Goal: Task Accomplishment & Management: Manage account settings

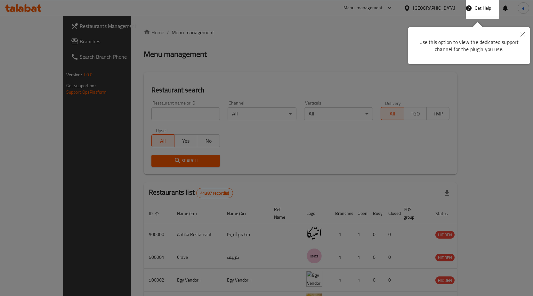
click at [524, 31] on button "Close" at bounding box center [523, 34] width 14 height 15
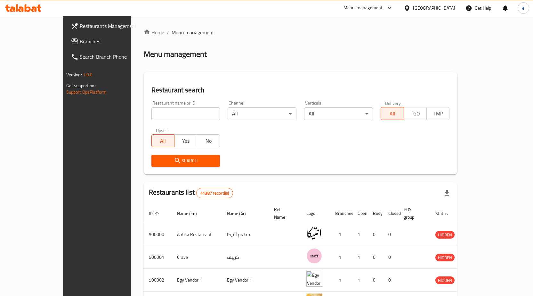
click at [411, 6] on icon at bounding box center [407, 8] width 7 height 7
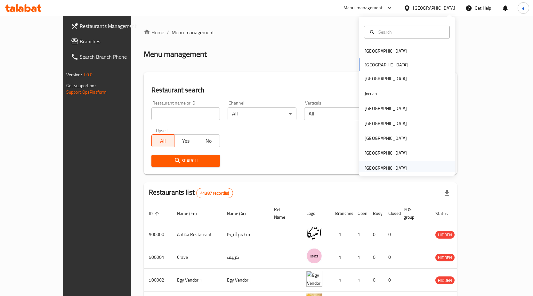
click at [388, 168] on div "[GEOGRAPHIC_DATA]" at bounding box center [386, 167] width 42 height 7
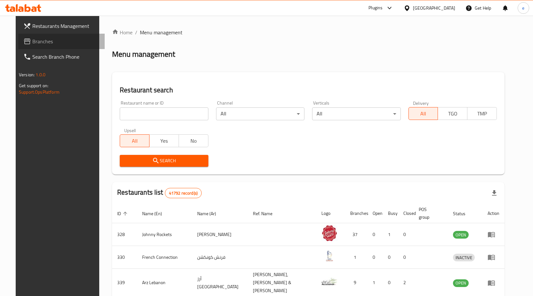
click at [38, 44] on span "Branches" at bounding box center [65, 41] width 67 height 8
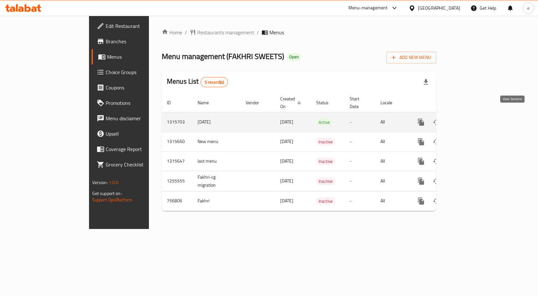
click at [471, 118] on icon "enhanced table" at bounding box center [468, 122] width 8 height 8
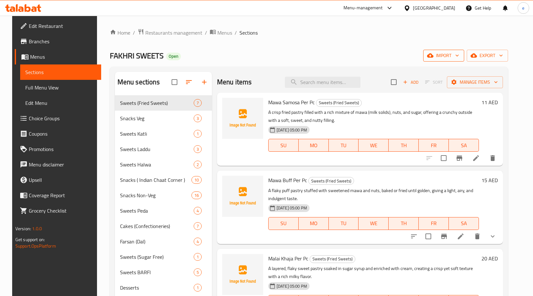
click at [461, 55] on icon "button" at bounding box center [457, 55] width 6 height 6
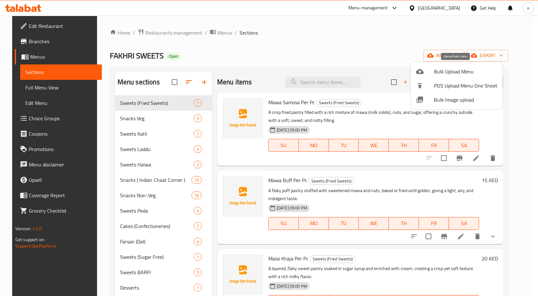
click at [439, 70] on span "Bulk Upload Menu" at bounding box center [465, 72] width 63 height 8
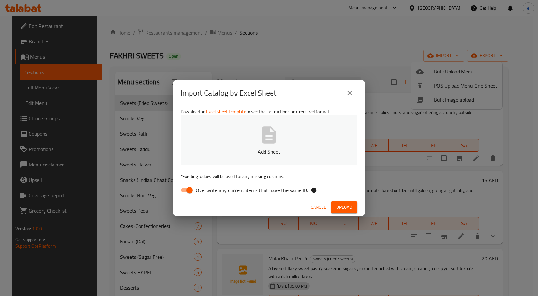
click at [193, 189] on input "Overwrite any current items that have the same ID." at bounding box center [189, 190] width 37 height 12
checkbox input "false"
click at [267, 141] on icon "button" at bounding box center [269, 134] width 14 height 17
click at [350, 209] on span "Upload" at bounding box center [344, 207] width 16 height 8
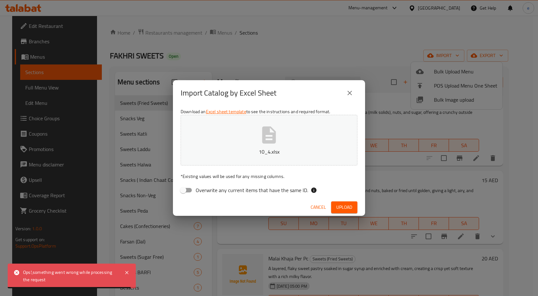
click at [322, 205] on span "Cancel" at bounding box center [318, 207] width 15 height 8
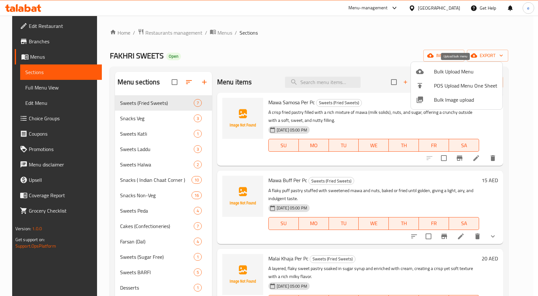
click at [450, 74] on span "Bulk Upload Menu" at bounding box center [465, 72] width 63 height 8
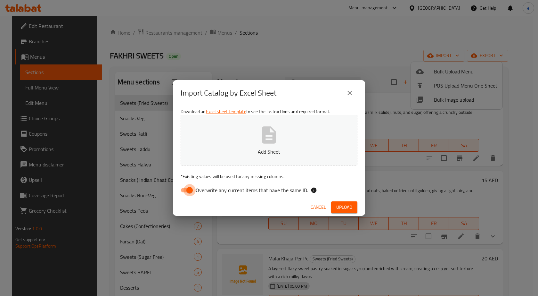
click at [189, 189] on input "Overwrite any current items that have the same ID." at bounding box center [189, 190] width 37 height 12
checkbox input "false"
click at [254, 124] on button "Add Sheet" at bounding box center [269, 140] width 177 height 51
click at [347, 209] on span "Upload" at bounding box center [344, 207] width 16 height 8
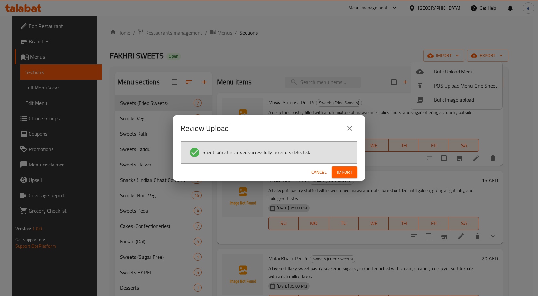
click at [344, 170] on span "Import" at bounding box center [344, 172] width 15 height 8
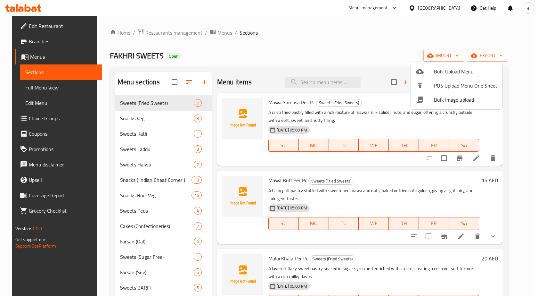
click at [275, 48] on div at bounding box center [269, 148] width 538 height 296
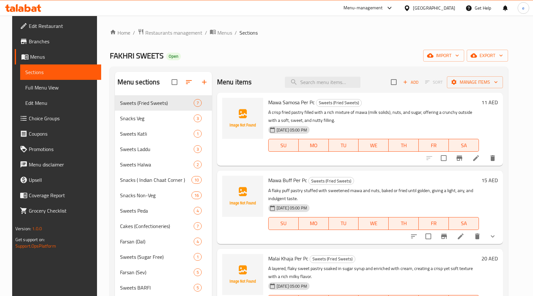
click at [32, 89] on span "Full Menu View" at bounding box center [60, 88] width 71 height 8
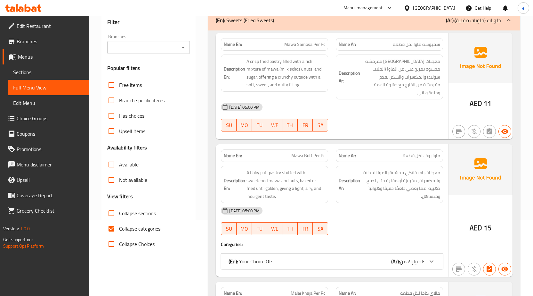
scroll to position [96, 0]
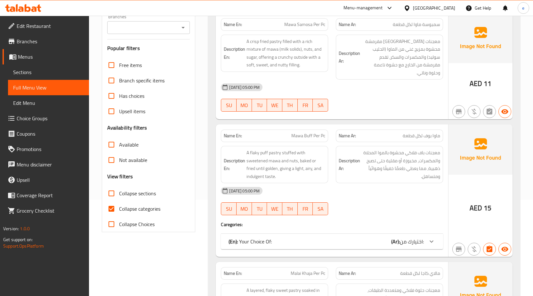
click at [112, 205] on input "Collapse categories" at bounding box center [111, 208] width 15 height 15
checkbox input "false"
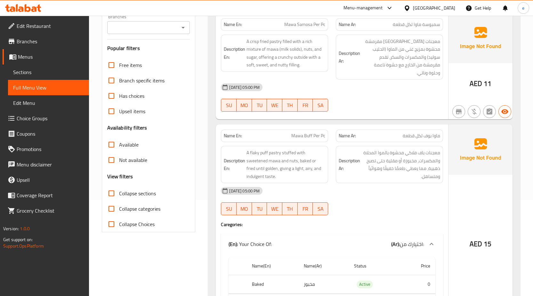
click at [113, 194] on input "Collapse sections" at bounding box center [111, 192] width 15 height 15
checkbox input "true"
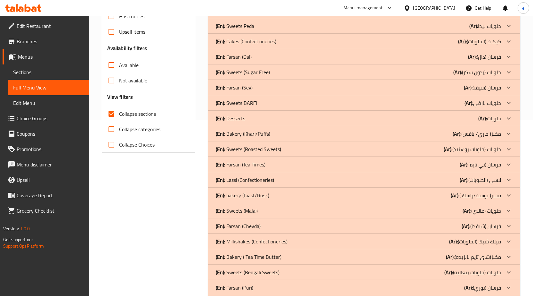
scroll to position [160, 0]
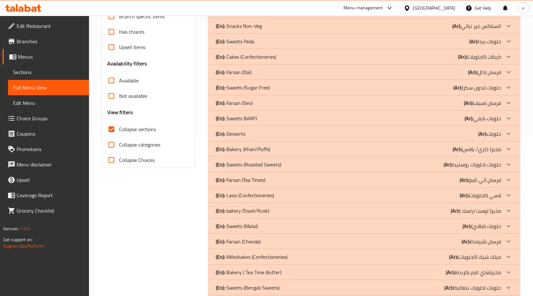
click at [505, 100] on icon at bounding box center [509, 103] width 8 height 8
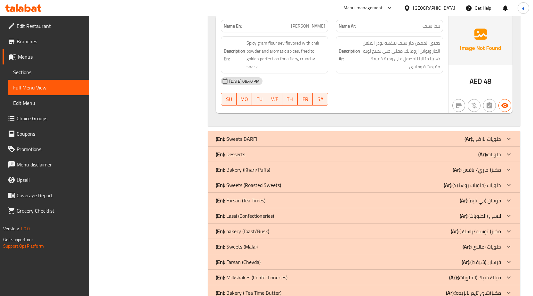
scroll to position [737, 0]
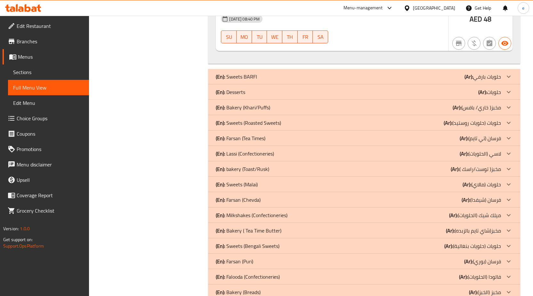
click at [284, 138] on div "(En): Farsan (Tea Times) (Ar): فرسان (تي تايم)" at bounding box center [358, 138] width 285 height 8
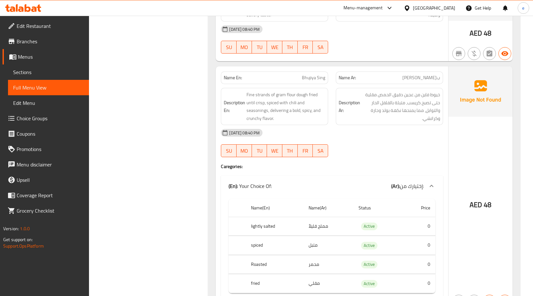
scroll to position [1730, 0]
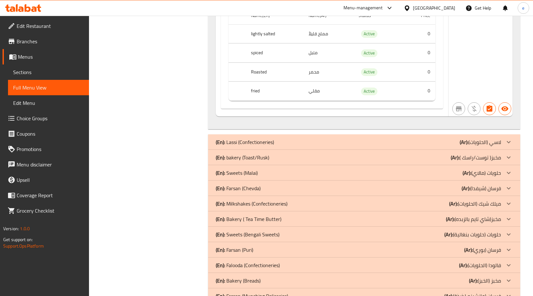
click at [271, 188] on div "(En): Farsan (Chevda) (Ar): فرسان (شيفدا)" at bounding box center [358, 188] width 285 height 8
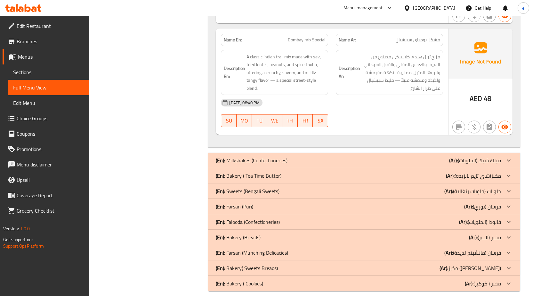
scroll to position [2554, 0]
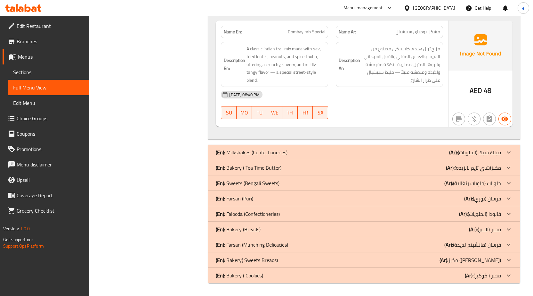
click at [264, 197] on div "(En): Farsan (Puri) (Ar): فرسان (بوري)" at bounding box center [358, 198] width 285 height 8
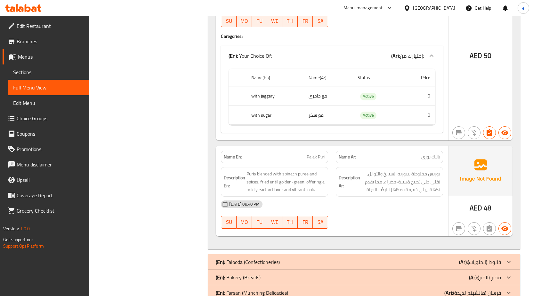
scroll to position [3492, 0]
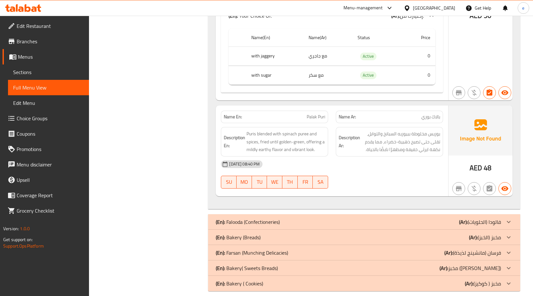
click at [276, 249] on p "(En): Farsan (Munching Delicacies)" at bounding box center [252, 253] width 72 height 8
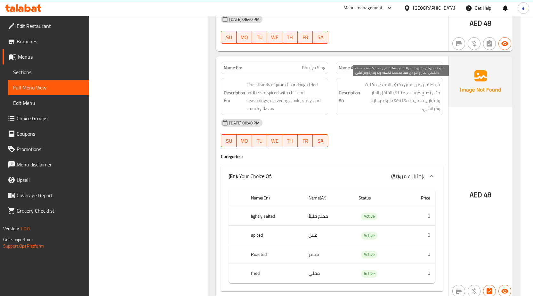
scroll to position [1538, 0]
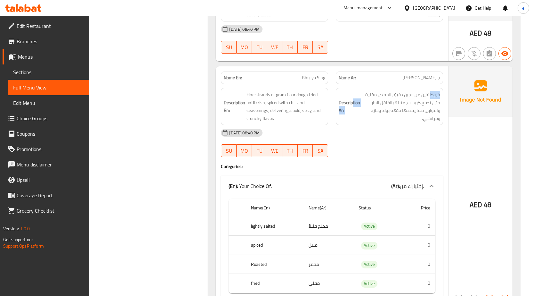
drag, startPoint x: 431, startPoint y: 95, endPoint x: 349, endPoint y: 94, distance: 81.4
click at [352, 91] on h6 "Description Ar: خيوط فاين من عجين دقيق الحمص مقلية حتى تصبح كريسب، متبلة بالفلف…" at bounding box center [390, 106] width 102 height 31
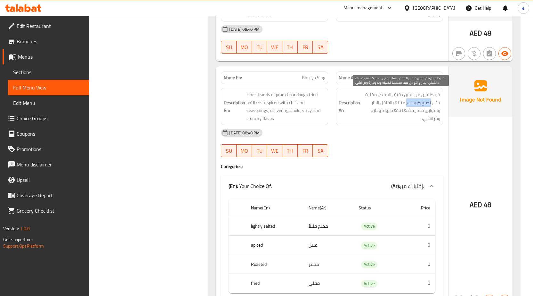
drag, startPoint x: 422, startPoint y: 104, endPoint x: 406, endPoint y: 105, distance: 15.7
click at [406, 105] on span "خيوط فاين من عجين دقيق الحمص مقلية حتى تصبح كريسب، متبلة بالفلفل الحار والتوابل…" at bounding box center [401, 106] width 79 height 31
drag, startPoint x: 391, startPoint y: 103, endPoint x: 375, endPoint y: 102, distance: 15.7
click at [377, 102] on span "خيوط فاين من عجين دقيق الحمص مقلية حتى تصبح كريسب، متبلة بالفلفل الحار والتوابل…" at bounding box center [401, 106] width 79 height 31
click at [375, 102] on span "خيوط فاين من عجين دقيق الحمص مقلية حتى تصبح كريسب، متبلة بالفلفل الحار والتوابل…" at bounding box center [401, 106] width 79 height 31
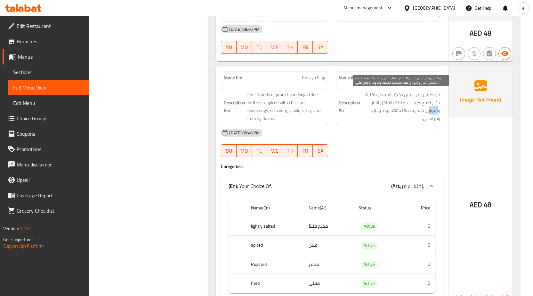
drag, startPoint x: 439, startPoint y: 113, endPoint x: 422, endPoint y: 112, distance: 17.6
click at [423, 112] on span "خيوط فاين من عجين دقيق الحمص مقلية حتى تصبح كريسب، متبلة بالفلفل الحار والتوابل…" at bounding box center [401, 106] width 79 height 31
drag, startPoint x: 396, startPoint y: 111, endPoint x: 368, endPoint y: 113, distance: 28.3
click at [368, 113] on span "خيوط فاين من عجين دقيق الحمص مقلية حتى تصبح كريسب، متبلة بالفلفل الحار والتوابل…" at bounding box center [401, 106] width 79 height 31
drag, startPoint x: 438, startPoint y: 116, endPoint x: 406, endPoint y: 119, distance: 32.2
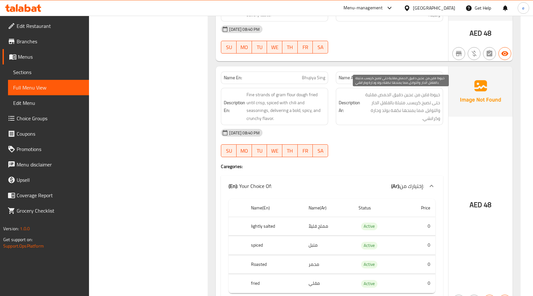
click at [416, 119] on span "خيوط فاين من عجين دقيق الحمص مقلية حتى تصبح كريسب، متبلة بالفلفل الحار والتوابل…" at bounding box center [401, 106] width 79 height 31
click at [397, 124] on div "Description Ar: خيوط فاين من عجين دقيق الحمص مقلية حتى تصبح كريسب، متبلة بالفلف…" at bounding box center [389, 106] width 107 height 37
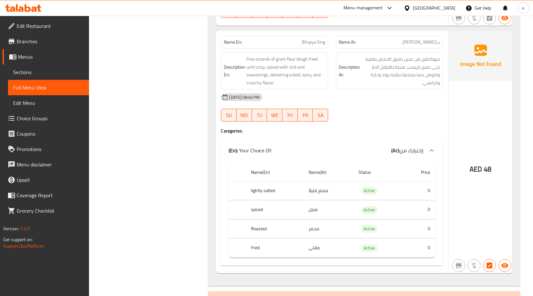
scroll to position [1570, 0]
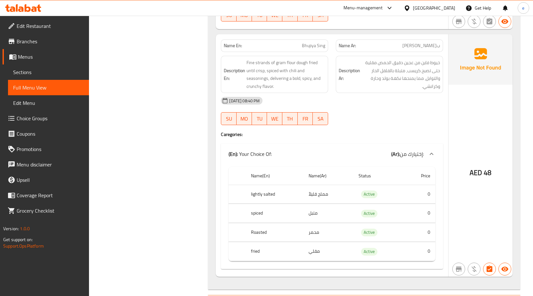
click at [42, 120] on span "Choice Groups" at bounding box center [50, 118] width 67 height 8
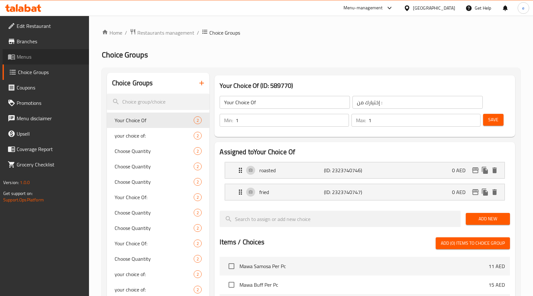
click at [36, 54] on span "Menus" at bounding box center [50, 57] width 67 height 8
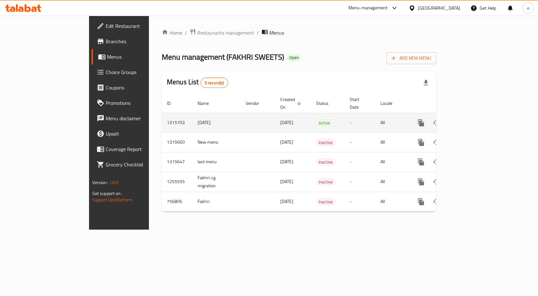
click at [471, 119] on icon "enhanced table" at bounding box center [468, 123] width 8 height 8
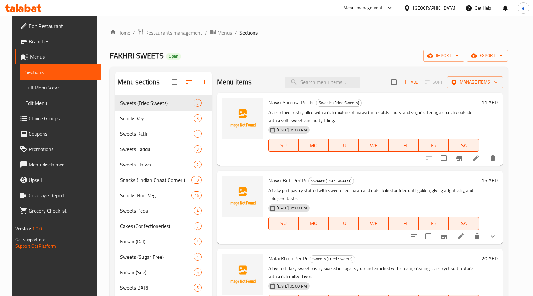
click at [55, 55] on span "Menus" at bounding box center [63, 57] width 66 height 8
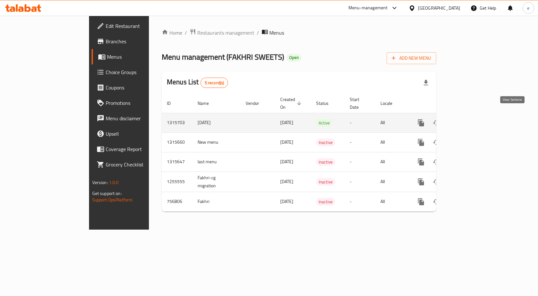
click at [475, 115] on link "enhanced table" at bounding box center [467, 122] width 15 height 15
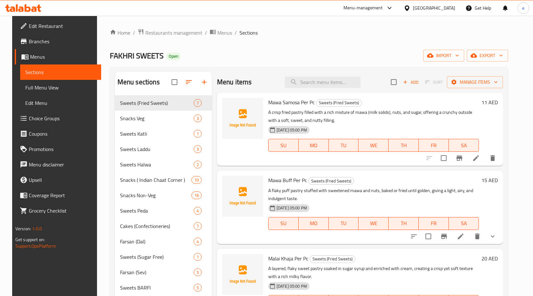
click at [249, 39] on div "Home / Restaurants management / Menus / Sections FAKHRI SWEETS Open import expo…" at bounding box center [309, 297] width 398 height 536
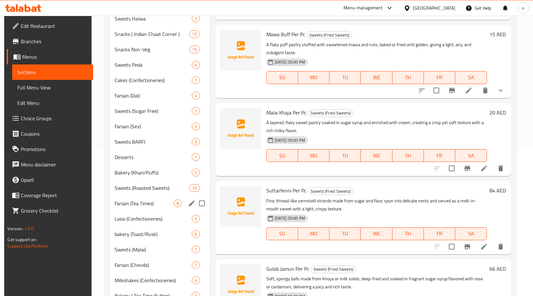
scroll to position [160, 0]
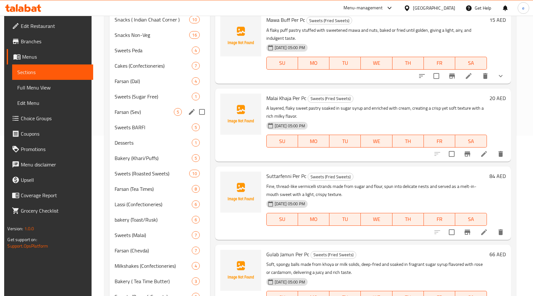
click at [201, 111] on input "Menu sections" at bounding box center [201, 111] width 13 height 13
checkbox input "true"
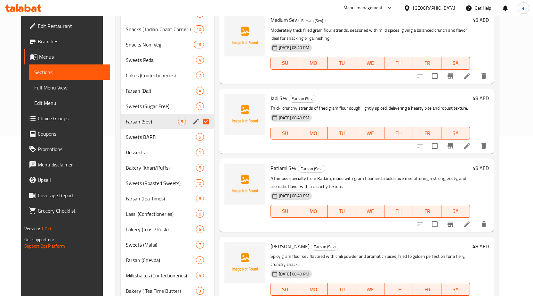
click at [298, 113] on div "[DATE] 08:40 PM" at bounding box center [293, 117] width 51 height 13
click at [200, 192] on input "Menu sections" at bounding box center [206, 198] width 13 height 13
checkbox input "true"
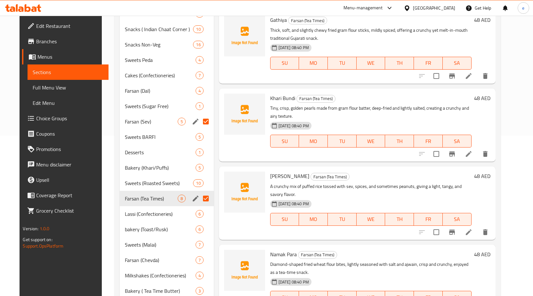
click at [268, 125] on div "[DATE] 08:40 PM" at bounding box center [294, 125] width 52 height 13
click at [199, 253] on input "Menu sections" at bounding box center [205, 259] width 13 height 13
checkbox input "true"
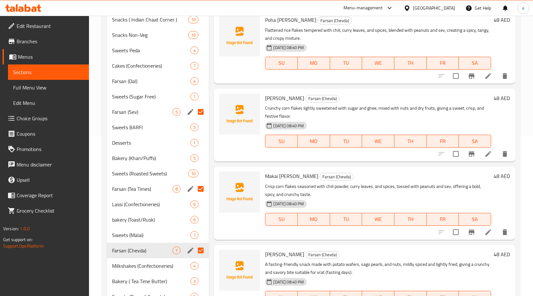
click at [241, 143] on div at bounding box center [240, 125] width 46 height 68
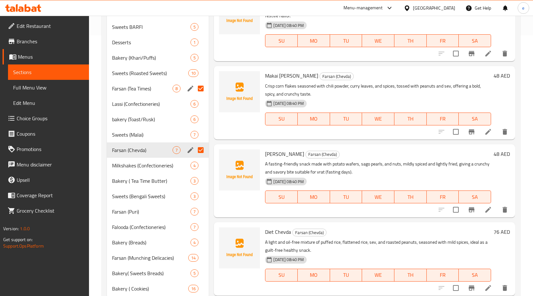
scroll to position [281, 0]
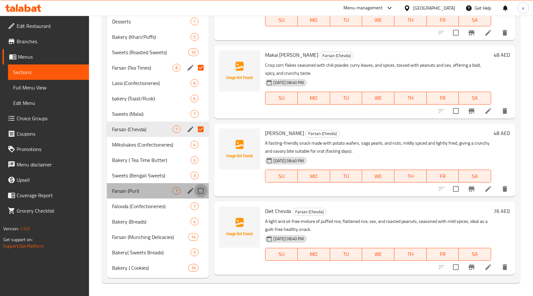
click at [201, 191] on input "Menu sections" at bounding box center [200, 190] width 13 height 13
checkbox input "true"
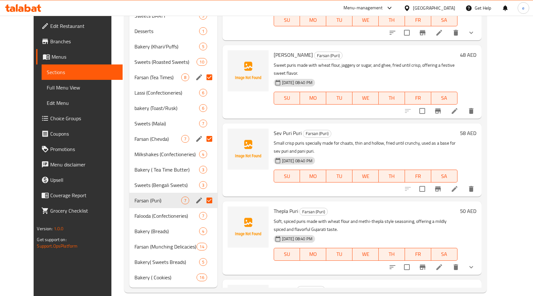
click at [294, 126] on div "Sev Puri Puri Farsan (Puri) Small crisp puris specially made for chaats, thin a…" at bounding box center [365, 160] width 189 height 68
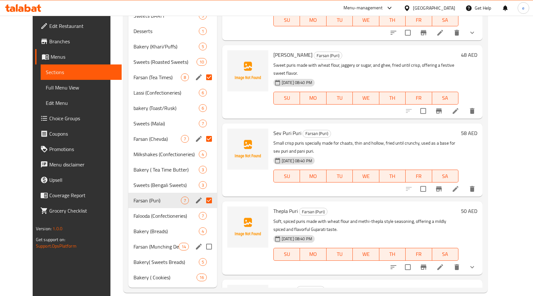
click at [202, 240] on input "Menu sections" at bounding box center [208, 246] width 13 height 13
checkbox input "true"
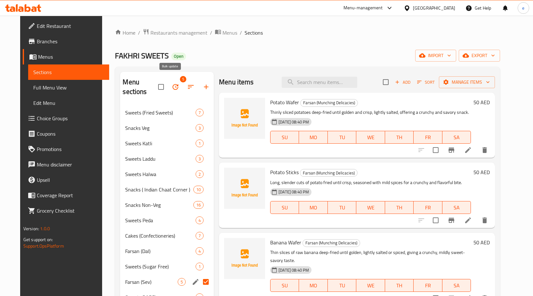
click at [172, 83] on icon "button" at bounding box center [176, 87] width 8 height 8
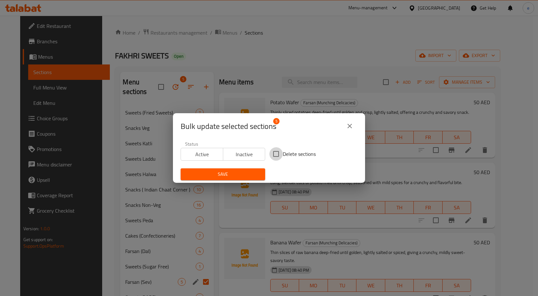
click at [276, 153] on input "Delete sections" at bounding box center [275, 153] width 13 height 13
checkbox input "true"
click at [243, 178] on span "Save" at bounding box center [223, 174] width 74 height 8
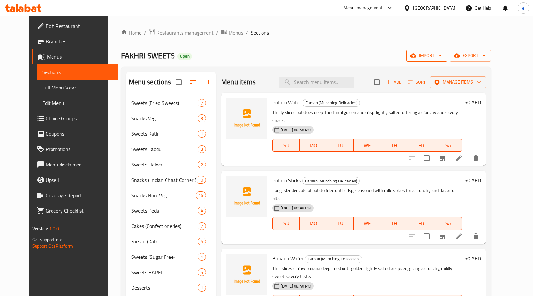
click at [442, 56] on span "import" at bounding box center [427, 56] width 31 height 8
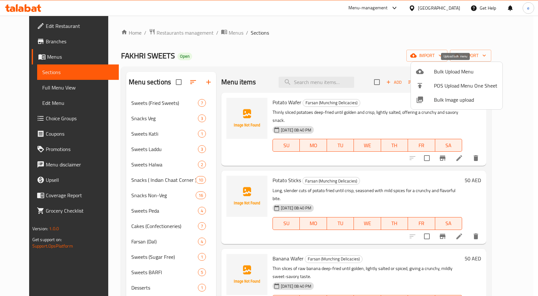
click at [446, 70] on span "Bulk Upload Menu" at bounding box center [465, 72] width 63 height 8
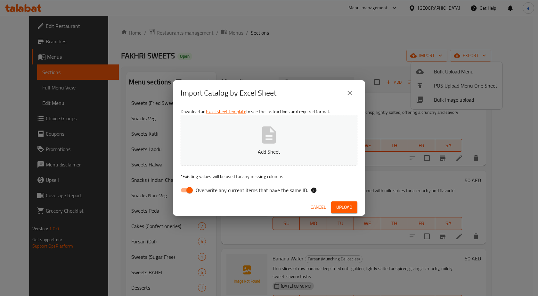
click at [223, 190] on span "Overwrite any current items that have the same ID." at bounding box center [252, 190] width 112 height 8
click at [208, 190] on input "Overwrite any current items that have the same ID." at bounding box center [189, 190] width 37 height 12
checkbox input "false"
click at [265, 143] on icon "button" at bounding box center [269, 134] width 14 height 17
click at [344, 206] on span "Upload" at bounding box center [344, 207] width 16 height 8
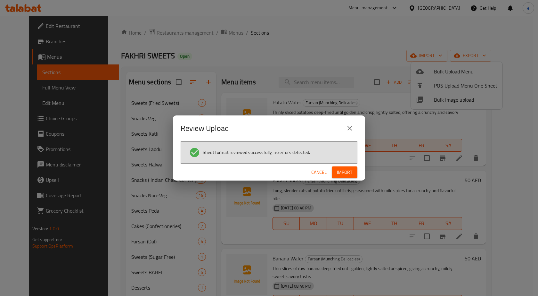
click at [350, 168] on span "Import" at bounding box center [344, 172] width 15 height 8
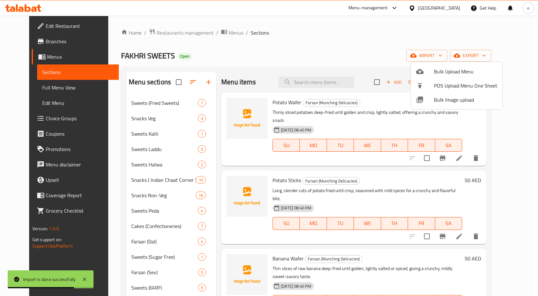
click at [43, 83] on div at bounding box center [269, 148] width 538 height 296
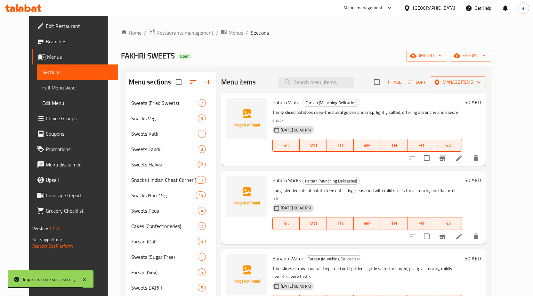
click at [45, 88] on span "Full Menu View" at bounding box center [77, 88] width 71 height 8
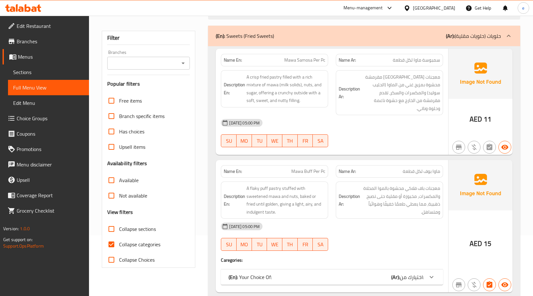
scroll to position [96, 0]
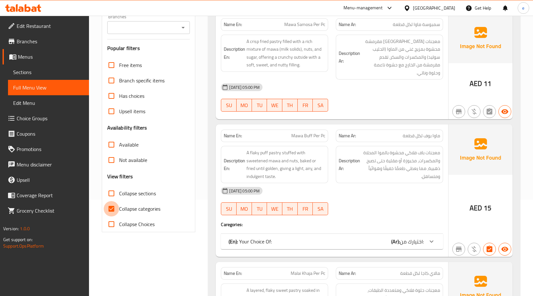
click at [112, 207] on input "Collapse categories" at bounding box center [111, 208] width 15 height 15
checkbox input "false"
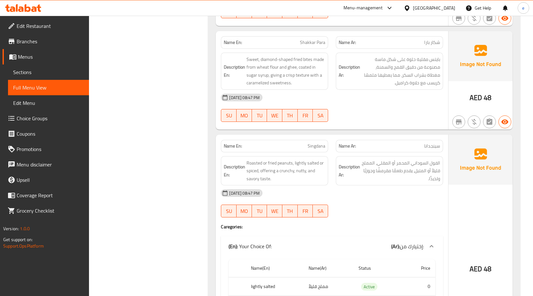
scroll to position [12933, 0]
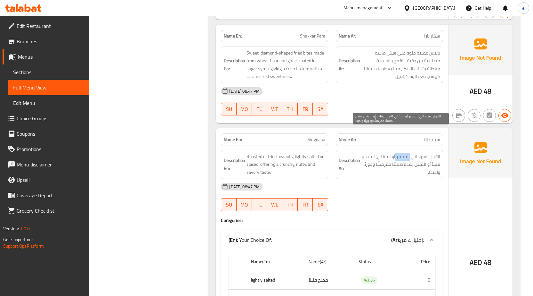
drag, startPoint x: 396, startPoint y: 135, endPoint x: 410, endPoint y: 136, distance: 13.5
click at [410, 152] on span "الفول السوداني المحمر أو المقلي، المملح قليلاً أو المتبل، يقدم طعمًا مقرمشًا وج…" at bounding box center [401, 164] width 79 height 24
drag, startPoint x: 374, startPoint y: 136, endPoint x: 387, endPoint y: 136, distance: 13.5
click at [387, 152] on span "الفول السوداني المحمر أو المقلي، المملح قليلاً أو المتبل، يقدم طعمًا مقرمشًا وج…" at bounding box center [401, 164] width 79 height 24
drag, startPoint x: 431, startPoint y: 138, endPoint x: 439, endPoint y: 138, distance: 8.4
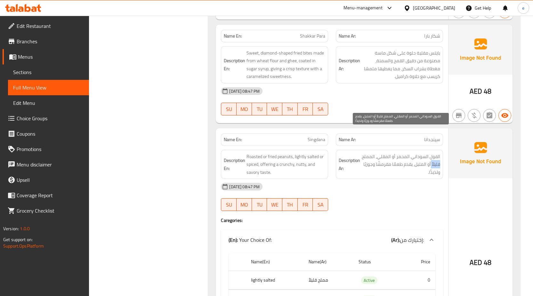
click at [439, 152] on span "الفول السوداني المحمر أو المقلي، المملح قليلاً أو المتبل، يقدم طعمًا مقرمشًا وج…" at bounding box center [401, 164] width 79 height 24
click at [424, 152] on span "الفول السوداني المحمر أو المقلي، المملح قليلاً أو المتبل، يقدم طعمًا مقرمشًا وج…" at bounding box center [401, 164] width 79 height 24
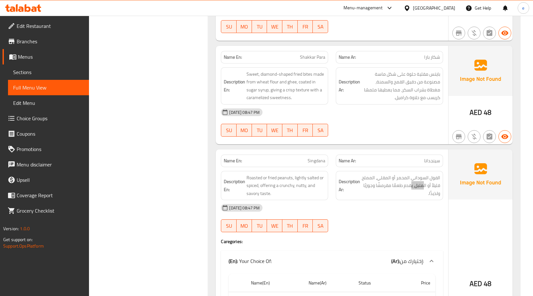
scroll to position [12901, 0]
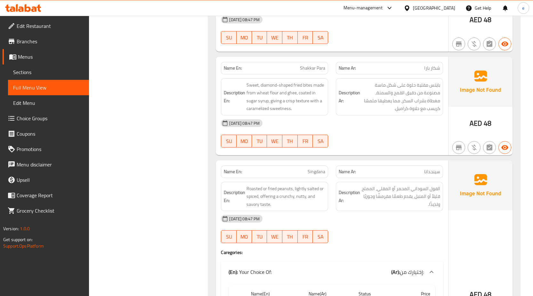
click at [317, 168] on span "Singdana" at bounding box center [317, 171] width 18 height 7
copy span "Singdana"
click at [42, 73] on span "Sections" at bounding box center [48, 72] width 71 height 8
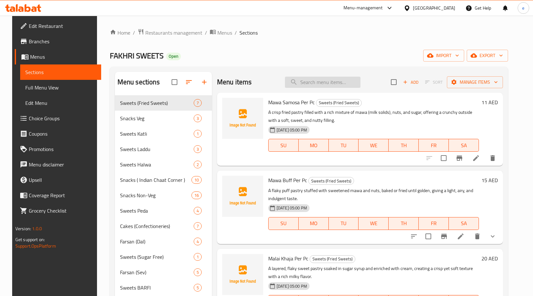
click at [325, 81] on input "search" at bounding box center [323, 82] width 76 height 11
paste input "Singdana"
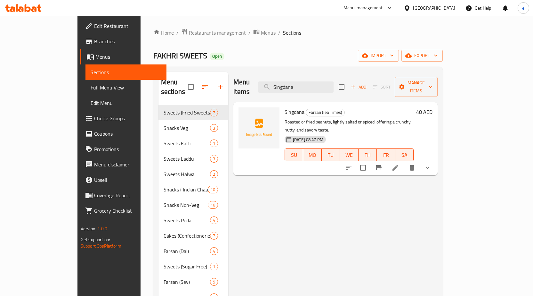
type input "Singdana"
click at [405, 162] on li at bounding box center [396, 168] width 18 height 12
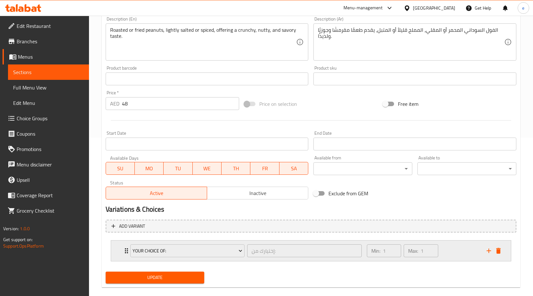
scroll to position [168, 0]
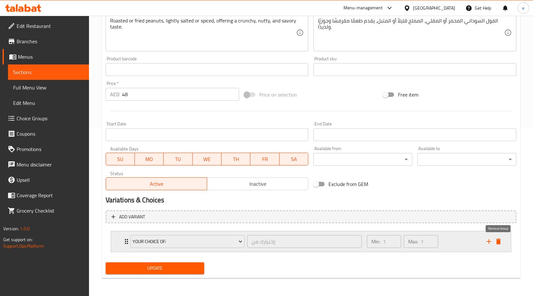
click at [499, 243] on icon "delete" at bounding box center [499, 241] width 4 height 6
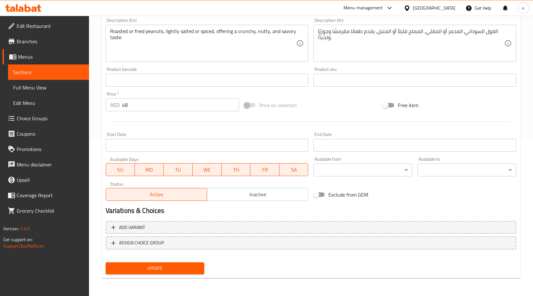
scroll to position [157, 0]
click at [178, 266] on span "Update" at bounding box center [155, 268] width 89 height 8
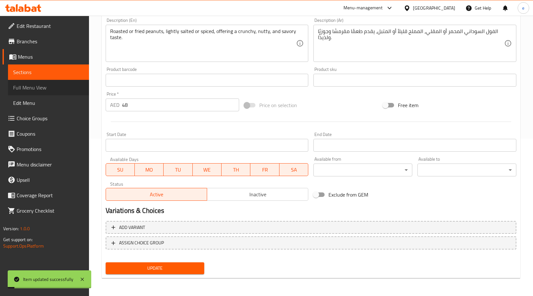
click at [63, 90] on span "Full Menu View" at bounding box center [48, 88] width 71 height 8
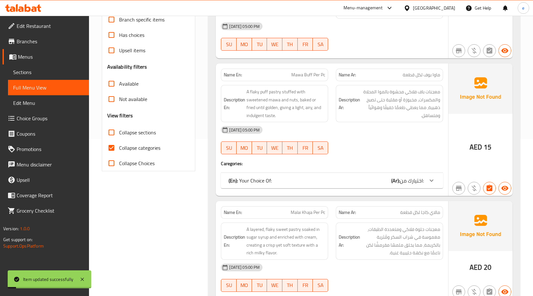
click at [55, 89] on span "Full Menu View" at bounding box center [48, 88] width 71 height 8
click at [45, 120] on span "Choice Groups" at bounding box center [50, 118] width 67 height 8
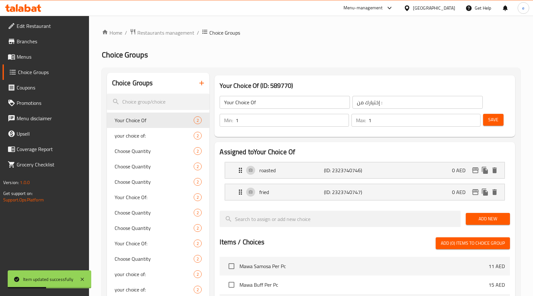
click at [205, 85] on icon "button" at bounding box center [202, 83] width 8 height 8
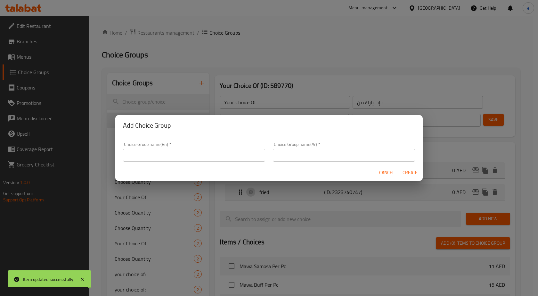
click at [209, 158] on input "text" at bounding box center [194, 155] width 142 height 13
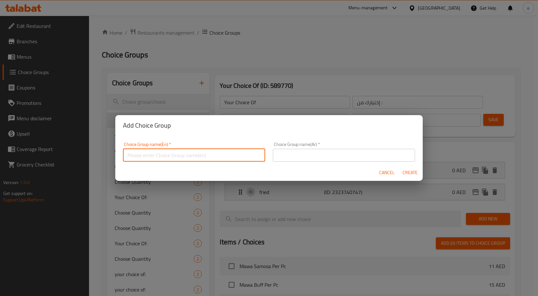
type input "your choice of"
click at [293, 150] on input "text" at bounding box center [344, 155] width 142 height 13
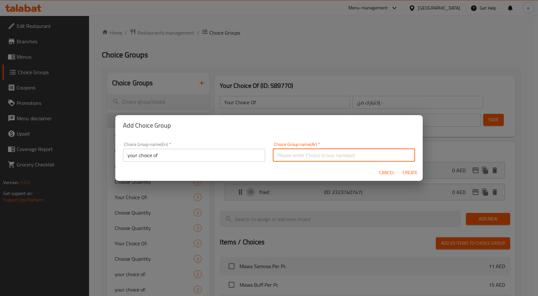
type input "اختيارك من"
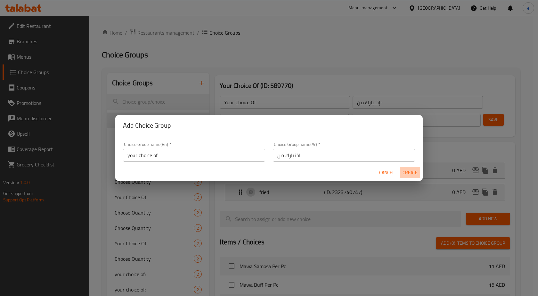
click at [416, 170] on span "Create" at bounding box center [409, 172] width 15 height 8
type input "your choice of"
type input "اختيارك من"
type input "0"
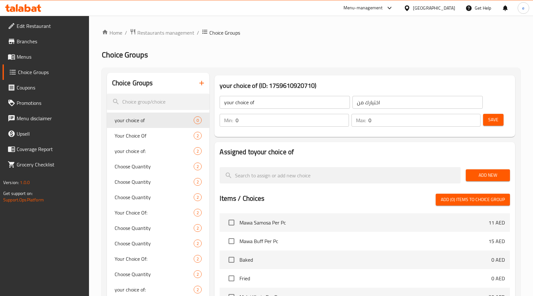
click at [294, 126] on input "0" at bounding box center [292, 120] width 113 height 13
click at [291, 122] on input "0" at bounding box center [292, 120] width 113 height 13
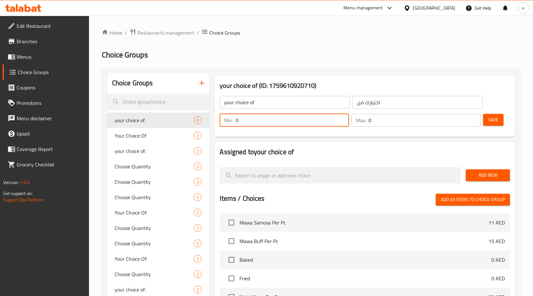
drag, startPoint x: 291, startPoint y: 122, endPoint x: 127, endPoint y: 136, distance: 164.9
type input "1"
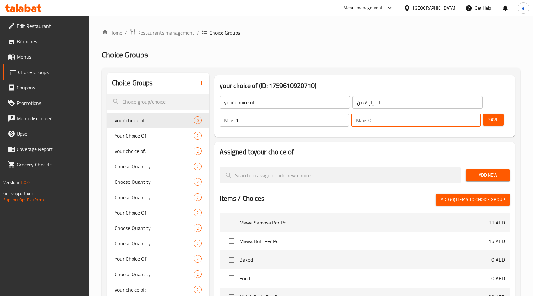
drag, startPoint x: 374, startPoint y: 124, endPoint x: 328, endPoint y: 117, distance: 46.3
click at [328, 117] on div "Min: 1 ​ Max: 0 ​" at bounding box center [350, 120] width 266 height 18
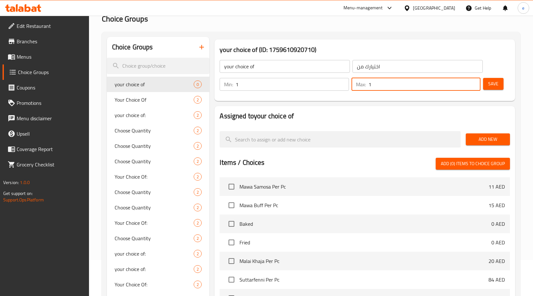
scroll to position [32, 0]
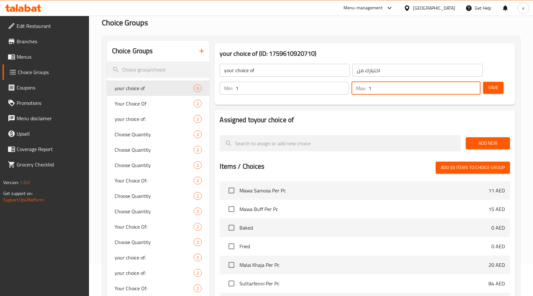
type input "1"
click at [491, 88] on span "Save" at bounding box center [494, 88] width 10 height 8
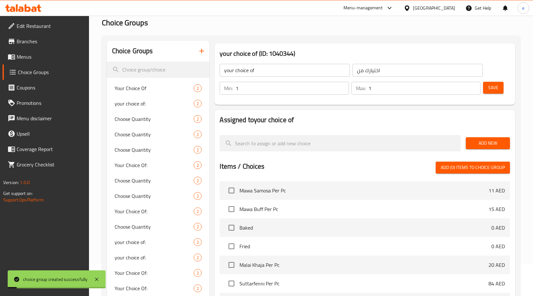
click at [481, 142] on span "Add New" at bounding box center [488, 143] width 34 height 8
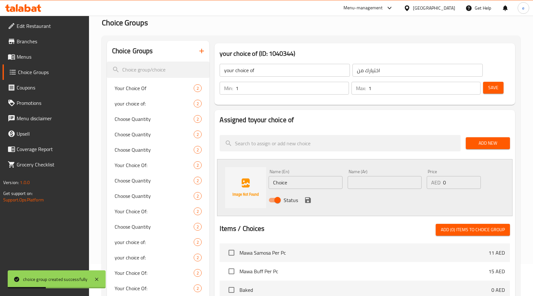
click at [307, 187] on input "Choice" at bounding box center [306, 182] width 74 height 13
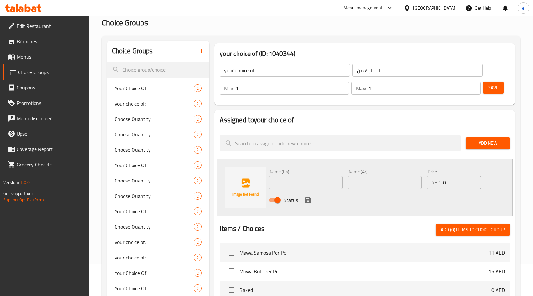
click at [329, 190] on div "Name (En) Name (En)" at bounding box center [305, 179] width 79 height 25
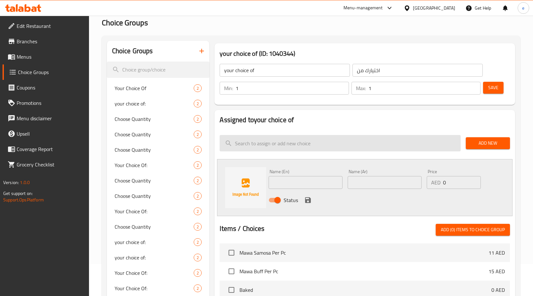
drag, startPoint x: 324, startPoint y: 179, endPoint x: 438, endPoint y: 143, distance: 119.2
click at [324, 179] on input "text" at bounding box center [306, 182] width 74 height 13
paste input "lightly salted"
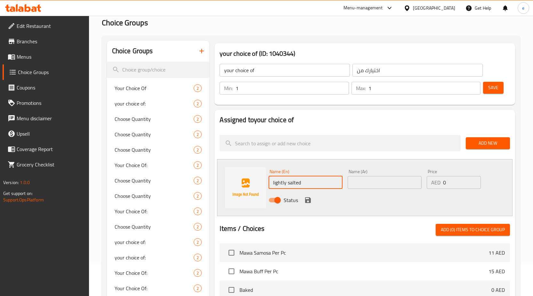
type input "lightly salted"
click at [377, 178] on input "text" at bounding box center [385, 182] width 74 height 13
paste input "مملح قليلاً"
type input "مملح قليلاً"
click at [458, 180] on input "0" at bounding box center [462, 182] width 38 height 13
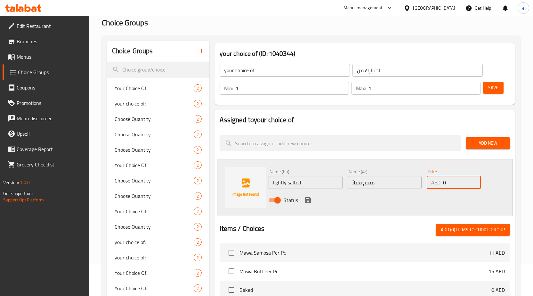
click at [311, 197] on icon "save" at bounding box center [308, 200] width 8 height 8
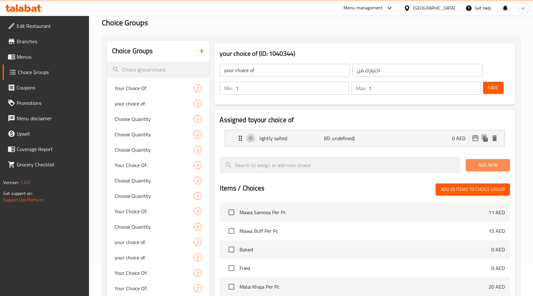
click at [490, 161] on span "Add New" at bounding box center [488, 165] width 34 height 8
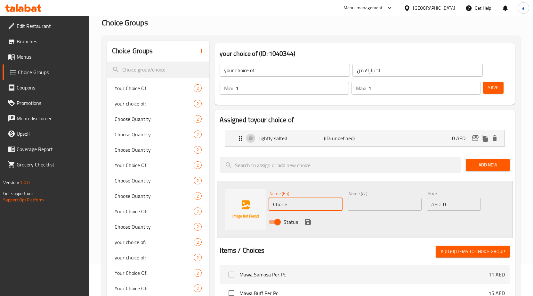
click at [332, 207] on input "Choice" at bounding box center [306, 204] width 74 height 13
paste input "spiced"
type input "spiced"
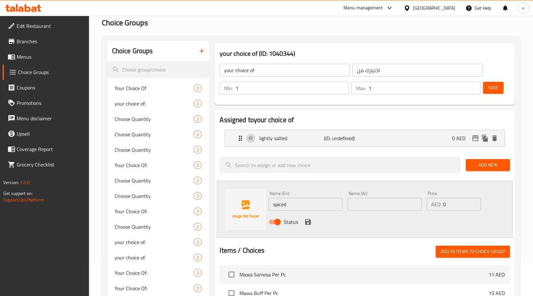
click at [385, 204] on input "text" at bounding box center [385, 204] width 74 height 13
paste input "متبل"
type input "متبل"
click at [302, 199] on input "spiced" at bounding box center [306, 204] width 74 height 13
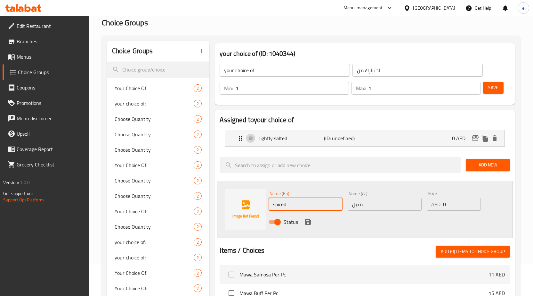
paste input "fried"
click at [375, 199] on input "متبل" at bounding box center [385, 204] width 74 height 13
click at [326, 202] on input "fried" at bounding box center [306, 204] width 74 height 13
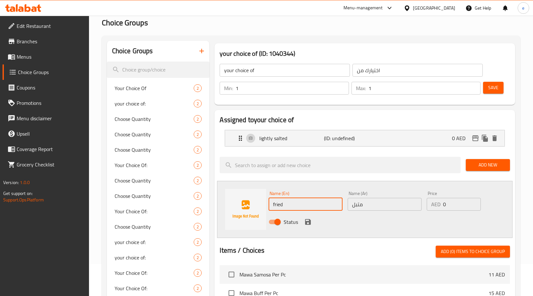
paste input "spiced"
click at [324, 208] on input "friedspicedspiced" at bounding box center [306, 204] width 74 height 13
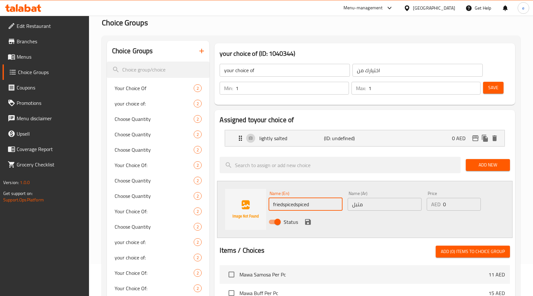
paste input "text"
type input "spiced"
click at [382, 205] on input "متبل" at bounding box center [385, 204] width 74 height 13
click at [312, 224] on icon "save" at bounding box center [308, 222] width 8 height 8
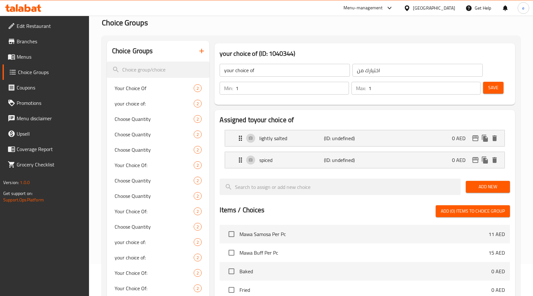
click at [495, 89] on span "Save" at bounding box center [494, 88] width 10 height 8
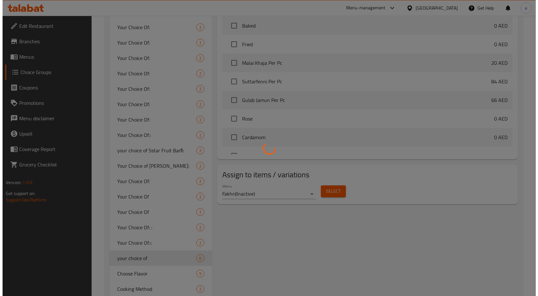
scroll to position [320, 0]
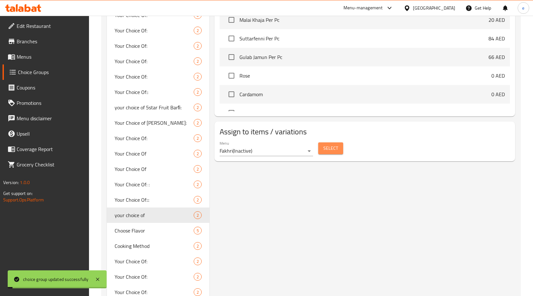
click at [332, 148] on span "Select" at bounding box center [331, 148] width 15 height 8
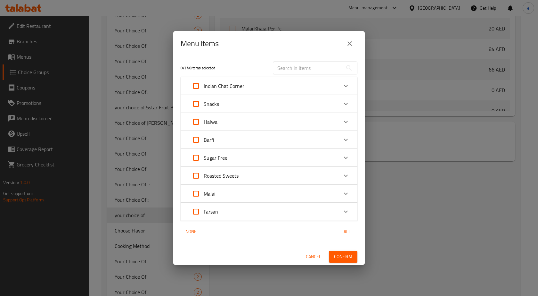
drag, startPoint x: 312, startPoint y: 255, endPoint x: 285, endPoint y: 280, distance: 36.0
click at [312, 255] on span "Cancel" at bounding box center [313, 256] width 15 height 8
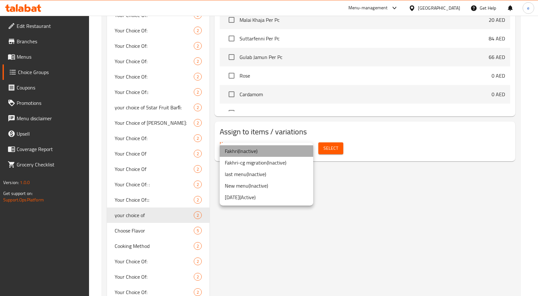
click at [259, 153] on li "Fakhri ( Inactive )" at bounding box center [267, 151] width 94 height 12
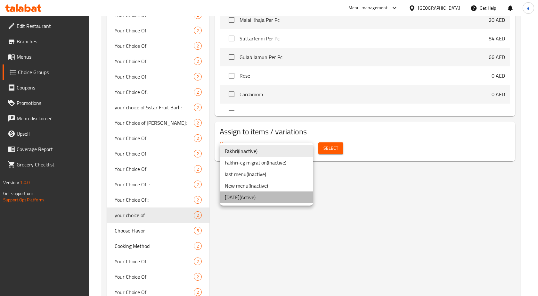
click at [273, 198] on li "[DATE] ( Active )" at bounding box center [267, 197] width 94 height 12
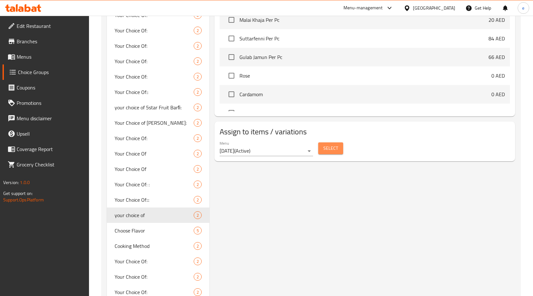
click at [330, 148] on span "Select" at bounding box center [331, 148] width 15 height 8
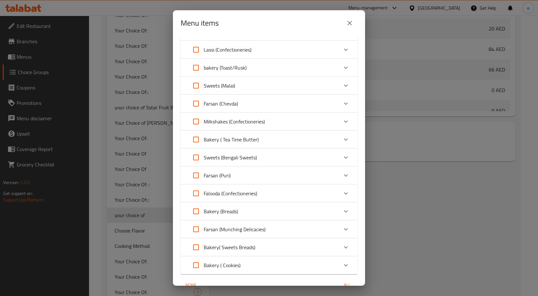
click at [218, 102] on p "Farsan (Chevda)" at bounding box center [221, 104] width 34 height 8
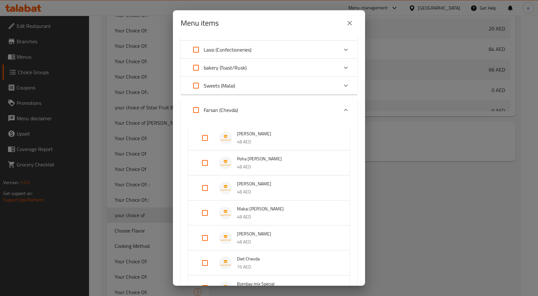
click at [241, 101] on div "Farsan (Chevda)" at bounding box center [269, 110] width 177 height 21
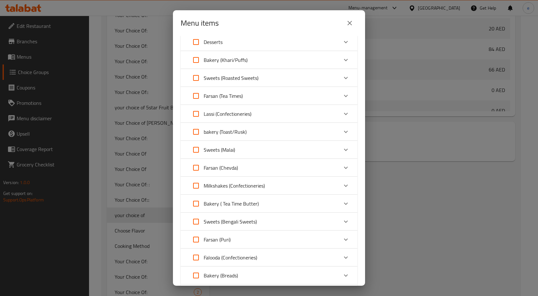
scroll to position [224, 0]
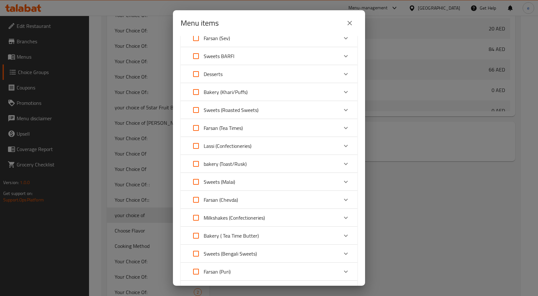
click at [228, 129] on p "Farsan (Tea Times)" at bounding box center [223, 128] width 39 height 8
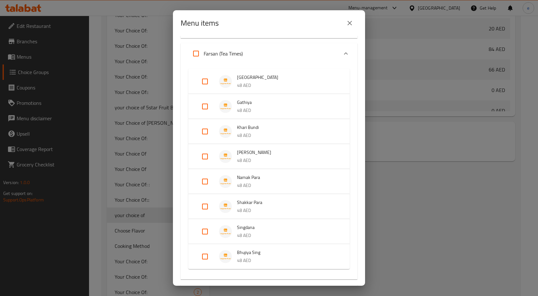
scroll to position [320, 0]
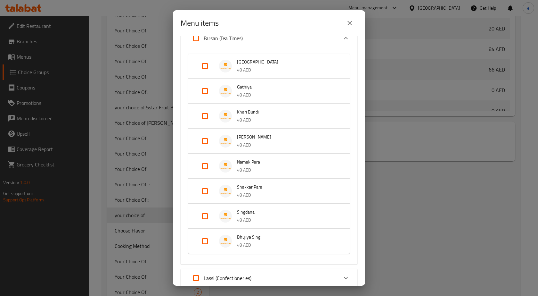
click at [196, 213] on div "Singdana 48 AED" at bounding box center [268, 215] width 161 height 25
click at [205, 221] on input "Expand" at bounding box center [204, 220] width 15 height 15
checkbox input "true"
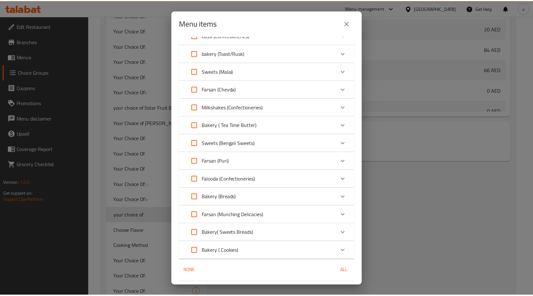
scroll to position [581, 0]
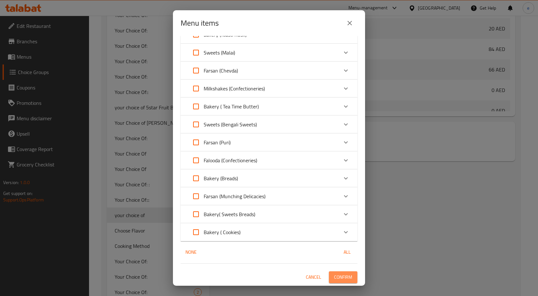
drag, startPoint x: 350, startPoint y: 282, endPoint x: 346, endPoint y: 277, distance: 6.9
click at [347, 279] on button "Confirm" at bounding box center [343, 277] width 29 height 12
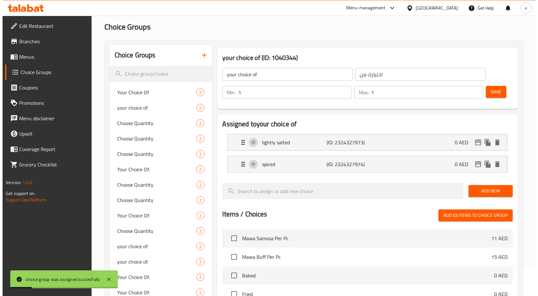
scroll to position [0, 0]
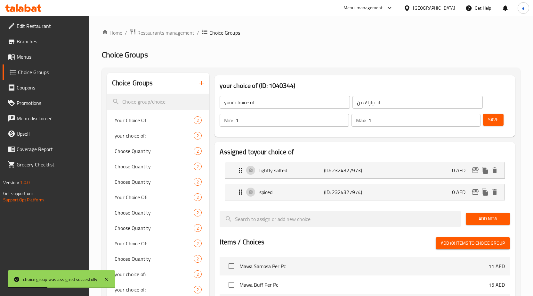
click at [201, 77] on button "button" at bounding box center [201, 82] width 15 height 15
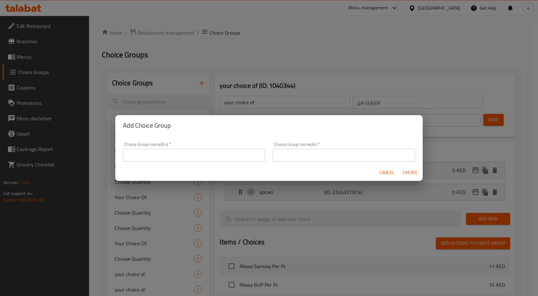
click at [186, 153] on input "text" at bounding box center [194, 155] width 142 height 13
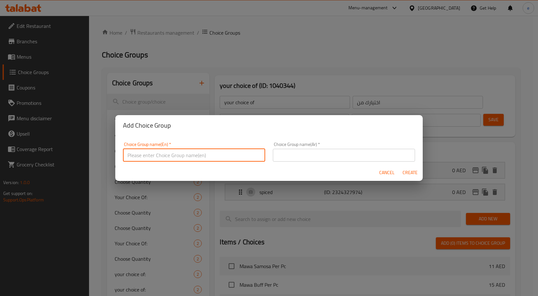
click at [205, 155] on input "text" at bounding box center [194, 155] width 142 height 13
type input "your choice"
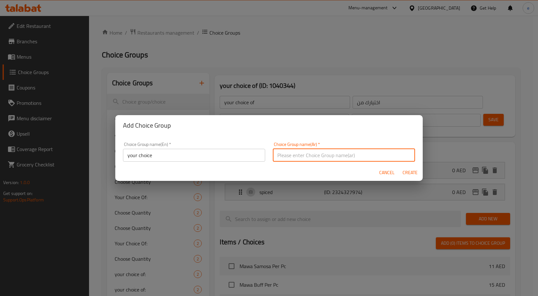
click at [303, 157] on input "text" at bounding box center [344, 155] width 142 height 13
type input "اختيارك"
click at [403, 175] on span "Create" at bounding box center [409, 172] width 15 height 8
type input "your choice"
type input "اختيارك"
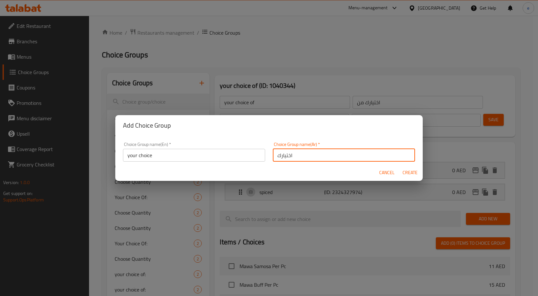
type input "0"
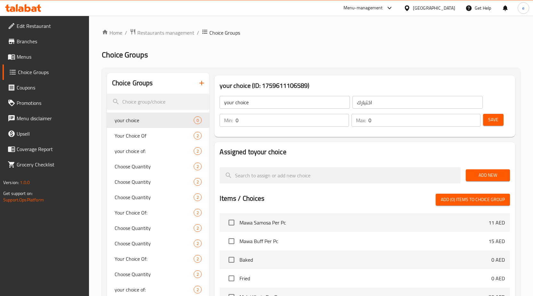
click at [307, 121] on input "0" at bounding box center [292, 120] width 113 height 13
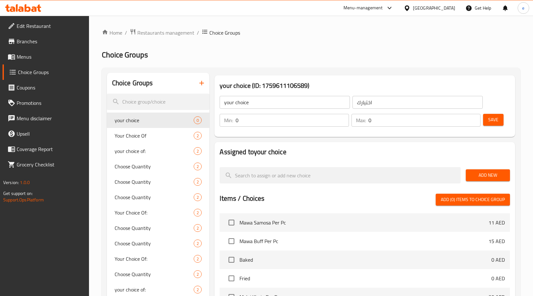
click at [267, 126] on input "0" at bounding box center [292, 120] width 113 height 13
type input "1"
click at [483, 114] on button "Save" at bounding box center [493, 120] width 21 height 12
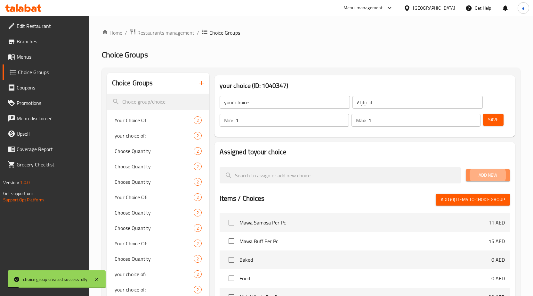
click at [482, 177] on span "Add New" at bounding box center [488, 175] width 34 height 8
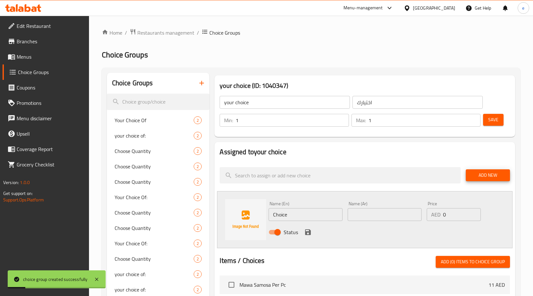
click at [303, 213] on input "Choice" at bounding box center [306, 214] width 74 height 13
click at [313, 206] on div "Name (En) Choice Name (En)" at bounding box center [306, 211] width 74 height 20
click at [315, 211] on input "Choice" at bounding box center [306, 214] width 74 height 13
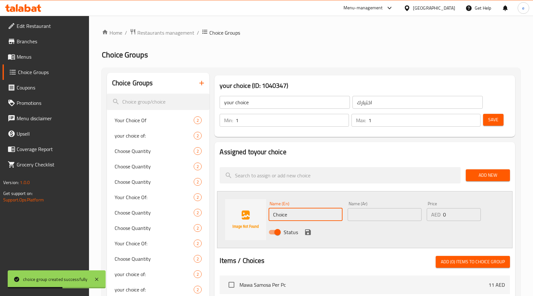
paste input "Roasted"
paste input "text"
type input "Roasted"
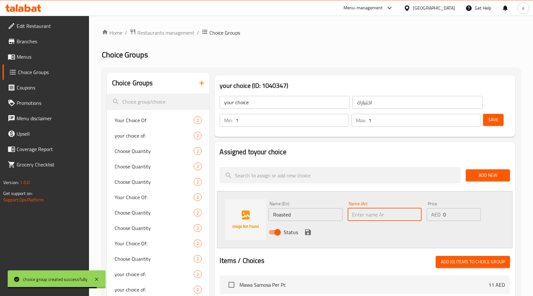
click at [393, 217] on input "text" at bounding box center [385, 214] width 74 height 13
paste input "محمر"
type input "محمر"
click at [303, 229] on div "Status" at bounding box center [384, 231] width 237 height 17
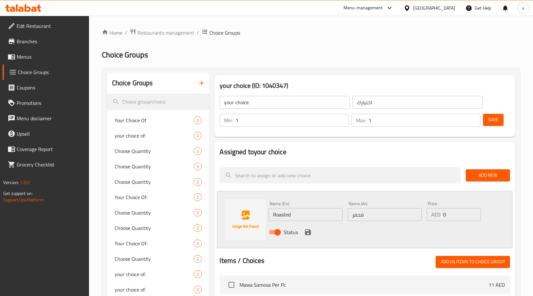
click at [308, 231] on icon "save" at bounding box center [308, 232] width 6 height 6
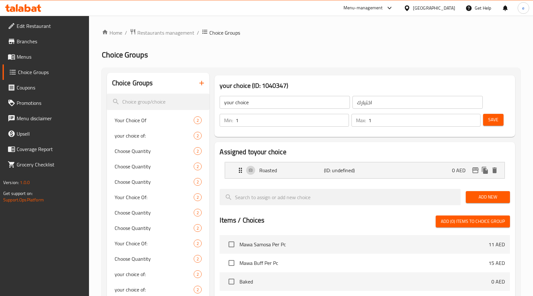
click at [483, 192] on button "Add New" at bounding box center [488, 197] width 44 height 12
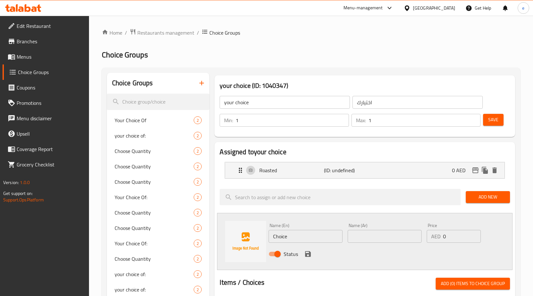
click at [309, 240] on input "Choice" at bounding box center [306, 236] width 74 height 13
click at [308, 240] on input "Choice" at bounding box center [306, 236] width 74 height 13
paste input "fried"
type input "fried"
drag, startPoint x: 384, startPoint y: 237, endPoint x: 395, endPoint y: 241, distance: 11.7
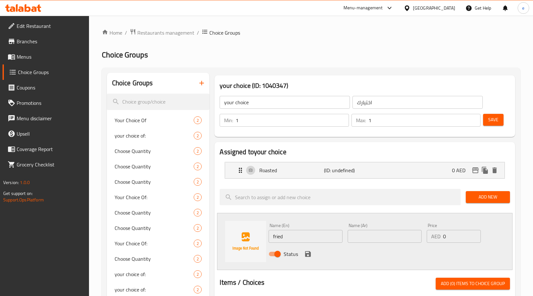
click at [384, 237] on input "text" at bounding box center [385, 236] width 74 height 13
paste input "مقلي"
type input "مقلي"
click at [301, 255] on div "Status" at bounding box center [384, 253] width 237 height 17
click at [312, 249] on div "Status" at bounding box center [384, 253] width 237 height 17
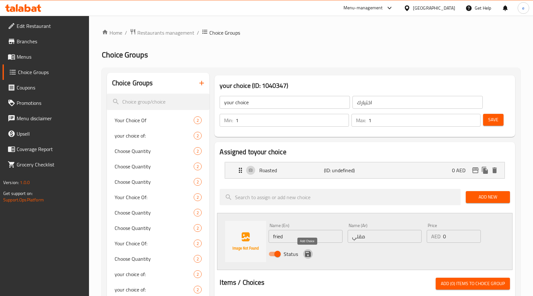
click at [308, 254] on icon "save" at bounding box center [308, 254] width 8 height 8
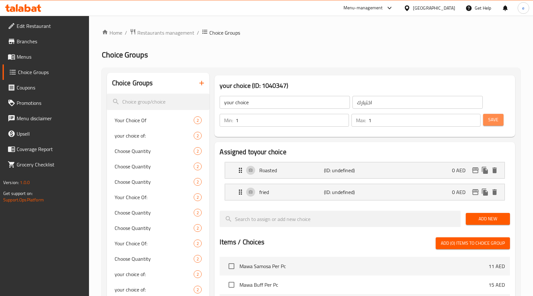
click at [494, 123] on span "Save" at bounding box center [494, 120] width 10 height 8
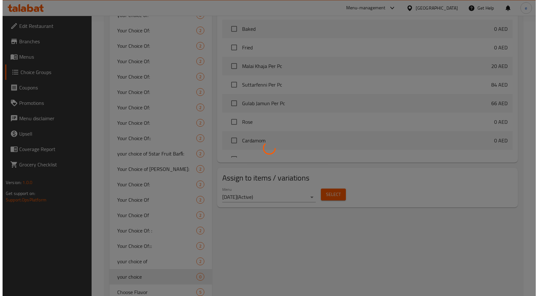
scroll to position [320, 0]
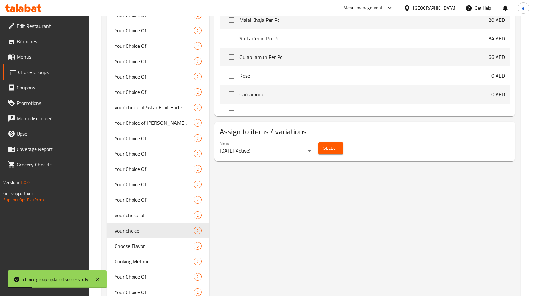
click at [332, 151] on span "Select" at bounding box center [331, 148] width 15 height 8
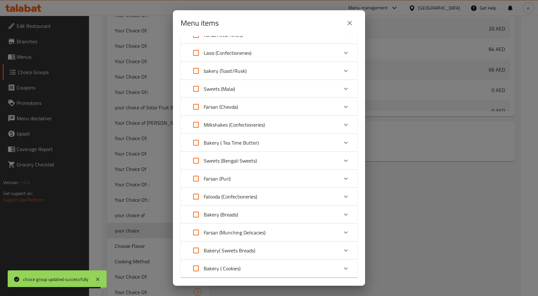
scroll to position [352, 0]
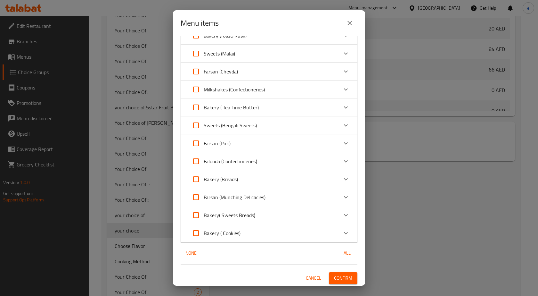
click at [257, 106] on p "Bakery ( Tea Time Butter)" at bounding box center [231, 107] width 55 height 8
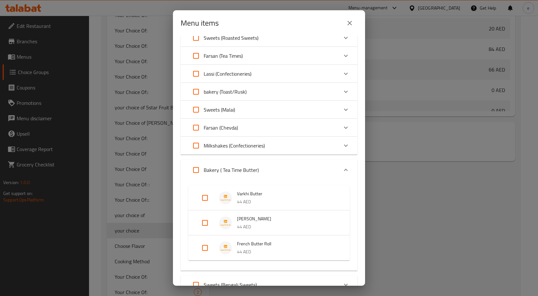
scroll to position [232, 0]
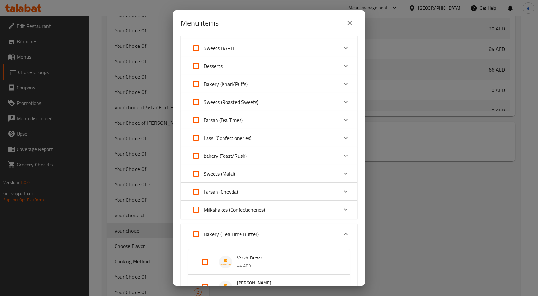
click at [231, 115] on div "Farsan (Tea Times)" at bounding box center [215, 119] width 54 height 15
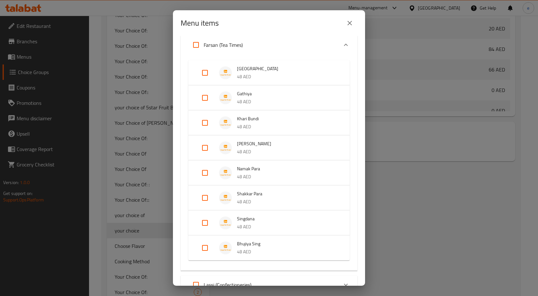
scroll to position [328, 0]
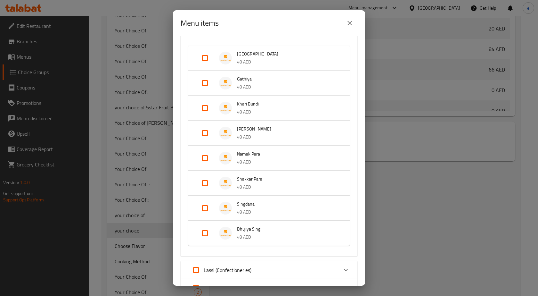
click at [222, 244] on li "Bhujiya Sing 48 AED" at bounding box center [269, 233] width 146 height 22
click at [203, 206] on input "Expand" at bounding box center [204, 207] width 15 height 15
checkbox input "true"
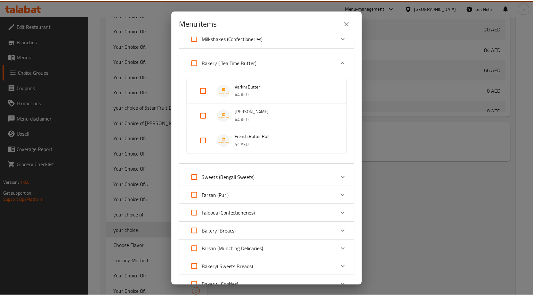
scroll to position [695, 0]
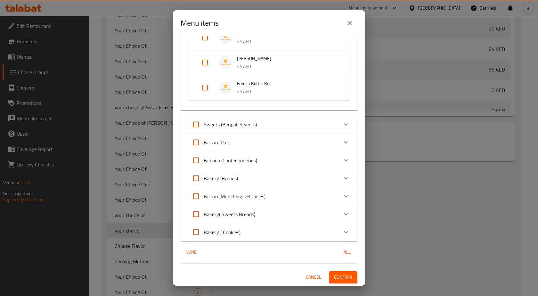
click at [342, 275] on span "Confirm" at bounding box center [343, 277] width 18 height 8
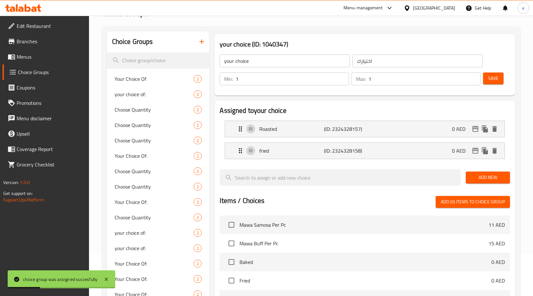
scroll to position [32, 0]
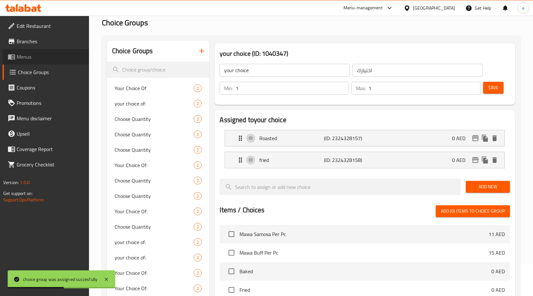
click at [45, 57] on span "Menus" at bounding box center [50, 57] width 67 height 8
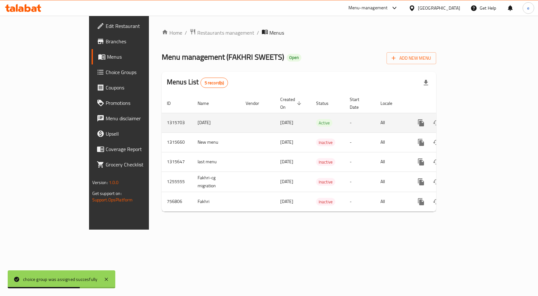
click at [471, 119] on icon "enhanced table" at bounding box center [468, 123] width 8 height 8
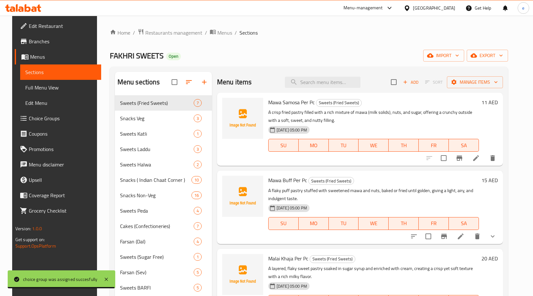
click at [45, 84] on span "Full Menu View" at bounding box center [60, 88] width 71 height 8
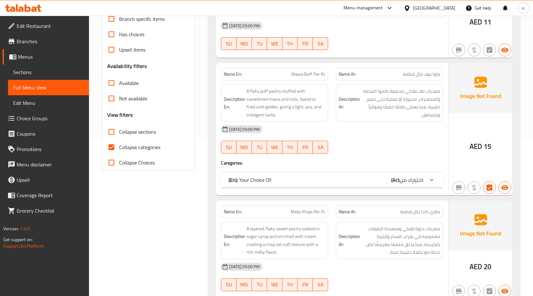
scroll to position [224, 0]
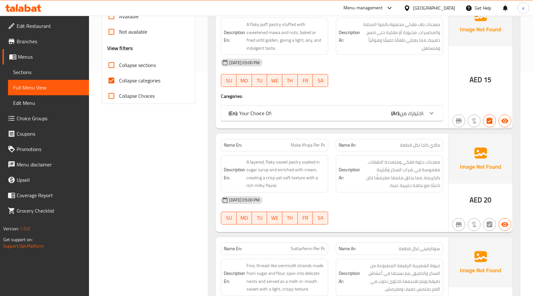
click at [115, 80] on input "Collapse categories" at bounding box center [111, 80] width 15 height 15
checkbox input "false"
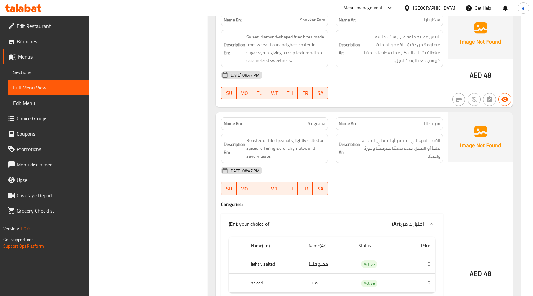
scroll to position [13029, 0]
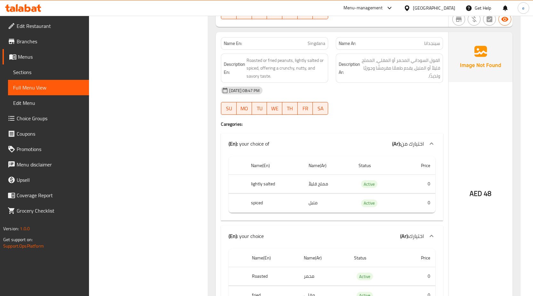
click at [47, 119] on span "Choice Groups" at bounding box center [50, 118] width 67 height 8
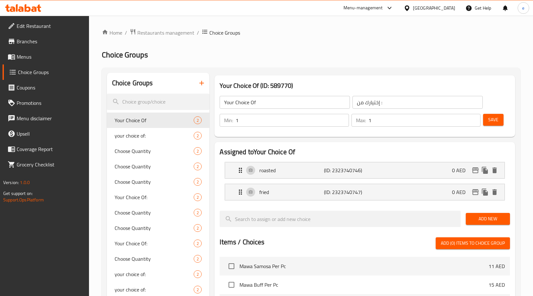
click at [255, 100] on input "Your Choice Of" at bounding box center [285, 102] width 130 height 13
click at [252, 103] on input "Your Choice Of" at bounding box center [285, 102] width 130 height 13
click at [253, 103] on input "Your Choice Of" at bounding box center [285, 102] width 130 height 13
click at [246, 99] on input "Your Choice Of" at bounding box center [285, 102] width 130 height 13
click at [251, 102] on input "Your Choice Of" at bounding box center [285, 102] width 130 height 13
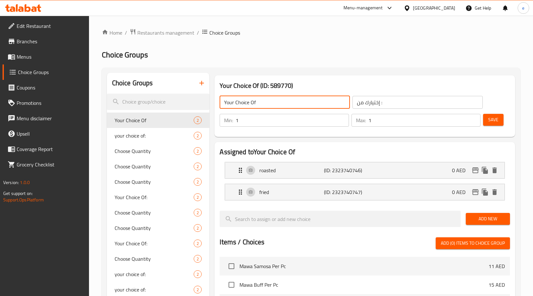
click at [251, 102] on input "Your Choice Of" at bounding box center [285, 102] width 130 height 13
click at [234, 103] on input "Your Choice" at bounding box center [285, 102] width 130 height 13
type input "Your 1st Choice"
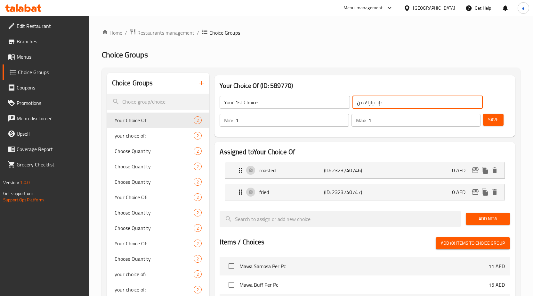
click at [367, 106] on input "إختيارك من :" at bounding box center [418, 102] width 130 height 13
click at [360, 104] on input "إختيارك من :" at bounding box center [418, 102] width 130 height 13
type input "إختيارك الاول:"
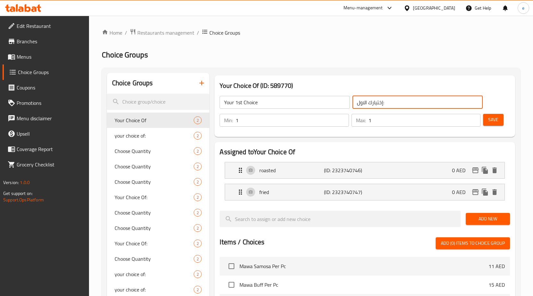
click at [497, 122] on span "Save" at bounding box center [494, 120] width 10 height 8
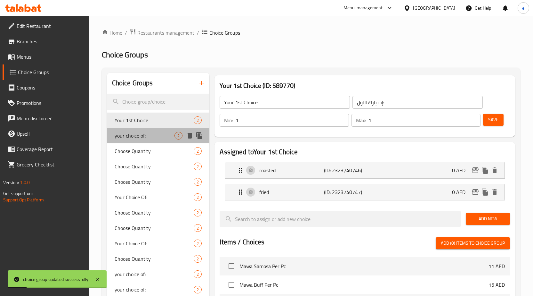
click at [153, 135] on span "your choice of:" at bounding box center [145, 136] width 60 height 8
type input "your choice of:"
type input "اختيارك من:"
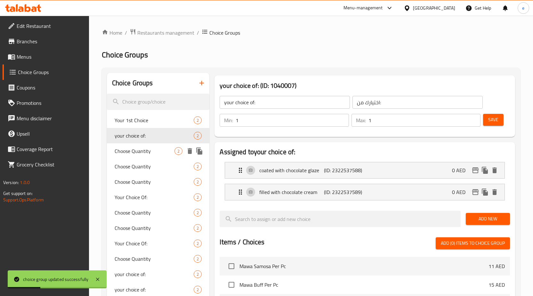
click at [158, 150] on span "Choose Quantity" at bounding box center [145, 151] width 60 height 8
type input "Choose Quantity"
type input "اختر الكمية"
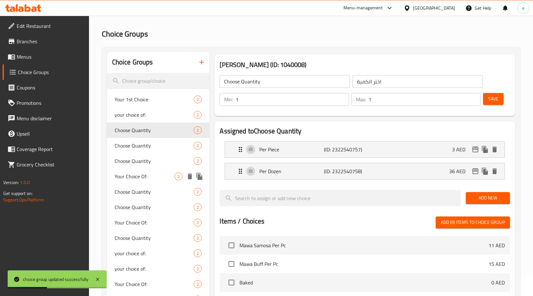
scroll to position [32, 0]
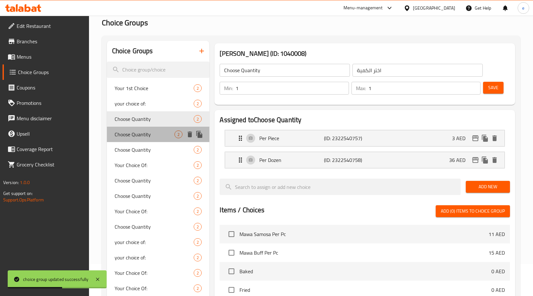
click at [152, 138] on div "Choose Quantity 2" at bounding box center [158, 134] width 103 height 15
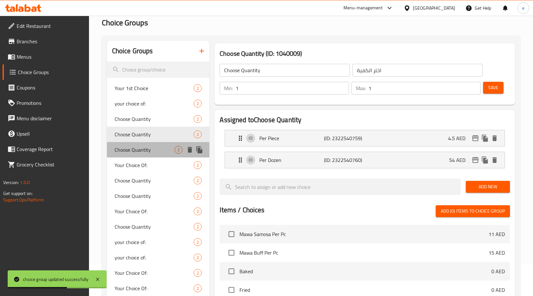
click at [152, 152] on span "Choose Quantity" at bounding box center [145, 150] width 60 height 8
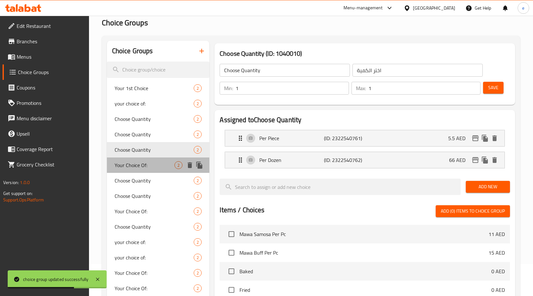
click at [148, 162] on span "Your Choice Of:" at bounding box center [145, 165] width 60 height 8
type input "Your Choice Of:"
type input "إختيارك من:"
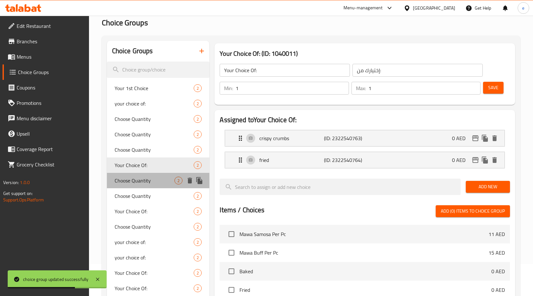
click at [152, 178] on span "Choose Quantity" at bounding box center [145, 181] width 60 height 8
type input "Choose Quantity"
type input "اختر الكمية"
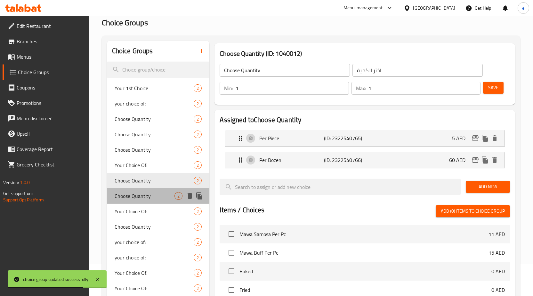
click at [153, 195] on span "Choose Quantity" at bounding box center [145, 196] width 60 height 8
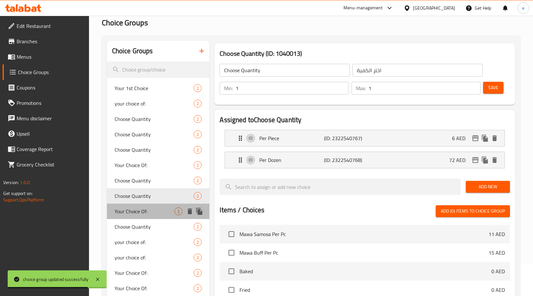
click at [156, 212] on span "Your Choice Of:" at bounding box center [145, 211] width 60 height 8
type input "Your Choice Of:"
type input "إختيارك من:"
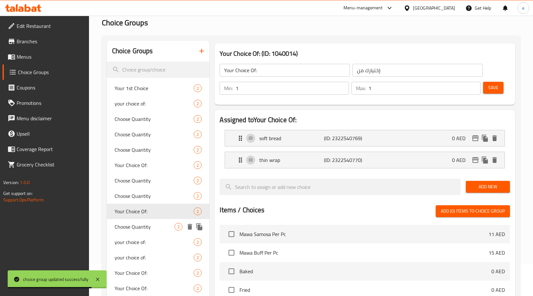
click at [156, 230] on div "Choose Quantity 2" at bounding box center [158, 226] width 103 height 15
type input "Choose Quantity"
type input "اختر الكمية"
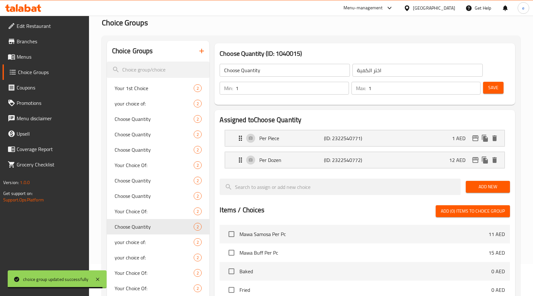
click at [18, 60] on span "Menus" at bounding box center [50, 57] width 67 height 8
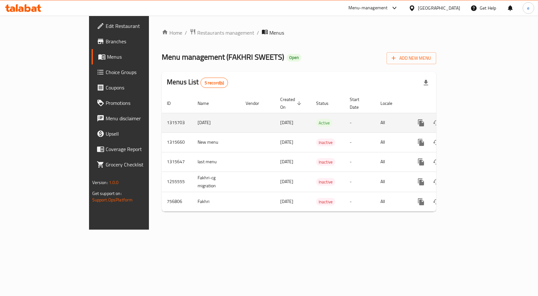
click at [475, 120] on link "enhanced table" at bounding box center [467, 122] width 15 height 15
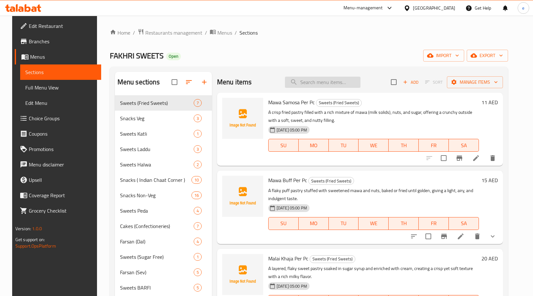
click at [316, 79] on input "search" at bounding box center [323, 82] width 76 height 11
paste input "Singdana"
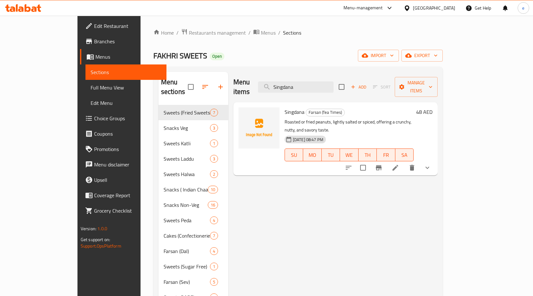
type input "Singdana"
click at [399, 164] on icon at bounding box center [396, 168] width 8 height 8
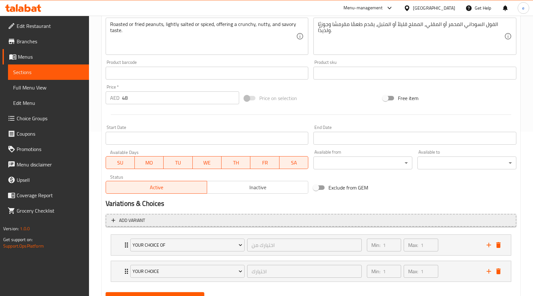
scroll to position [194, 0]
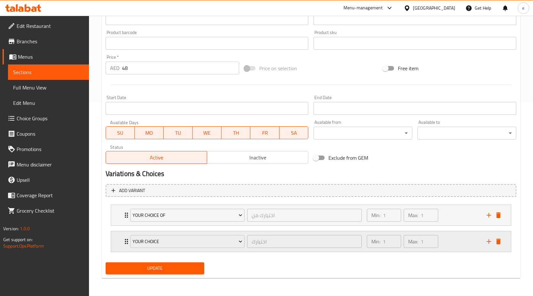
click at [281, 234] on div "اختيارك ​" at bounding box center [304, 241] width 117 height 15
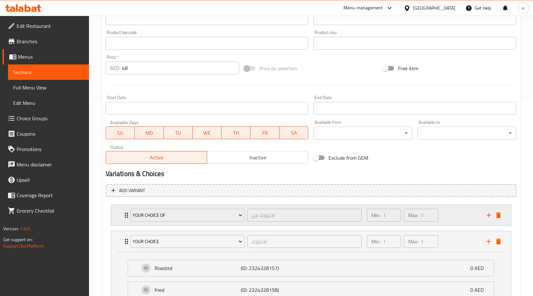
click at [245, 222] on div "your choice of" at bounding box center [187, 214] width 117 height 15
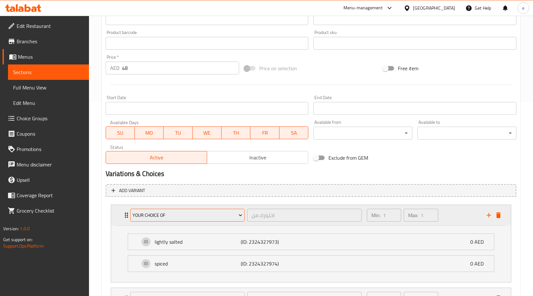
click at [207, 218] on span "your choice of" at bounding box center [188, 215] width 110 height 8
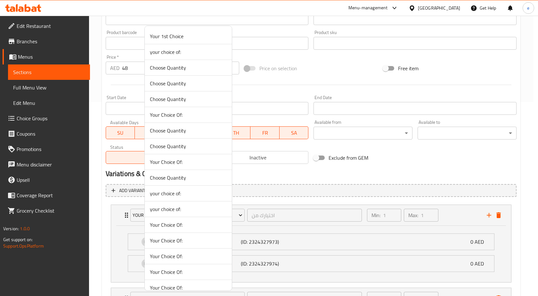
click at [209, 37] on span "Your 1st Choice" at bounding box center [188, 36] width 77 height 8
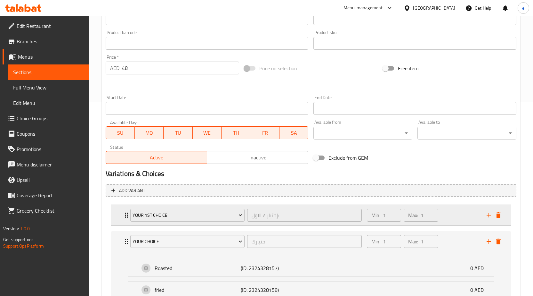
click at [376, 218] on p "Min:" at bounding box center [376, 215] width 9 height 8
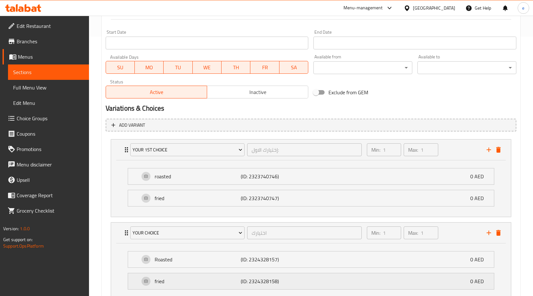
scroll to position [307, 0]
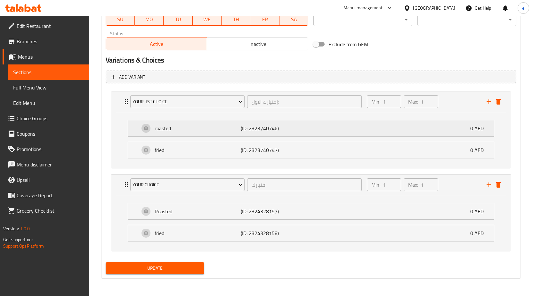
click at [307, 131] on div "roasted (ID: 2323740746) 0 AED" at bounding box center [313, 128] width 347 height 16
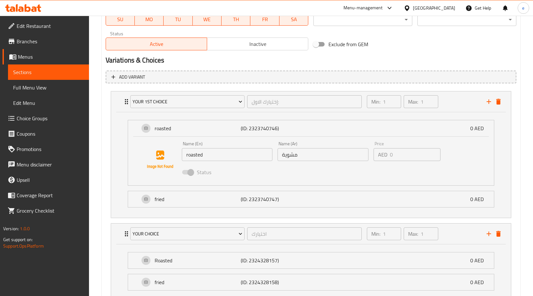
click at [291, 158] on input "مشوية" at bounding box center [323, 154] width 91 height 13
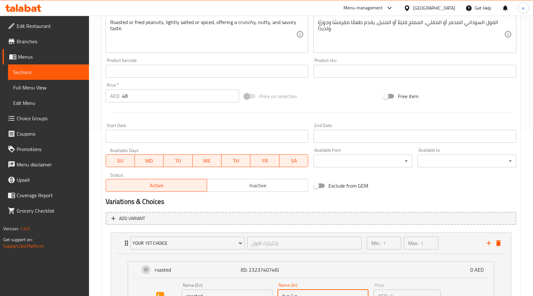
scroll to position [164, 0]
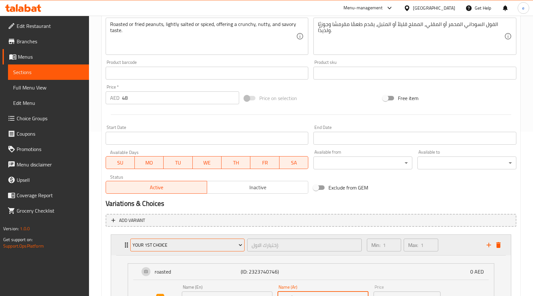
click at [190, 249] on button "Your 1st Choice" at bounding box center [187, 244] width 115 height 13
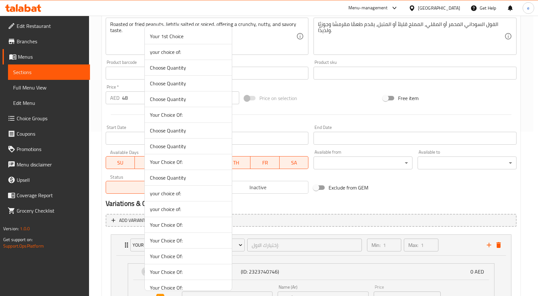
click at [94, 172] on div at bounding box center [269, 148] width 538 height 296
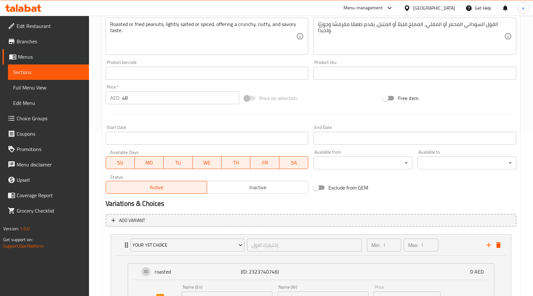
scroll to position [0, 0]
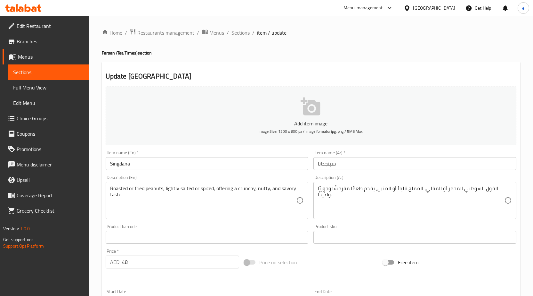
click at [232, 34] on span "Sections" at bounding box center [241, 33] width 18 height 8
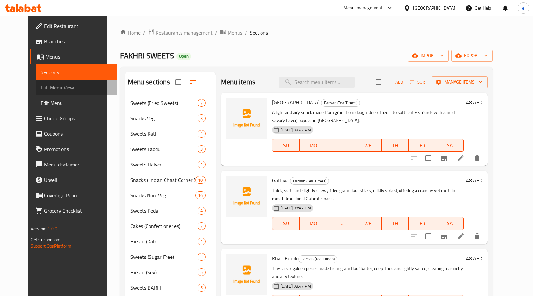
click at [41, 90] on span "Full Menu View" at bounding box center [76, 88] width 71 height 8
click at [57, 90] on span "Full Menu View" at bounding box center [76, 88] width 71 height 8
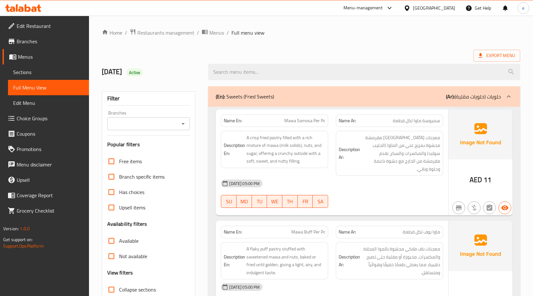
scroll to position [224, 0]
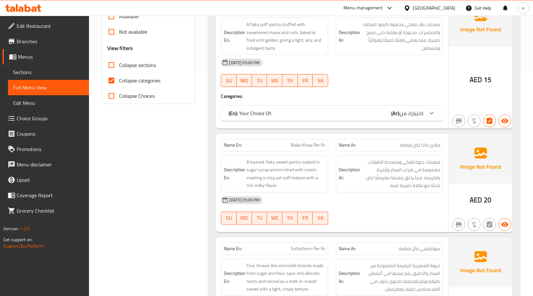
click at [109, 82] on input "Collapse categories" at bounding box center [111, 80] width 15 height 15
checkbox input "false"
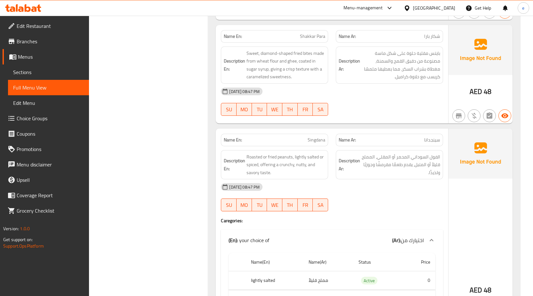
scroll to position [12965, 0]
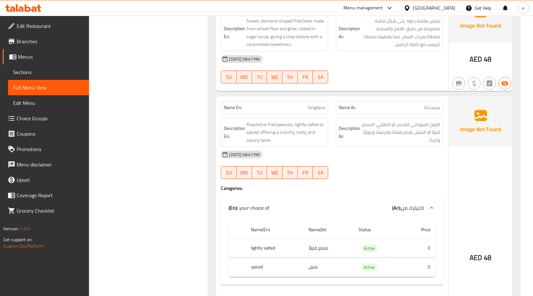
drag, startPoint x: 263, startPoint y: 177, endPoint x: 330, endPoint y: 174, distance: 67.4
click at [318, 197] on div "(En): your choice of (Ar): اختيارك من Name(En) Name(Ar) Status Price lightly sa…" at bounding box center [332, 240] width 222 height 87
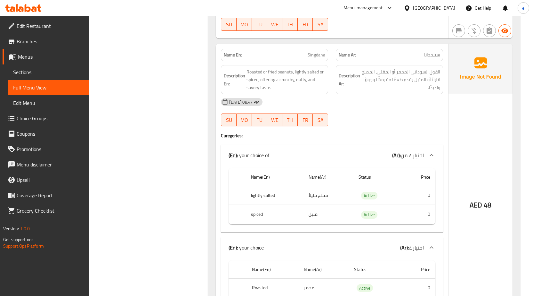
scroll to position [13125, 0]
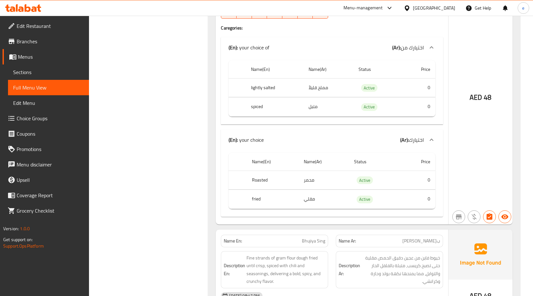
click at [65, 88] on span "Full Menu View" at bounding box center [48, 88] width 71 height 8
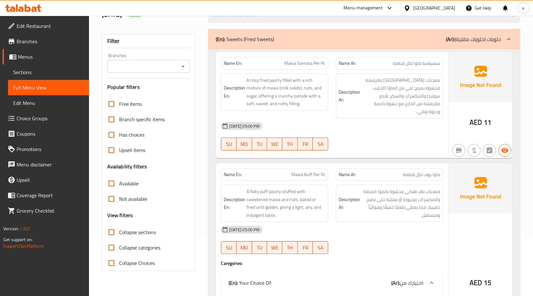
scroll to position [64, 0]
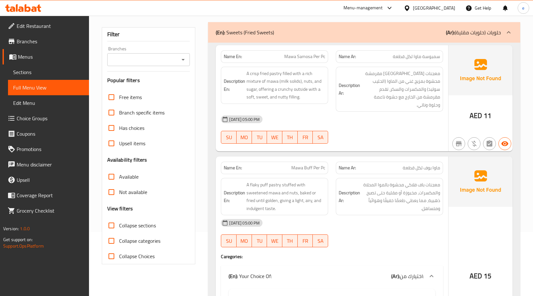
drag, startPoint x: 115, startPoint y: 224, endPoint x: 344, endPoint y: 1, distance: 319.9
click at [115, 224] on input "Collapse sections" at bounding box center [111, 225] width 15 height 15
checkbox input "true"
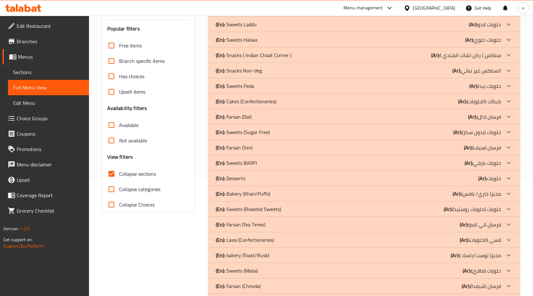
scroll to position [128, 0]
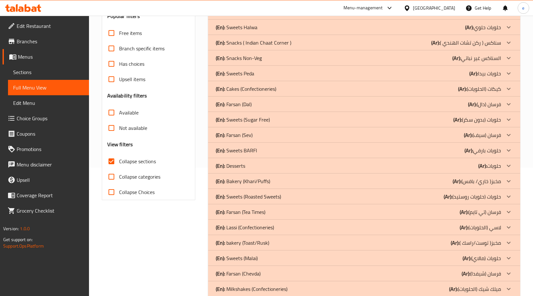
click at [244, 135] on p "(En): Farsan (Sev)" at bounding box center [234, 135] width 37 height 8
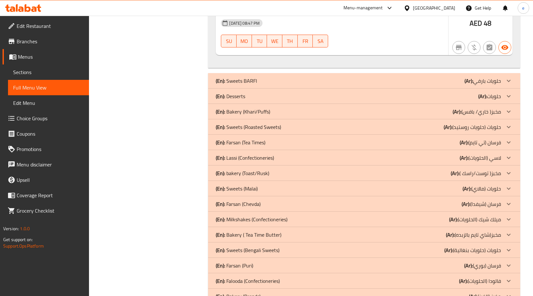
scroll to position [737, 0]
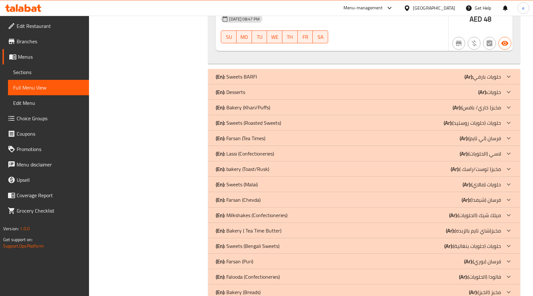
click at [255, 138] on p "(En): Farsan (Tea Times)" at bounding box center [241, 138] width 50 height 8
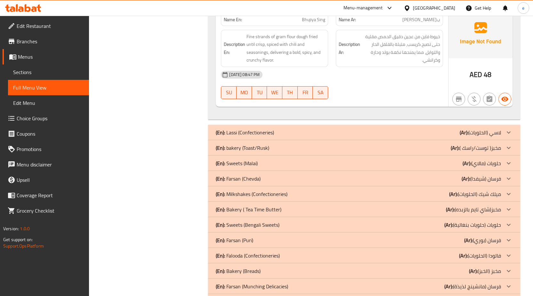
scroll to position [1794, 0]
click at [260, 174] on p "(En): Farsan (Chevda)" at bounding box center [238, 178] width 45 height 8
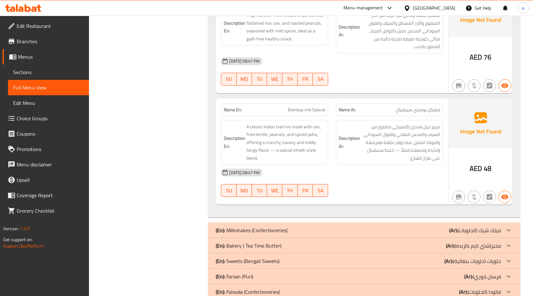
scroll to position [2608, 0]
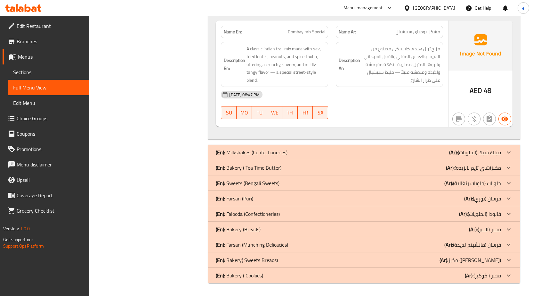
click at [249, 195] on p "(En): Farsan (Puri)" at bounding box center [234, 198] width 37 height 8
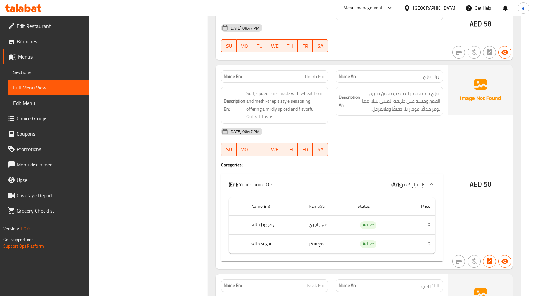
scroll to position [3546, 0]
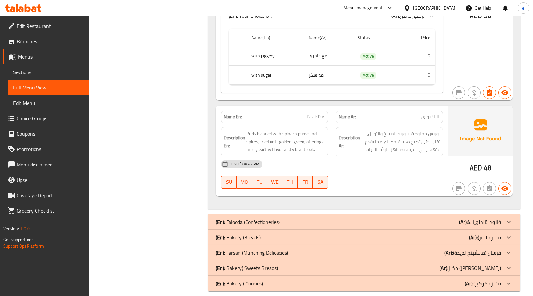
click at [265, 249] on p "(En): Farsan (Munching Delicacies)" at bounding box center [252, 253] width 72 height 8
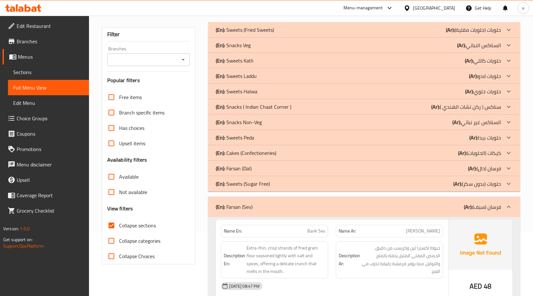
scroll to position [0, 0]
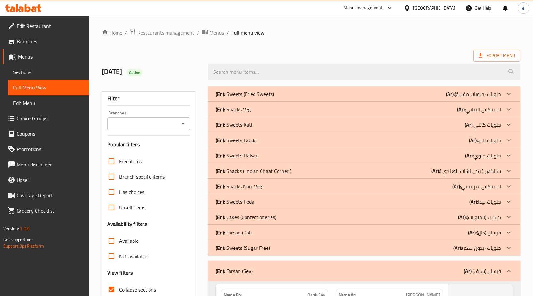
click at [30, 71] on span "Sections" at bounding box center [48, 72] width 71 height 8
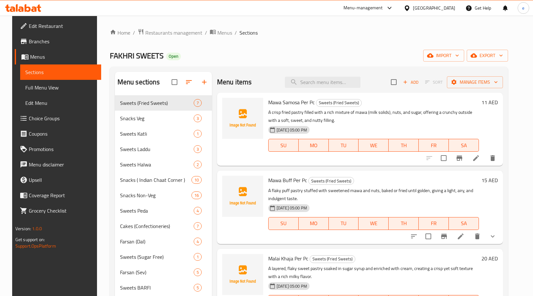
click at [370, 46] on div "Home / Restaurants management / Menus / Sections FAKHRI SWEETS Open import expo…" at bounding box center [309, 297] width 398 height 536
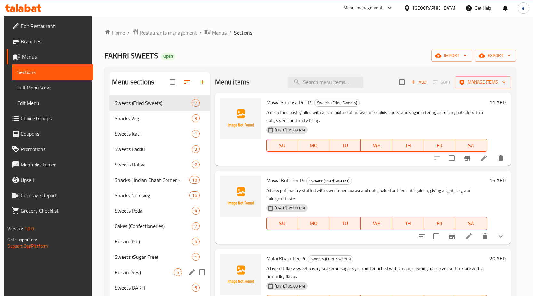
click at [201, 272] on input "Menu sections" at bounding box center [201, 271] width 13 height 13
checkbox input "true"
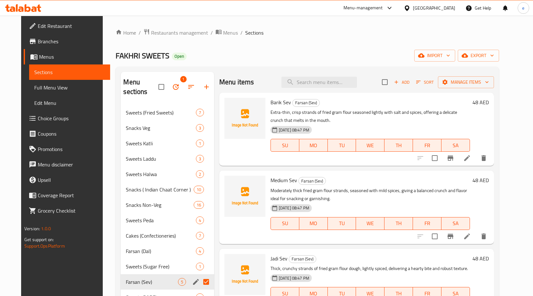
scroll to position [201, 0]
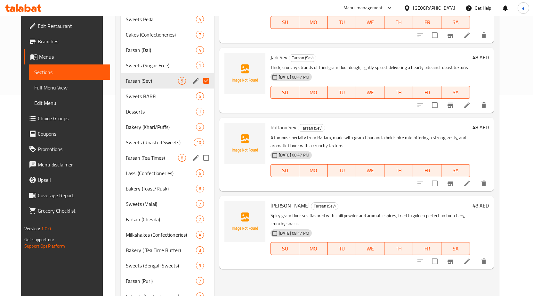
click at [201, 151] on input "Menu sections" at bounding box center [206, 157] width 13 height 13
checkbox input "true"
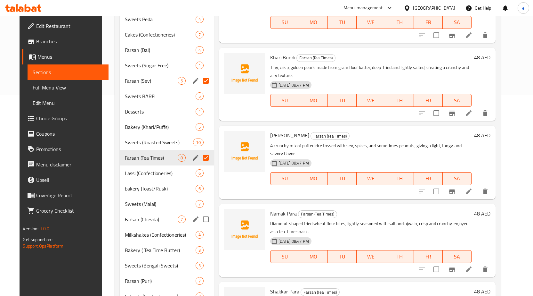
click at [201, 212] on input "Menu sections" at bounding box center [205, 218] width 13 height 13
checkbox input "true"
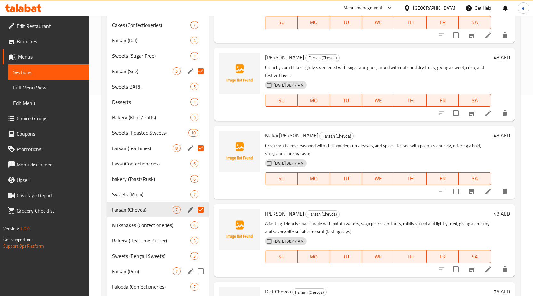
click at [201, 271] on input "Menu sections" at bounding box center [200, 270] width 13 height 13
checkbox input "true"
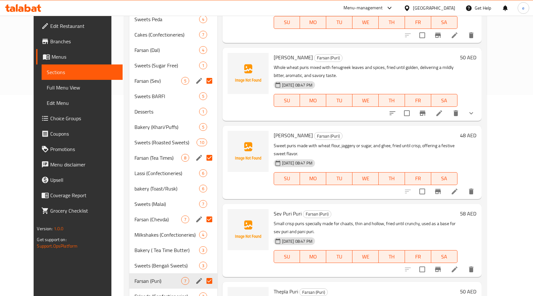
scroll to position [281, 0]
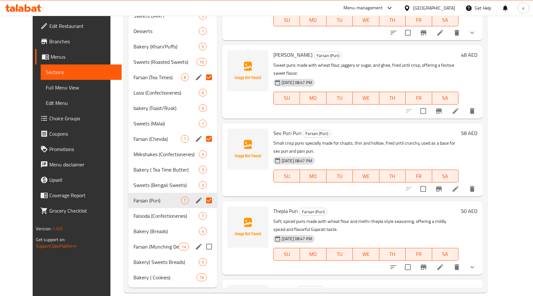
click at [203, 240] on input "Menu sections" at bounding box center [208, 246] width 13 height 13
checkbox input "true"
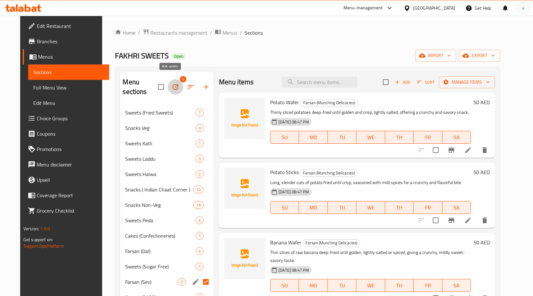
click at [173, 83] on icon "button" at bounding box center [176, 87] width 8 height 8
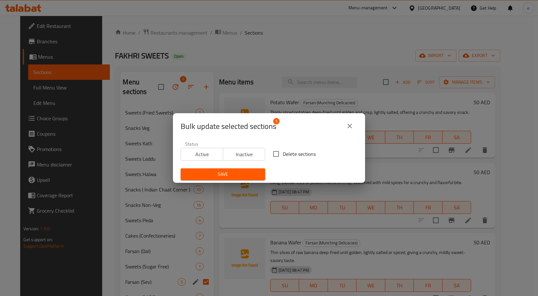
click at [275, 154] on input "Delete sections" at bounding box center [275, 153] width 13 height 13
checkbox input "true"
click at [240, 175] on span "Save" at bounding box center [223, 174] width 74 height 8
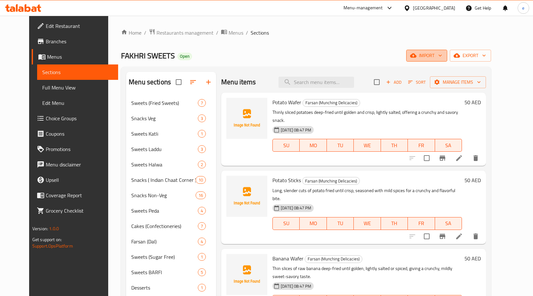
click at [442, 56] on span "import" at bounding box center [427, 56] width 31 height 8
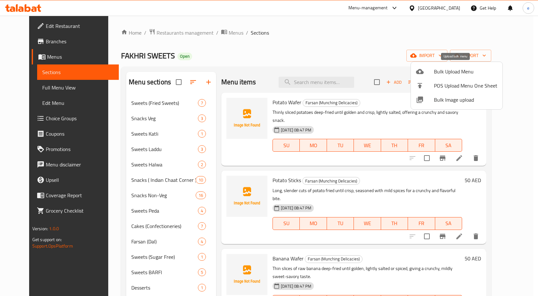
click at [447, 68] on span "Bulk Upload Menu" at bounding box center [465, 72] width 63 height 8
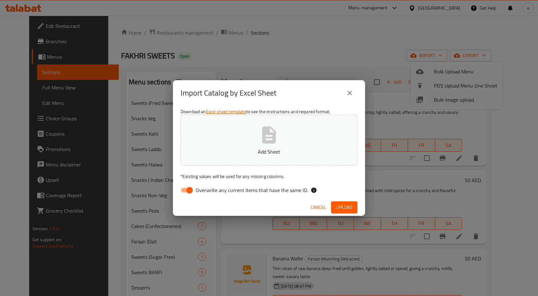
click at [192, 188] on input "Overwrite any current items that have the same ID." at bounding box center [189, 190] width 37 height 12
checkbox input "false"
click at [253, 143] on button "Add Sheet" at bounding box center [269, 140] width 177 height 51
click at [342, 207] on span "Upload" at bounding box center [344, 207] width 16 height 8
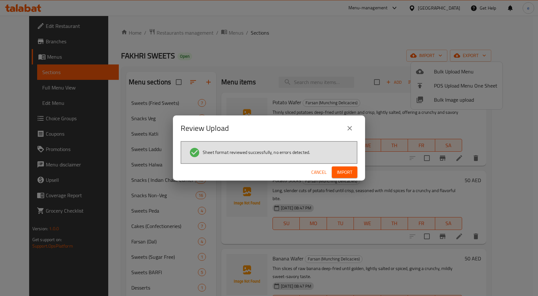
click at [344, 168] on button "Import" at bounding box center [345, 172] width 26 height 12
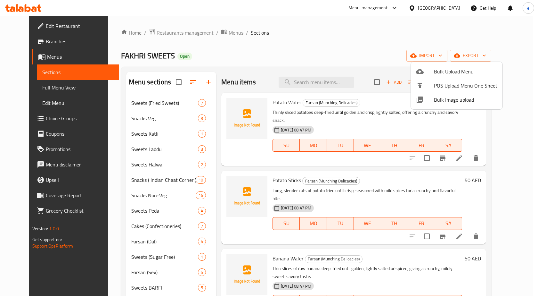
click at [47, 88] on div at bounding box center [269, 148] width 538 height 296
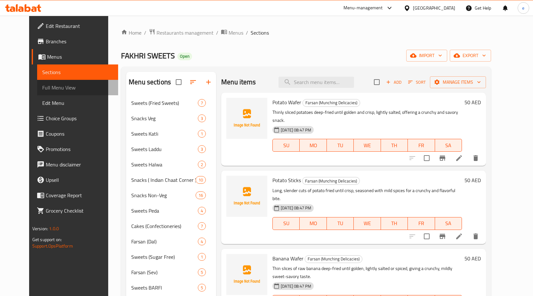
click at [47, 88] on span "Full Menu View" at bounding box center [77, 88] width 71 height 8
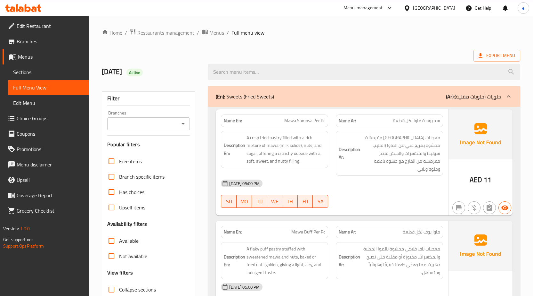
scroll to position [64, 0]
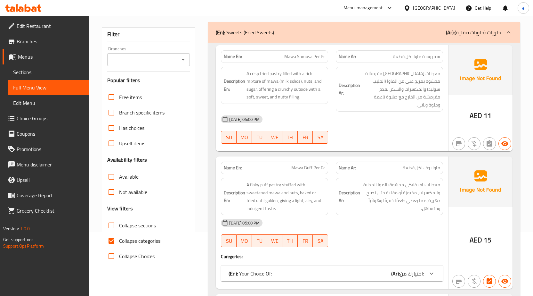
click at [115, 239] on input "Collapse categories" at bounding box center [111, 240] width 15 height 15
checkbox input "false"
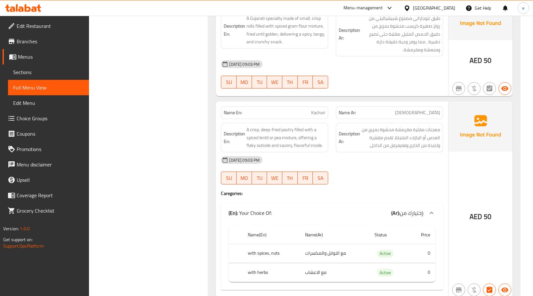
scroll to position [20356, 0]
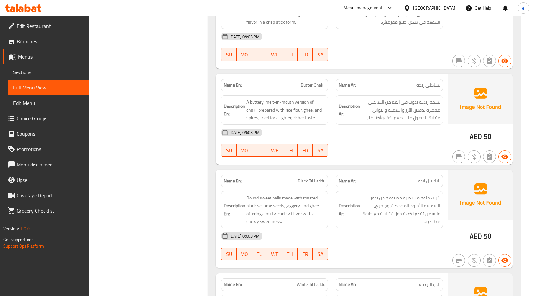
click at [31, 70] on span "Sections" at bounding box center [48, 72] width 71 height 8
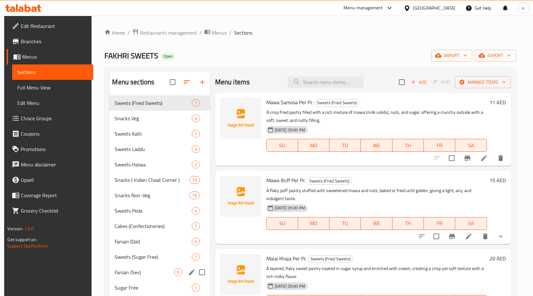
click at [203, 270] on input "Menu sections" at bounding box center [201, 271] width 13 height 13
checkbox input "true"
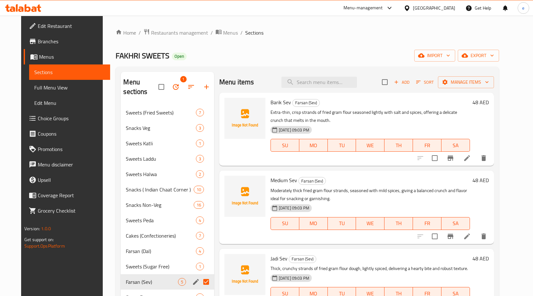
scroll to position [216, 0]
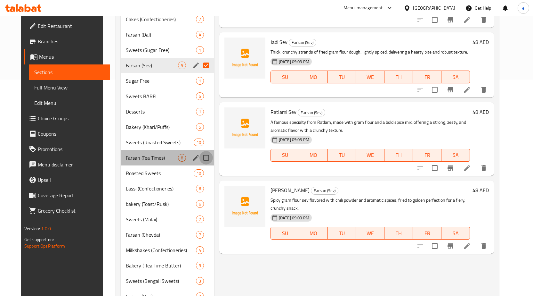
click at [203, 151] on input "Menu sections" at bounding box center [206, 157] width 13 height 13
checkbox input "true"
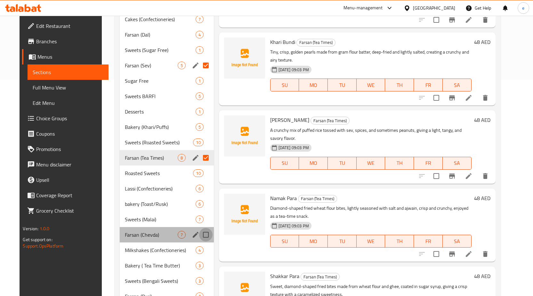
click at [203, 228] on input "Menu sections" at bounding box center [205, 234] width 13 height 13
checkbox input "true"
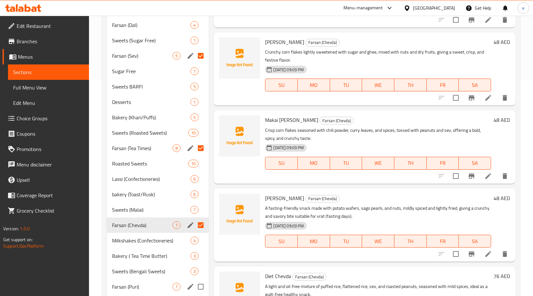
click at [203, 286] on input "Menu sections" at bounding box center [200, 286] width 13 height 13
checkbox input "true"
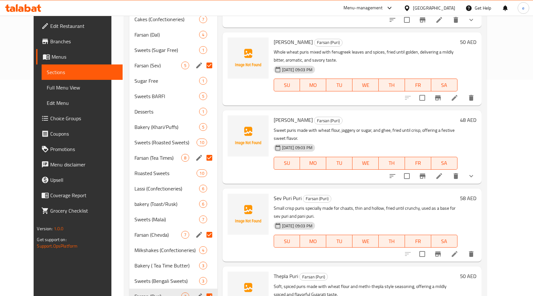
scroll to position [312, 0]
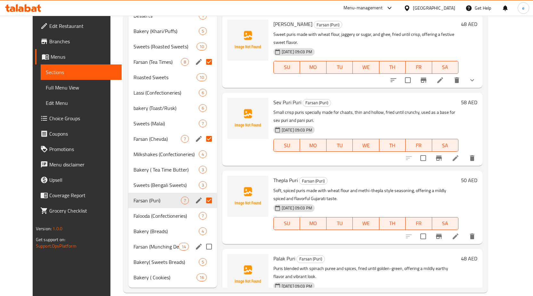
click at [202, 240] on input "Menu sections" at bounding box center [208, 246] width 13 height 13
checkbox input "true"
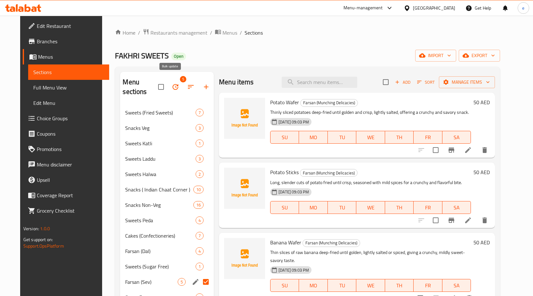
click at [173, 85] on icon "button" at bounding box center [176, 87] width 6 height 6
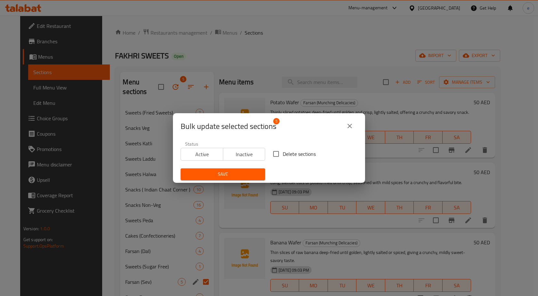
click at [283, 154] on span "Delete sections" at bounding box center [299, 154] width 33 height 8
click at [283, 154] on input "Delete sections" at bounding box center [275, 153] width 13 height 13
checkbox input "true"
click at [239, 174] on span "Save" at bounding box center [223, 174] width 74 height 8
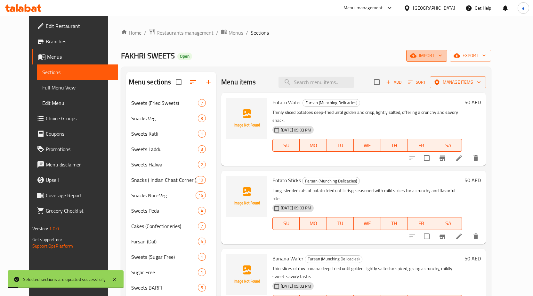
click at [442, 58] on span "import" at bounding box center [427, 56] width 31 height 8
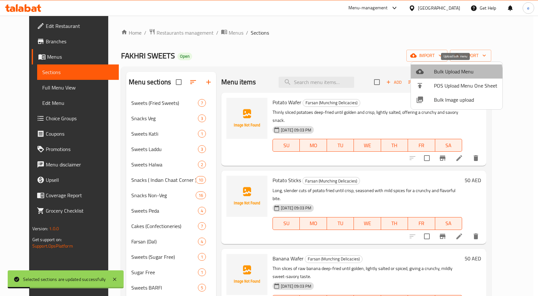
click at [456, 74] on span "Bulk Upload Menu" at bounding box center [465, 72] width 63 height 8
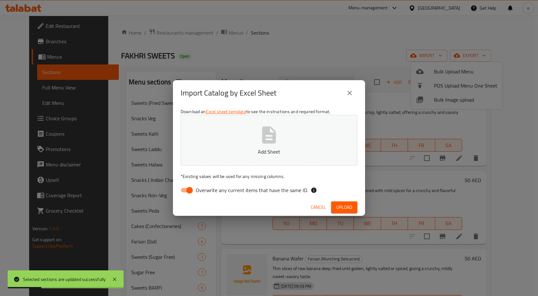
click at [201, 193] on span "Overwrite any current items that have the same ID." at bounding box center [252, 190] width 112 height 8
click at [201, 193] on input "Overwrite any current items that have the same ID." at bounding box center [189, 190] width 37 height 12
checkbox input "false"
click at [248, 144] on button "Add Sheet" at bounding box center [269, 140] width 177 height 51
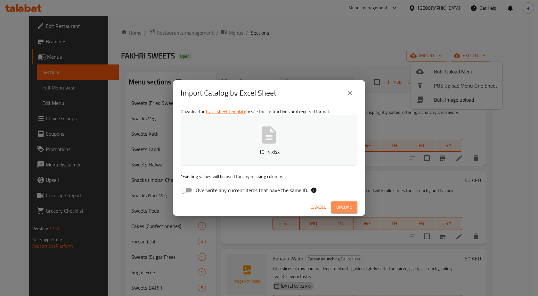
click at [341, 204] on span "Upload" at bounding box center [344, 207] width 16 height 8
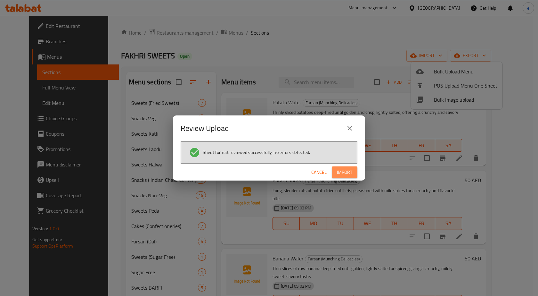
click at [338, 169] on span "Import" at bounding box center [344, 172] width 15 height 8
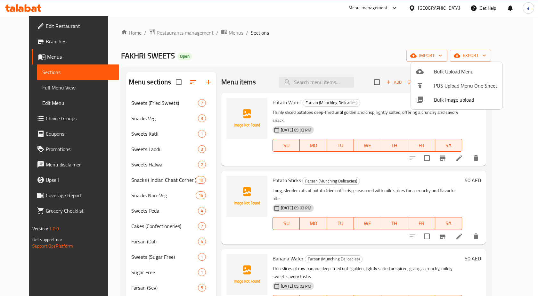
click at [256, 55] on div at bounding box center [269, 148] width 538 height 296
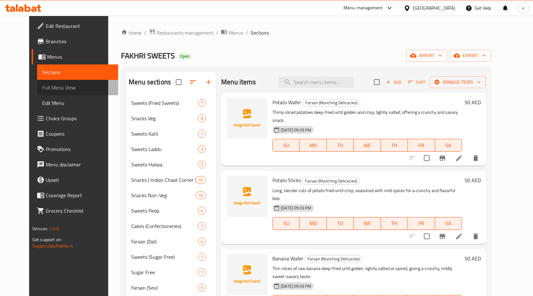
click at [46, 88] on span "Full Menu View" at bounding box center [77, 88] width 71 height 8
click at [45, 88] on span "Full Menu View" at bounding box center [77, 88] width 71 height 8
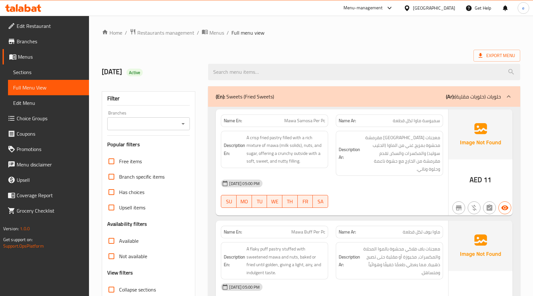
click at [137, 172] on div "Free items Branch specific items Has choices Upsell items Availability filters …" at bounding box center [148, 240] width 83 height 174
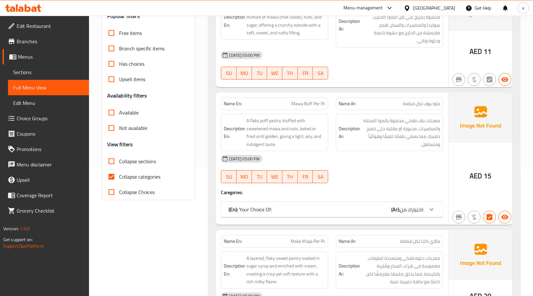
click at [115, 177] on input "Collapse categories" at bounding box center [111, 176] width 15 height 15
checkbox input "false"
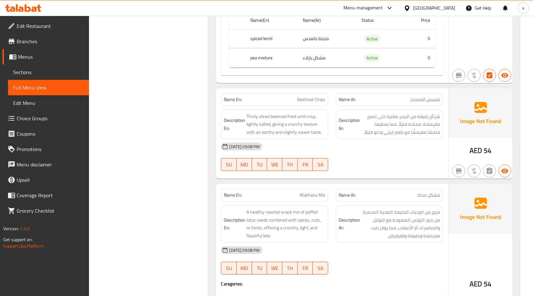
scroll to position [9407, 0]
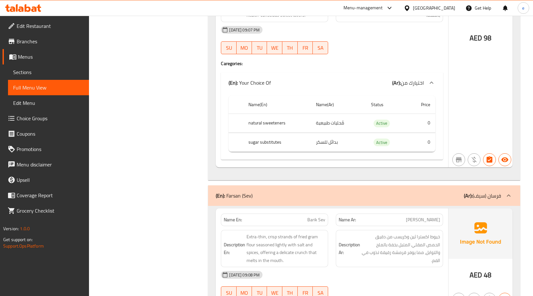
click at [26, 70] on span "Sections" at bounding box center [48, 72] width 71 height 8
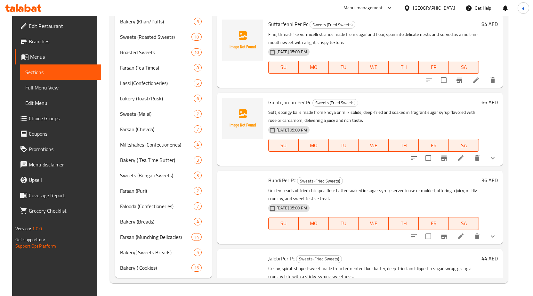
scroll to position [90, 0]
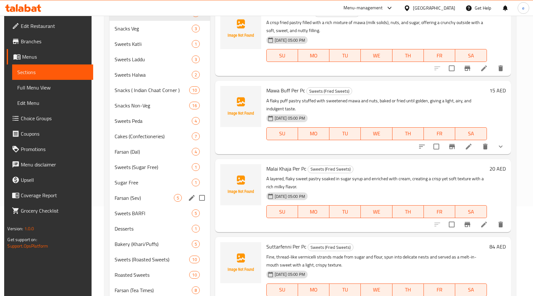
click at [201, 197] on input "Menu sections" at bounding box center [201, 197] width 13 height 13
checkbox input "true"
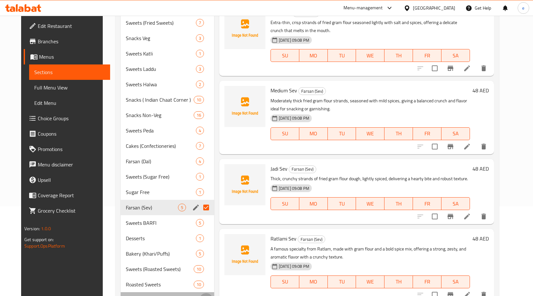
click at [202, 293] on input "Menu sections" at bounding box center [206, 299] width 13 height 13
checkbox input "true"
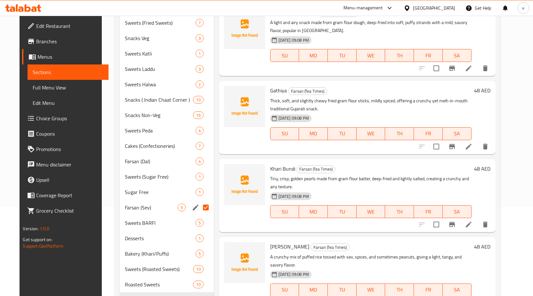
scroll to position [293, 0]
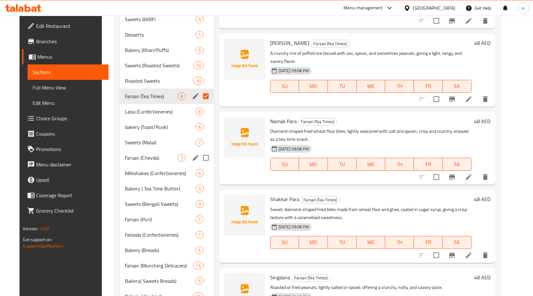
click at [201, 151] on input "Menu sections" at bounding box center [205, 157] width 13 height 13
checkbox input "true"
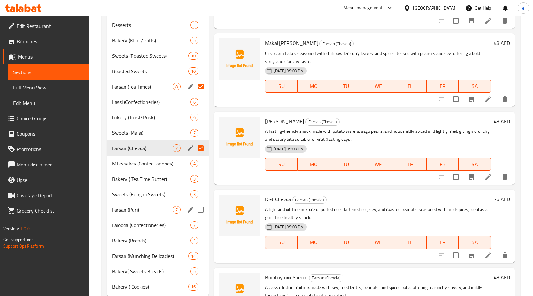
click at [201, 210] on input "Menu sections" at bounding box center [200, 209] width 13 height 13
checkbox input "true"
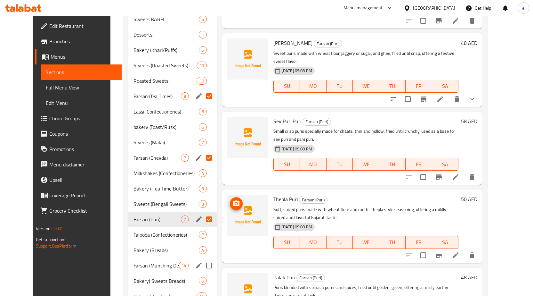
click at [202, 259] on input "Menu sections" at bounding box center [208, 265] width 13 height 13
checkbox input "true"
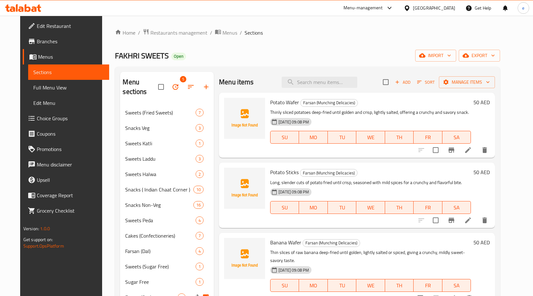
click at [173, 84] on icon "button" at bounding box center [176, 87] width 6 height 6
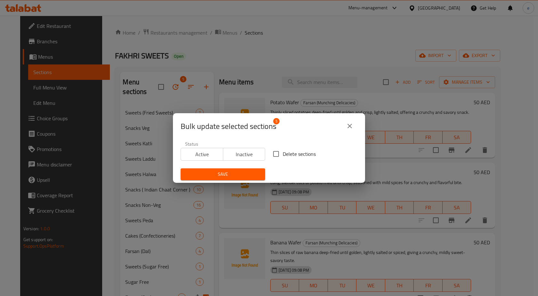
click at [273, 156] on input "Delete sections" at bounding box center [275, 153] width 13 height 13
checkbox input "true"
click at [239, 174] on span "Save" at bounding box center [223, 174] width 74 height 8
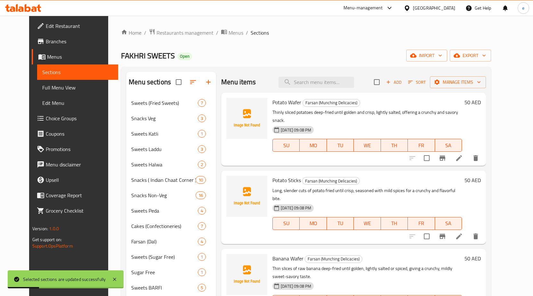
click at [406, 27] on div "Home / Restaurants management / Menus / Sections FAKHRI SWEETS Open import expo…" at bounding box center [306, 273] width 396 height 515
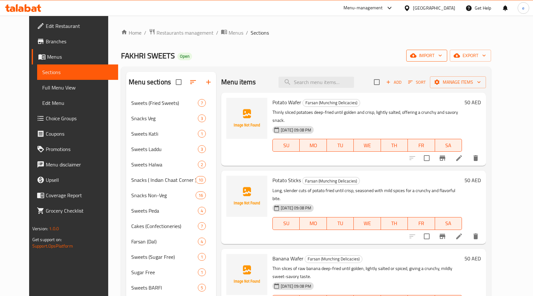
click at [442, 56] on span "import" at bounding box center [427, 56] width 31 height 8
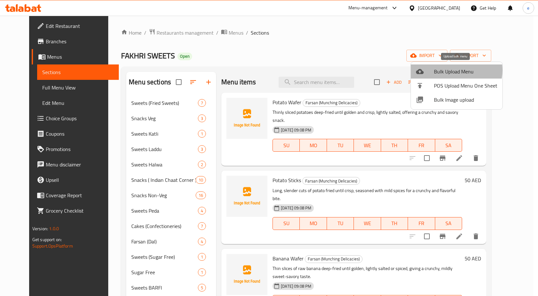
click at [452, 70] on span "Bulk Upload Menu" at bounding box center [465, 72] width 63 height 8
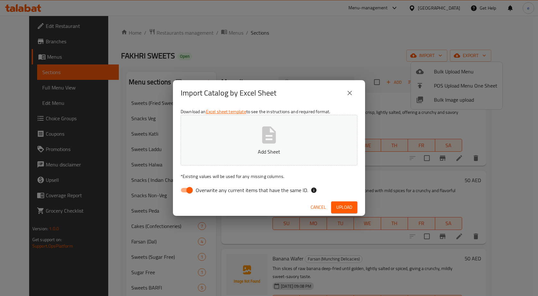
click at [191, 194] on input "Overwrite any current items that have the same ID." at bounding box center [189, 190] width 37 height 12
checkbox input "false"
click at [258, 147] on button "Add Sheet" at bounding box center [269, 140] width 177 height 51
click at [344, 208] on span "Upload" at bounding box center [344, 207] width 16 height 8
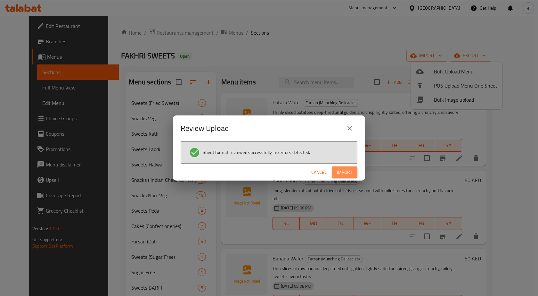
click at [347, 169] on span "Import" at bounding box center [344, 172] width 15 height 8
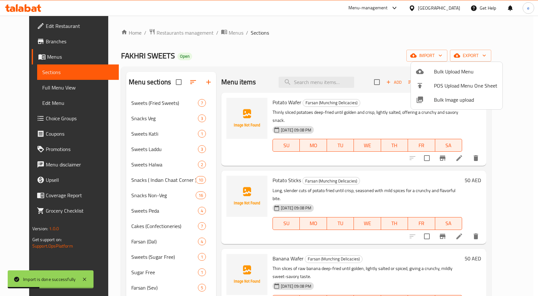
click at [38, 91] on div at bounding box center [269, 148] width 538 height 296
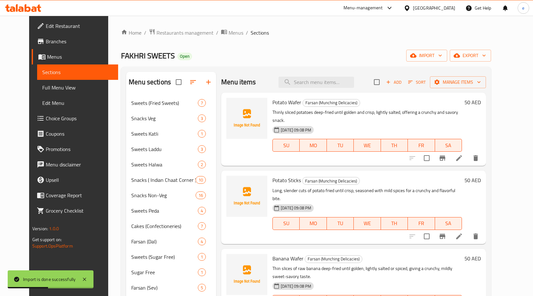
click at [42, 89] on span "Full Menu View" at bounding box center [77, 88] width 71 height 8
click at [42, 86] on span "Full Menu View" at bounding box center [77, 88] width 71 height 8
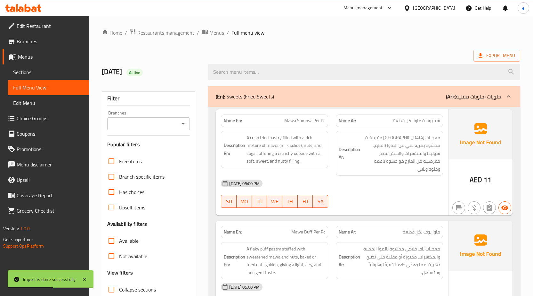
drag, startPoint x: 113, startPoint y: 176, endPoint x: 293, endPoint y: 129, distance: 185.8
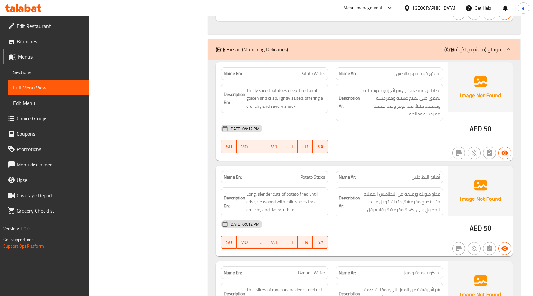
scroll to position [20785, 0]
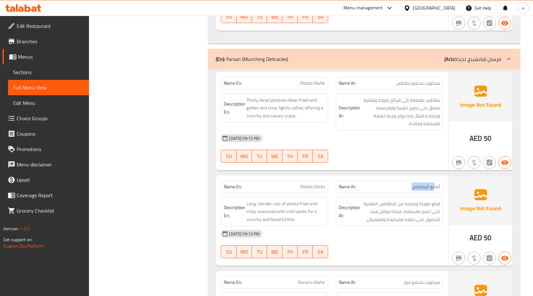
drag, startPoint x: 408, startPoint y: 147, endPoint x: 452, endPoint y: 149, distance: 43.9
click at [452, 175] on div "Name En: Potato Sticks Name Ar: أصابع البطاطس Description En: Long, slender cut…" at bounding box center [364, 220] width 297 height 91
click at [378, 183] on p "Name Ar: أصابع البطاطس" at bounding box center [390, 186] width 102 height 7
click at [378, 159] on div at bounding box center [389, 163] width 115 height 8
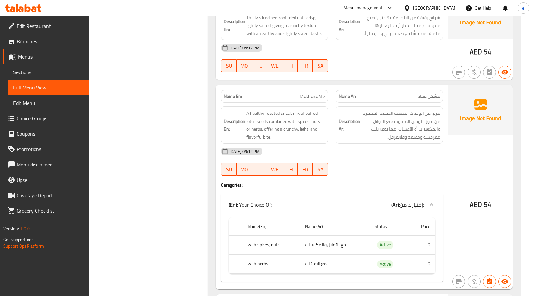
scroll to position [22087, 0]
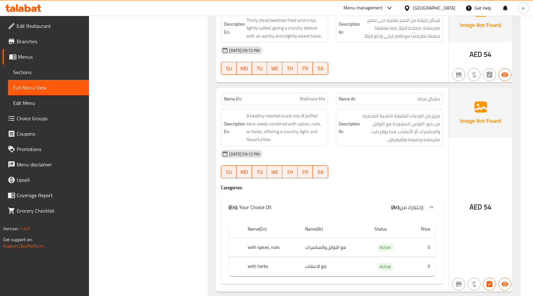
click at [340, 184] on h4 "Caregories:" at bounding box center [332, 187] width 222 height 6
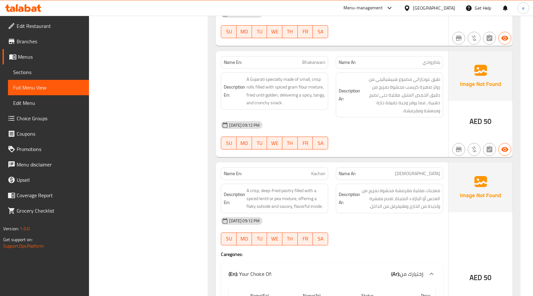
scroll to position [21791, 0]
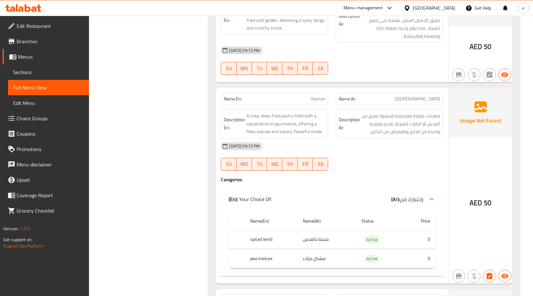
click at [314, 176] on h4 "Caregories:" at bounding box center [332, 179] width 222 height 6
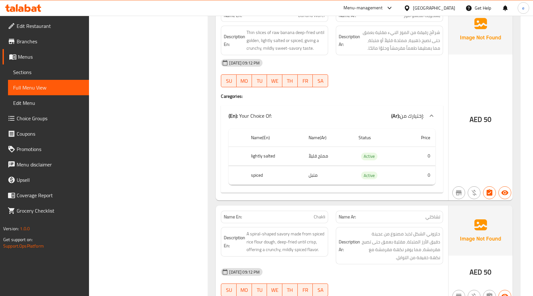
scroll to position [21040, 0]
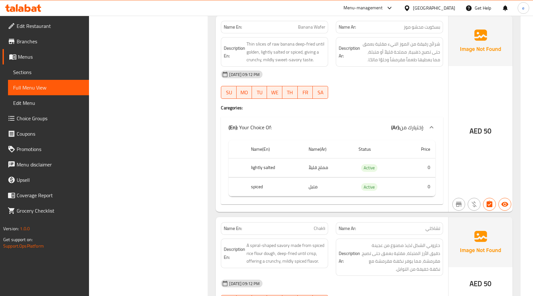
click at [267, 177] on th "spiced" at bounding box center [275, 186] width 58 height 19
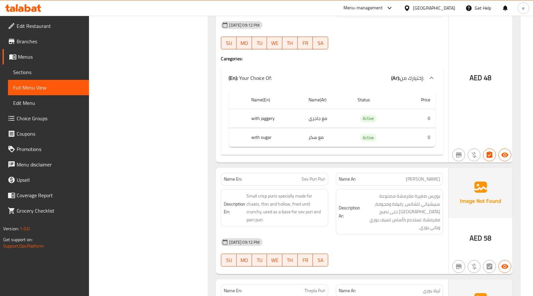
scroll to position [19205, 0]
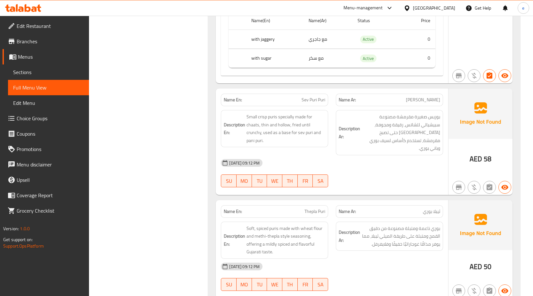
click at [363, 110] on div "Description Ar: بوريس صغيرة مقرمشة مصنوعة سبيشيالي للشاتس، رقيقة ومجوفة، مقلية …" at bounding box center [389, 132] width 107 height 45
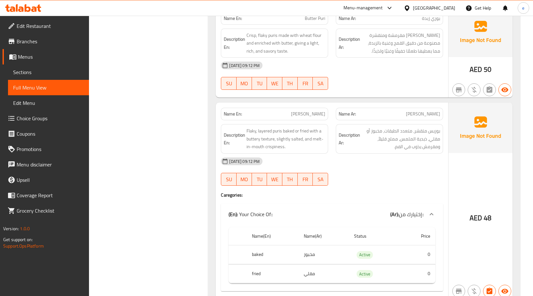
scroll to position [18772, 0]
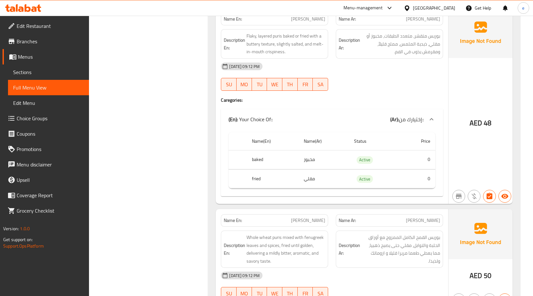
click at [394, 132] on th "Status" at bounding box center [375, 141] width 52 height 18
click at [385, 109] on div "(En): Your Choice Of:: (Ar): إختيارك من::" at bounding box center [332, 119] width 222 height 21
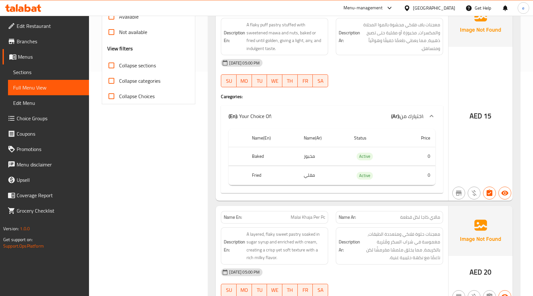
scroll to position [52, 0]
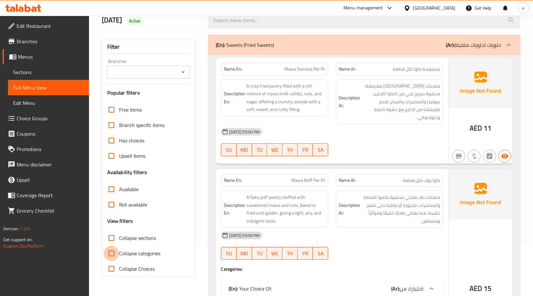
click at [109, 256] on input "Collapse categories" at bounding box center [111, 252] width 15 height 15
checkbox input "false"
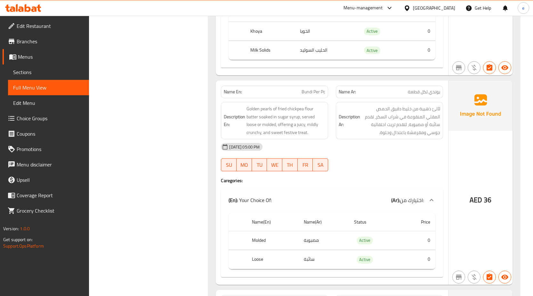
scroll to position [673, 0]
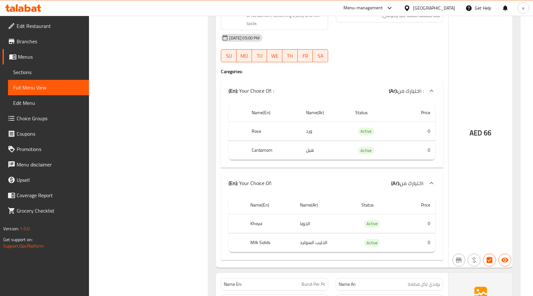
click at [221, 80] on div "(En): Your Choice Of: : (Ar): اختيارك من: :" at bounding box center [332, 90] width 222 height 21
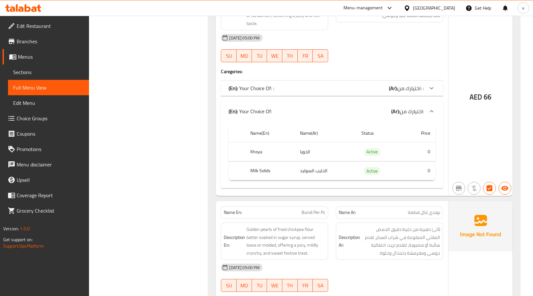
click at [355, 87] on div "(En): Your Choice Of: : (Ar): اختيارك من: :" at bounding box center [332, 87] width 222 height 15
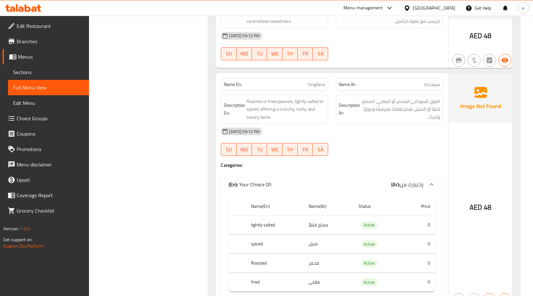
scroll to position [14312, 0]
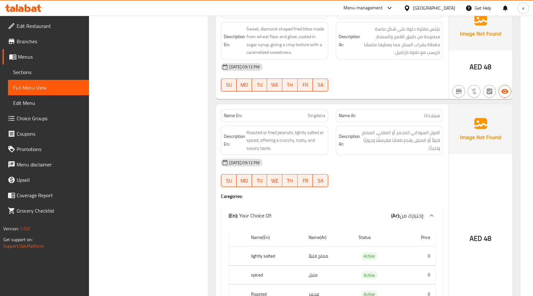
click at [321, 112] on span "Singdana" at bounding box center [317, 115] width 18 height 7
copy span "Singdana"
click at [39, 69] on span "Sections" at bounding box center [48, 72] width 71 height 8
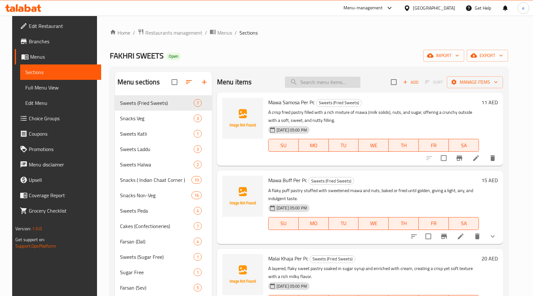
click at [316, 81] on input "search" at bounding box center [323, 82] width 76 height 11
paste input "Singdana"
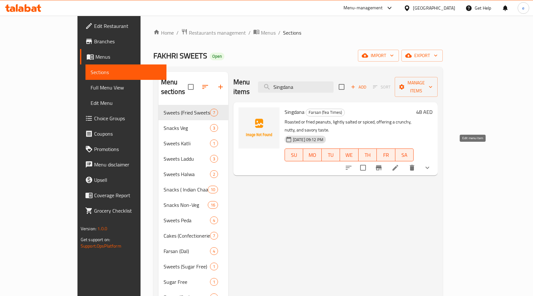
type input "Singdana"
click at [399, 164] on icon at bounding box center [396, 168] width 8 height 8
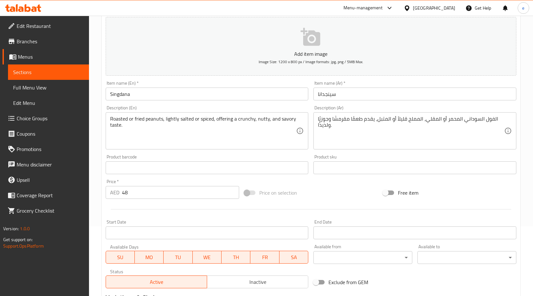
scroll to position [168, 0]
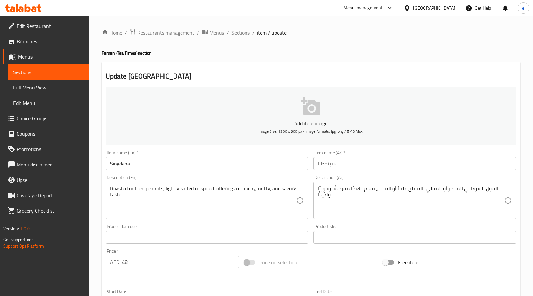
scroll to position [168, 0]
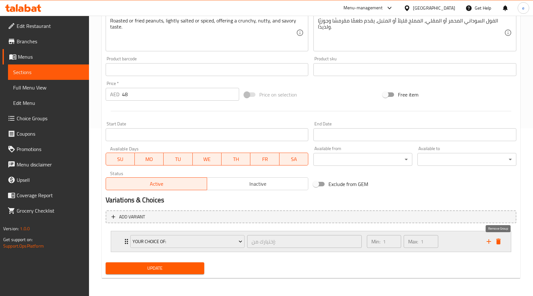
click at [498, 241] on icon "delete" at bounding box center [499, 241] width 4 height 6
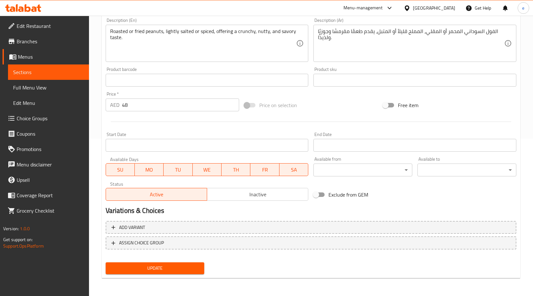
scroll to position [157, 0]
click at [31, 114] on span "Choice Groups" at bounding box center [50, 118] width 67 height 8
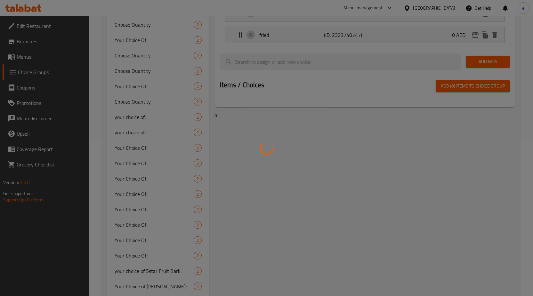
scroll to position [91, 0]
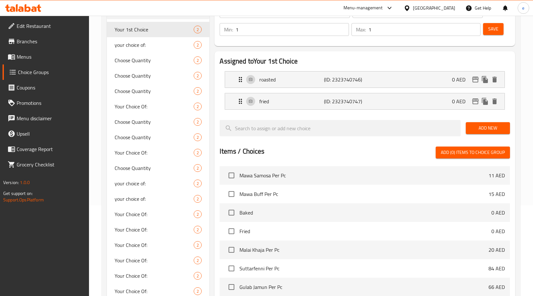
click at [33, 58] on span "Menus" at bounding box center [50, 57] width 67 height 8
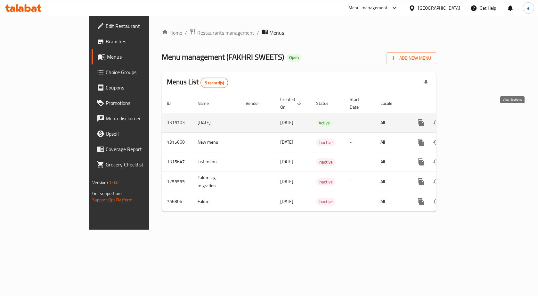
click at [475, 116] on link "enhanced table" at bounding box center [467, 122] width 15 height 15
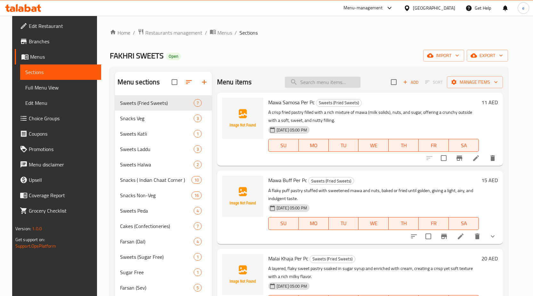
click at [339, 83] on input "search" at bounding box center [323, 82] width 76 height 11
paste input "Singdana"
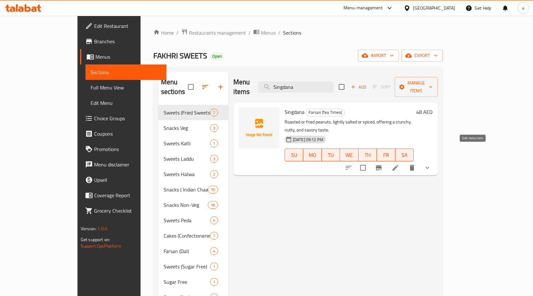
type input "Singdana"
click at [398, 165] on icon at bounding box center [396, 168] width 6 height 6
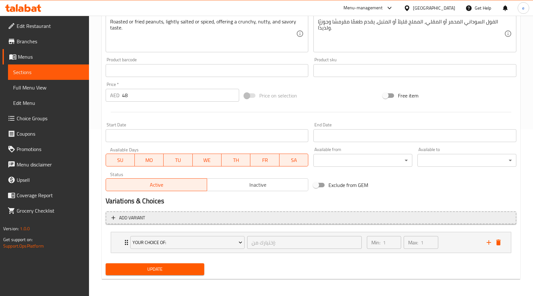
scroll to position [168, 0]
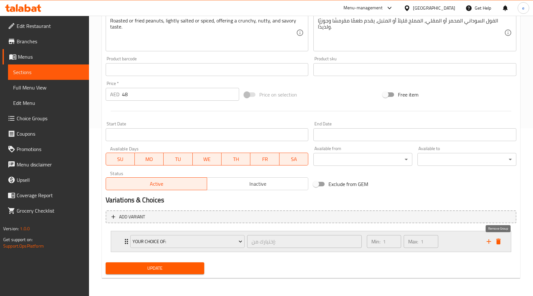
click at [499, 242] on icon "delete" at bounding box center [499, 241] width 4 height 6
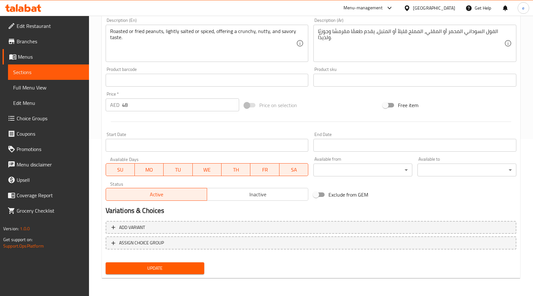
click at [147, 263] on button "Update" at bounding box center [155, 268] width 99 height 12
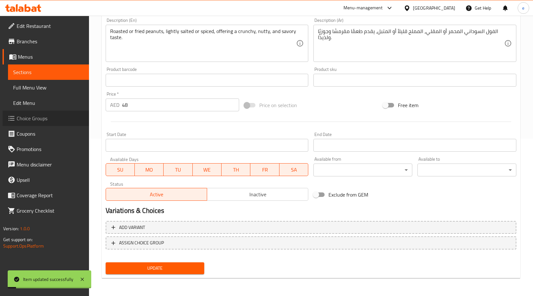
click at [34, 114] on span "Choice Groups" at bounding box center [50, 118] width 67 height 8
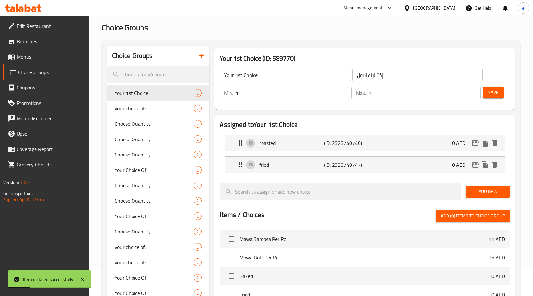
scroll to position [27, 0]
click at [350, 149] on div "roasted (ID: 2323740746) 0 AED" at bounding box center [367, 144] width 260 height 16
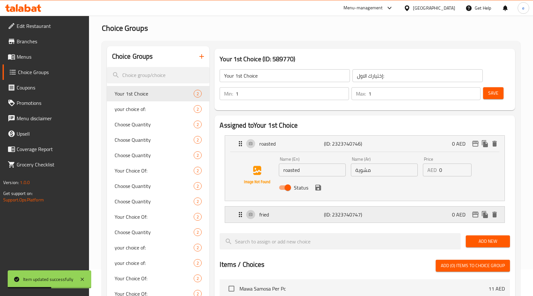
click at [368, 213] on div "fried (ID: 2323740747) 0 AED" at bounding box center [367, 214] width 260 height 16
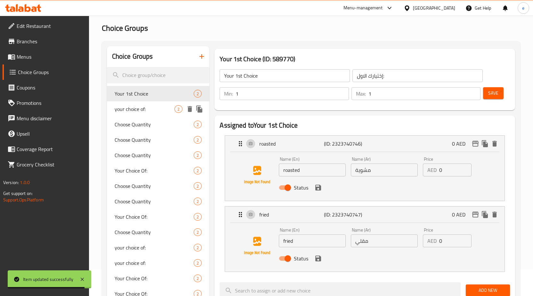
click at [148, 112] on span "your choice of:" at bounding box center [145, 109] width 60 height 8
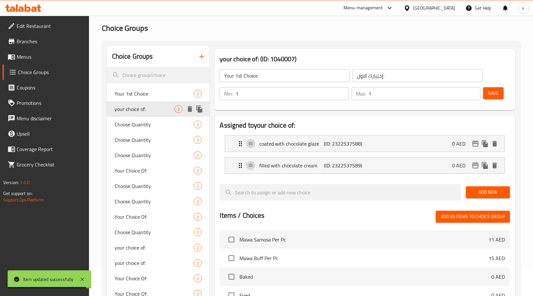
type input "your choice of:"
type input "اختيارك من:"
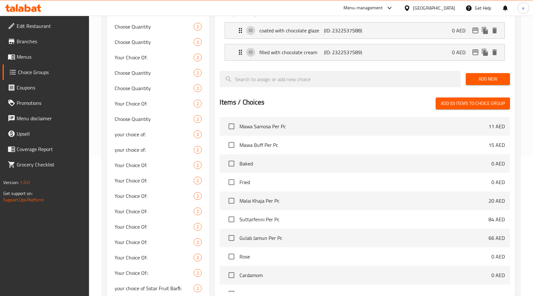
scroll to position [155, 0]
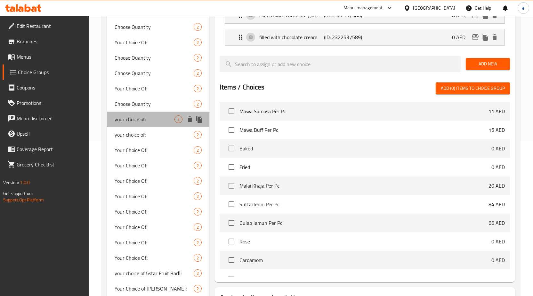
click at [144, 119] on span "your choice of:" at bounding box center [145, 119] width 60 height 8
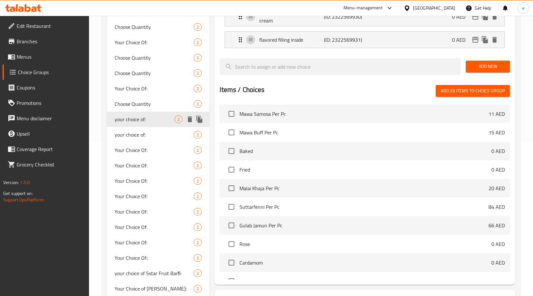
scroll to position [91, 0]
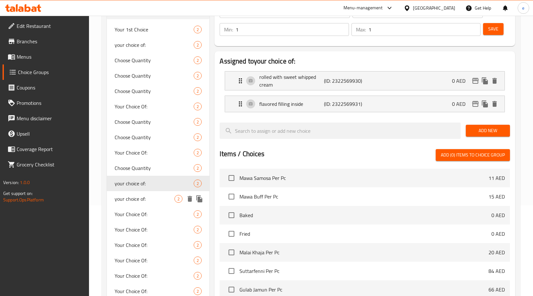
click at [154, 198] on span "your choice of:" at bounding box center [145, 199] width 60 height 8
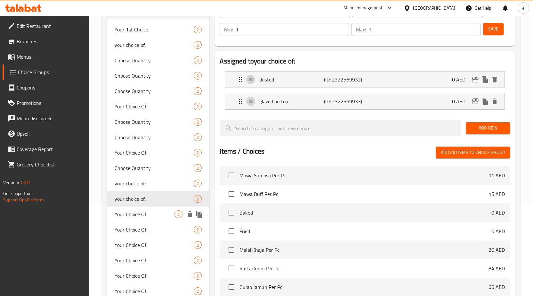
click at [152, 215] on span "Your Choice Of:" at bounding box center [145, 214] width 60 height 8
type input "Your Choice Of:"
type input "إختيارك من:"
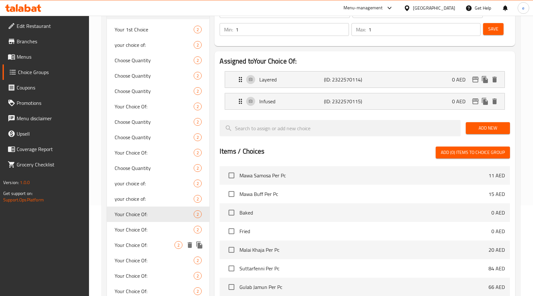
click at [152, 238] on div "Your Choice Of: 2" at bounding box center [158, 244] width 103 height 15
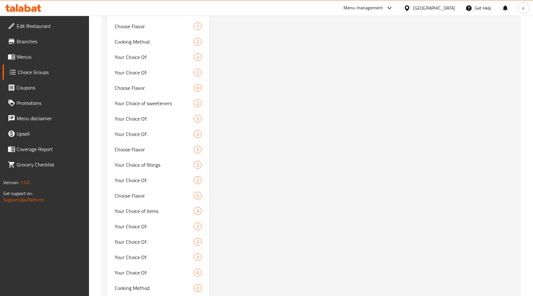
scroll to position [683, 0]
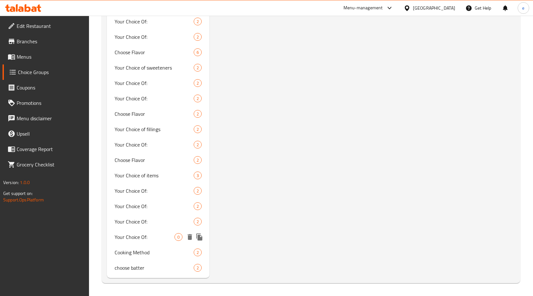
click at [141, 231] on div "Your Choice Of: 0" at bounding box center [158, 236] width 103 height 15
click at [166, 220] on span "Your Choice Of:" at bounding box center [145, 222] width 60 height 8
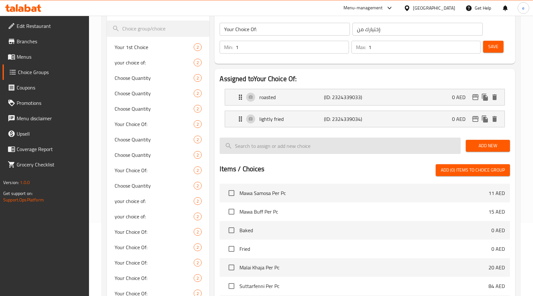
scroll to position [106, 0]
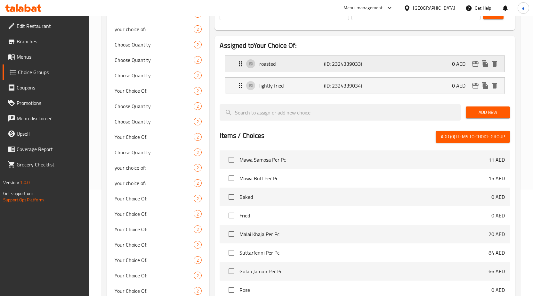
click at [303, 64] on p "roasted" at bounding box center [291, 64] width 65 height 8
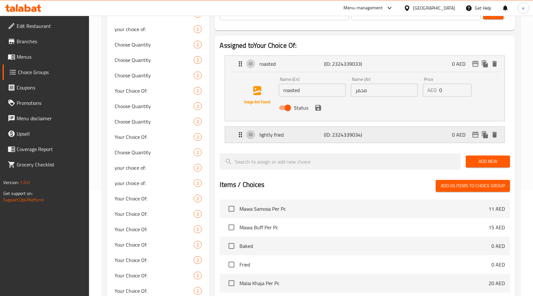
click at [350, 137] on p "(ID: 2324339034)" at bounding box center [345, 135] width 43 height 8
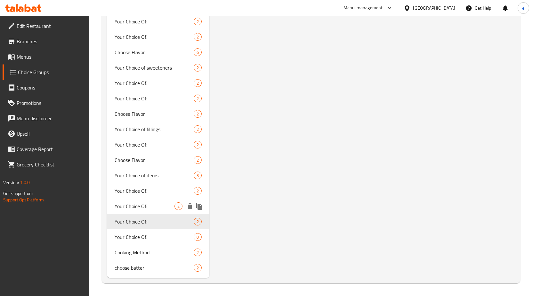
click at [145, 206] on span "Your Choice Of:" at bounding box center [145, 206] width 60 height 8
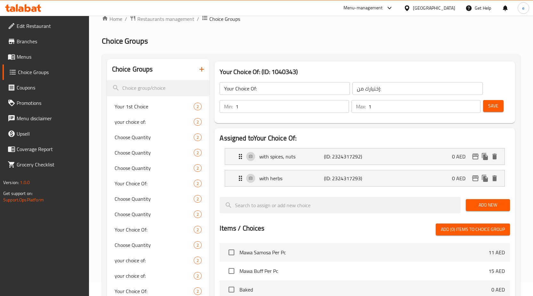
scroll to position [0, 0]
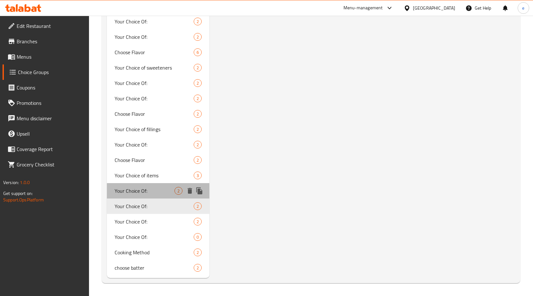
click at [160, 189] on span "Your Choice Of:" at bounding box center [145, 191] width 60 height 8
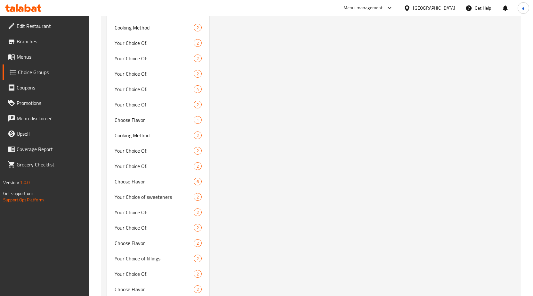
scroll to position [683, 0]
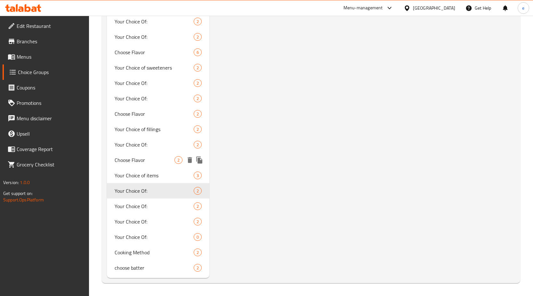
click at [156, 159] on span "Choose Flavor" at bounding box center [145, 160] width 60 height 8
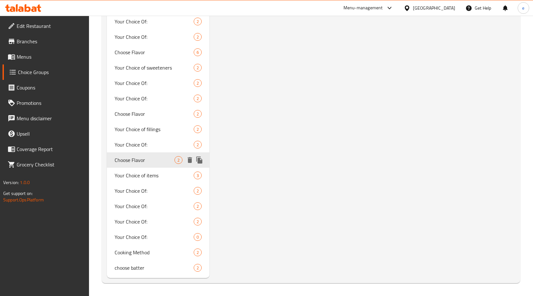
type input "Choose Flavor"
type input "اختر النكهة"
click at [154, 173] on span "Your Choice of items" at bounding box center [145, 175] width 60 height 8
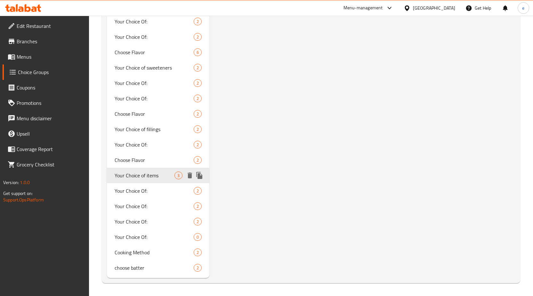
type input "Your Choice of items"
type input "اختيارك من العناصر"
click at [156, 98] on span "Your Choice Of:" at bounding box center [145, 98] width 60 height 8
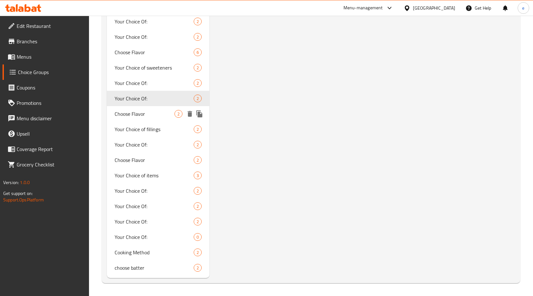
type input "Your Choice Of:"
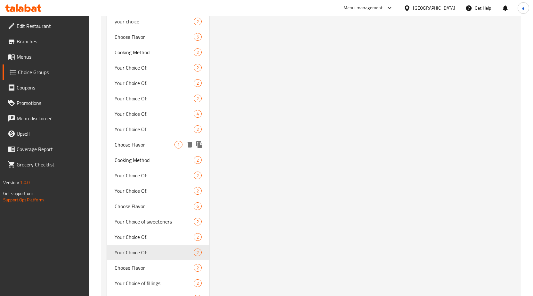
scroll to position [555, 0]
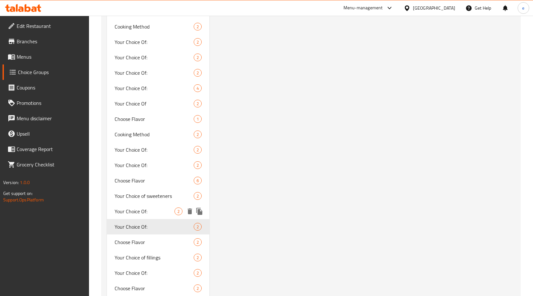
click at [141, 215] on span "Your Choice Of:" at bounding box center [145, 211] width 60 height 8
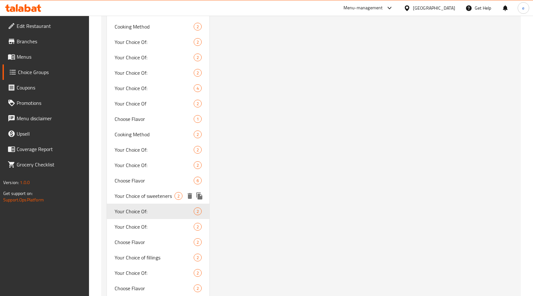
type input "اختيارك من:"
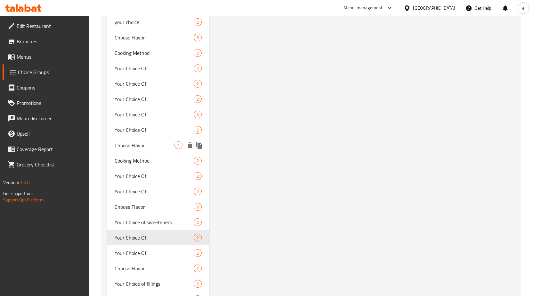
scroll to position [619, 0]
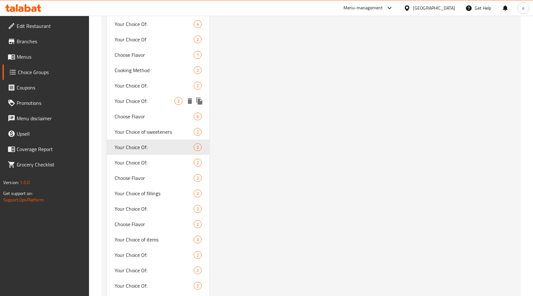
click at [152, 102] on span "Your Choice Of:" at bounding box center [145, 101] width 60 height 8
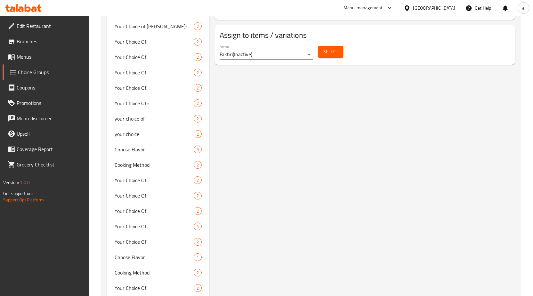
scroll to position [555, 0]
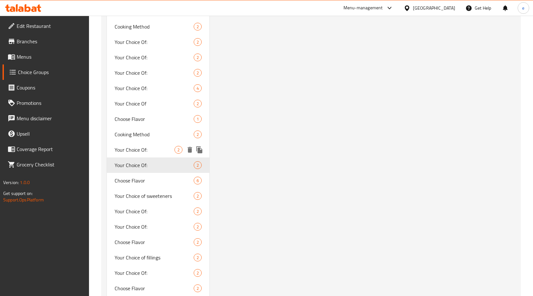
click at [149, 144] on div "Your Choice Of: 2" at bounding box center [158, 149] width 103 height 15
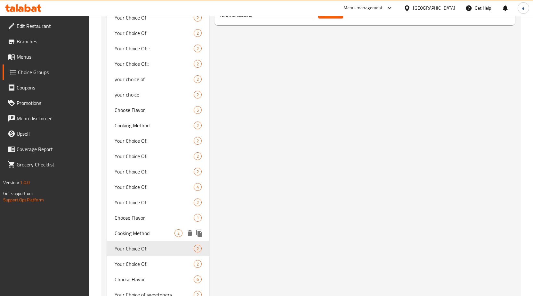
scroll to position [459, 0]
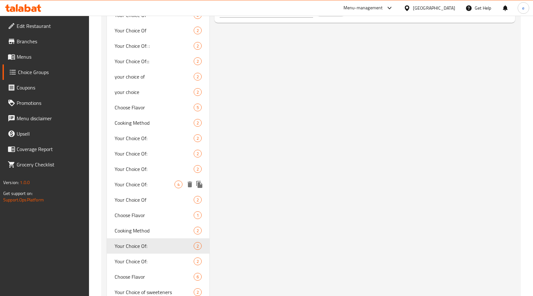
click at [151, 195] on div "Your Choice Of 2" at bounding box center [158, 199] width 103 height 15
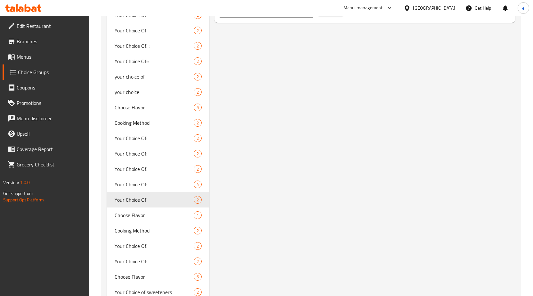
type input "Your Choice Of"
type input "اختيارك من"
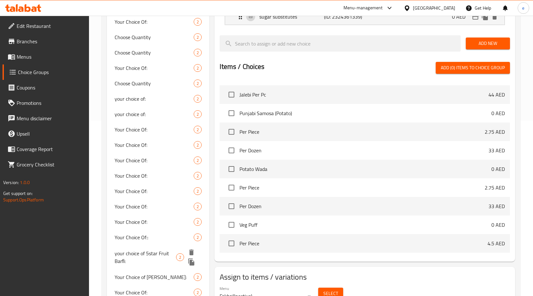
scroll to position [234, 0]
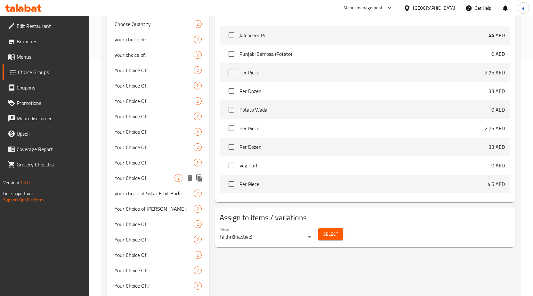
click at [172, 180] on span "Your Choice Of::" at bounding box center [145, 178] width 60 height 8
type input "Your Choice Of::"
type input "إختيارك من::"
click at [161, 159] on span "Your Choice Of:" at bounding box center [145, 163] width 60 height 8
type input "Your Choice Of:"
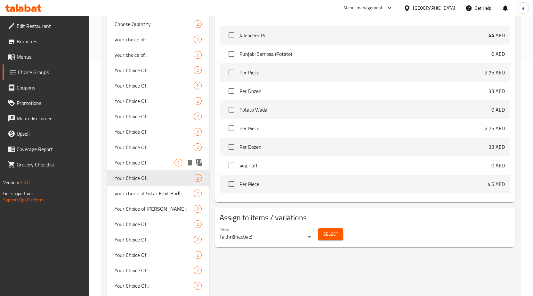
type input "إختيارك من:"
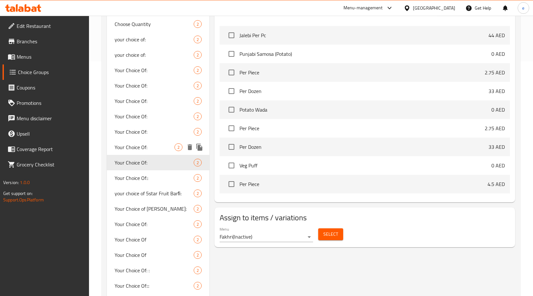
click at [160, 142] on div "Your Choice Of: 2" at bounding box center [158, 146] width 103 height 15
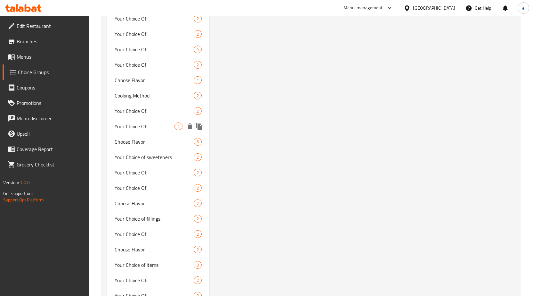
scroll to position [587, 0]
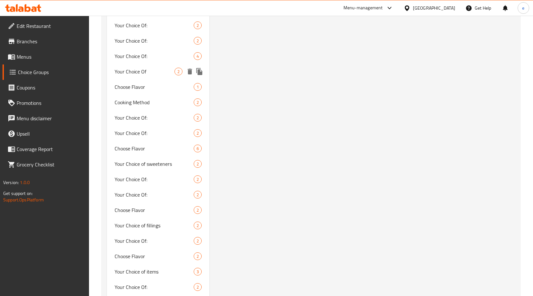
click at [153, 74] on span "Your Choice Of" at bounding box center [145, 72] width 60 height 8
type input "Your Choice Of"
type input "اختيارك من"
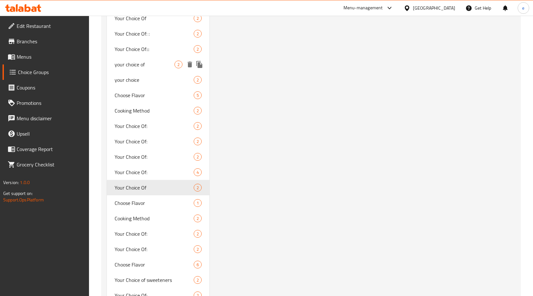
scroll to position [555, 0]
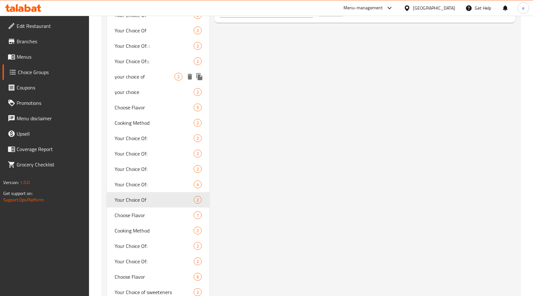
click at [163, 72] on div "your choice of 2" at bounding box center [158, 76] width 103 height 15
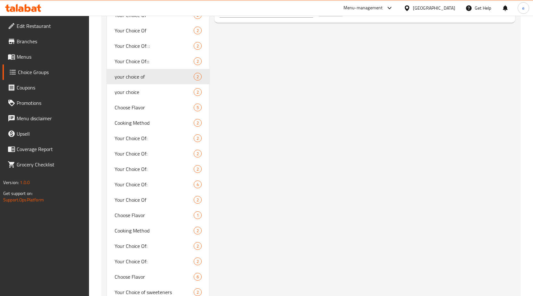
type input "your choice of"
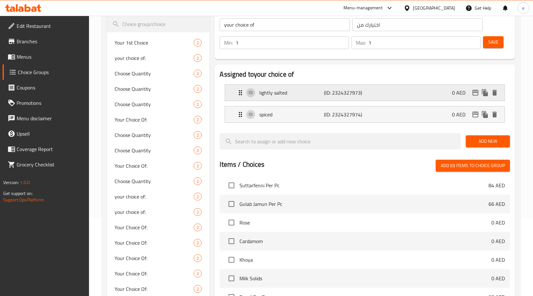
scroll to position [74, 0]
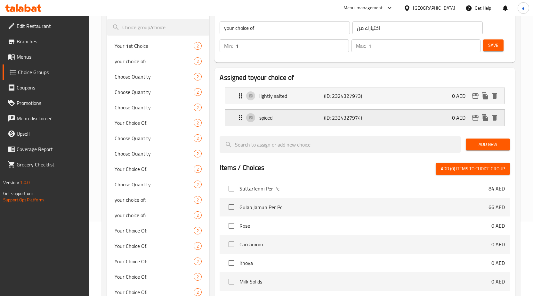
click at [315, 112] on div "spiced (ID: 2324327974) 0 AED" at bounding box center [367, 118] width 260 height 16
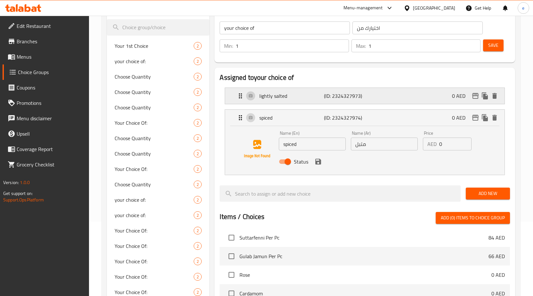
click at [334, 103] on div "lightly salted (ID: 2324327973) 0 AED" at bounding box center [367, 96] width 260 height 16
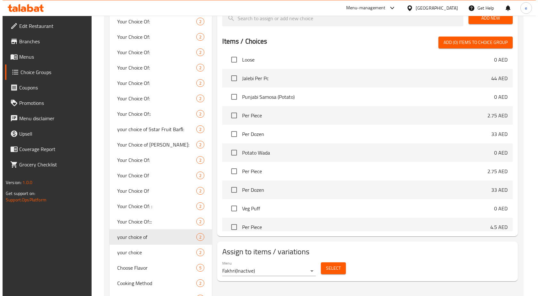
scroll to position [320, 0]
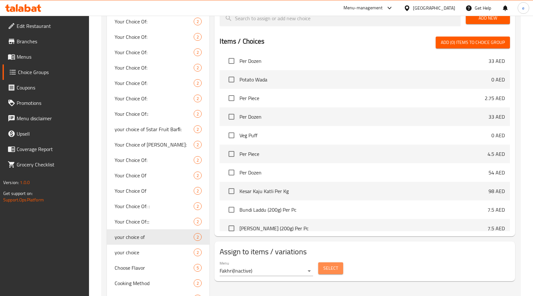
click at [333, 271] on span "Select" at bounding box center [331, 268] width 15 height 8
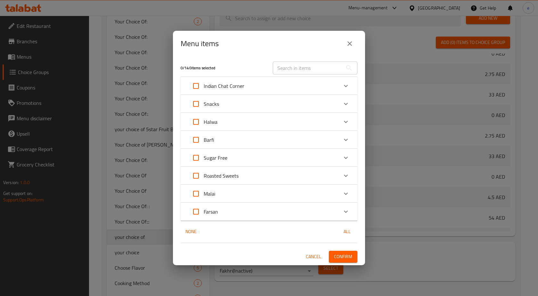
click at [349, 56] on div "0 / 140 items selected ​" at bounding box center [269, 67] width 185 height 25
click at [350, 42] on icon "close" at bounding box center [350, 44] width 8 height 8
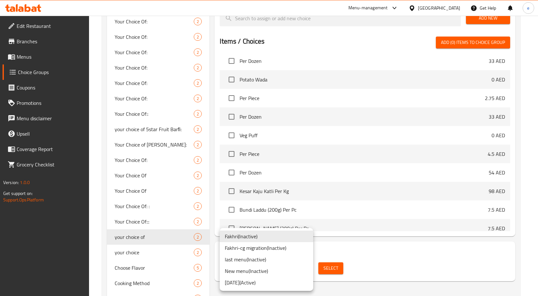
click at [260, 282] on li "[DATE] ( Active )" at bounding box center [267, 282] width 94 height 12
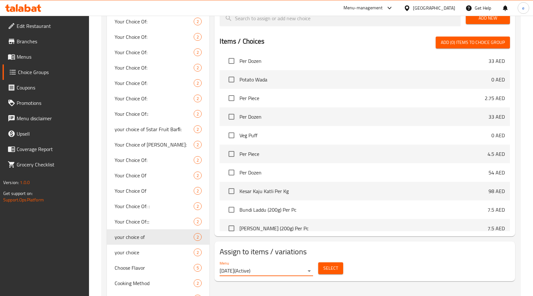
click at [330, 270] on span "Select" at bounding box center [331, 268] width 15 height 8
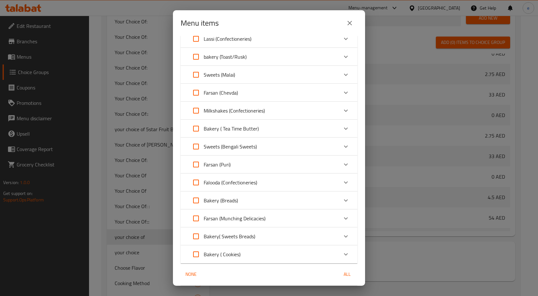
scroll to position [357, 0]
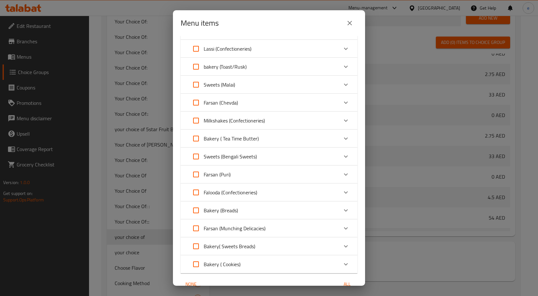
click at [245, 142] on p "Bakery ( Tea Time Butter)" at bounding box center [231, 139] width 55 height 8
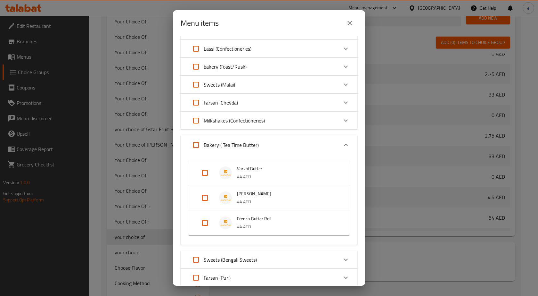
click at [245, 142] on p "Bakery ( Tea Time Butter)" at bounding box center [231, 145] width 55 height 8
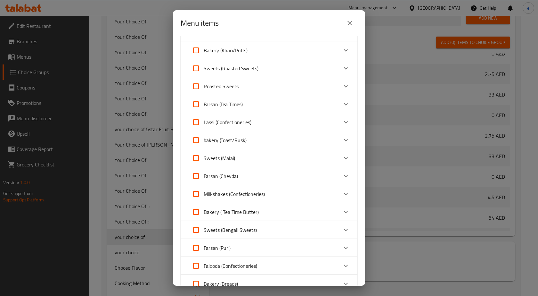
scroll to position [261, 0]
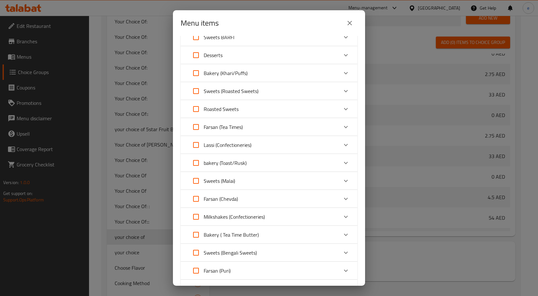
click at [248, 127] on div "Farsan (Tea Times)" at bounding box center [263, 126] width 150 height 15
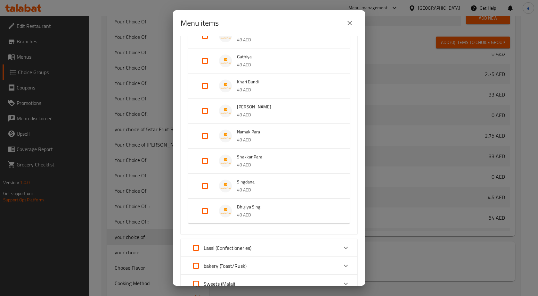
scroll to position [389, 0]
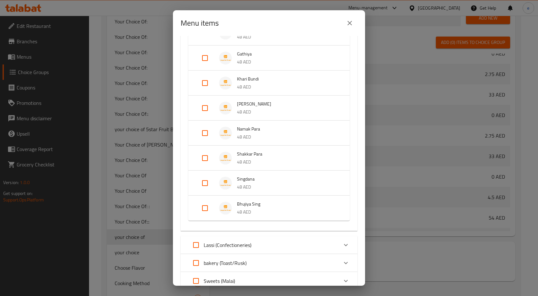
click at [203, 180] on input "Expand" at bounding box center [204, 182] width 15 height 15
checkbox input "true"
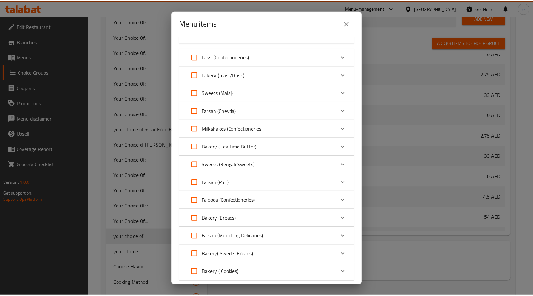
scroll to position [628, 0]
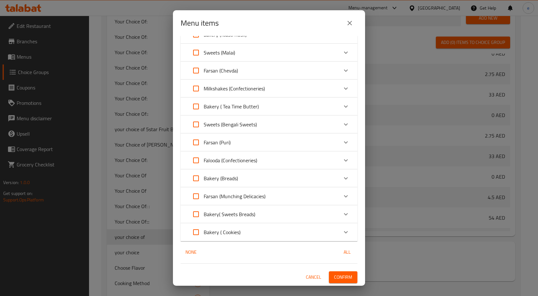
click at [338, 274] on span "Confirm" at bounding box center [343, 277] width 18 height 8
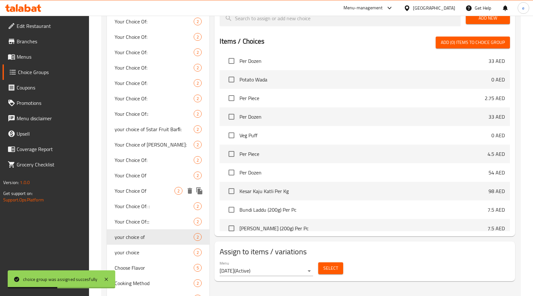
click at [145, 192] on span "Your Choice Of" at bounding box center [145, 191] width 60 height 8
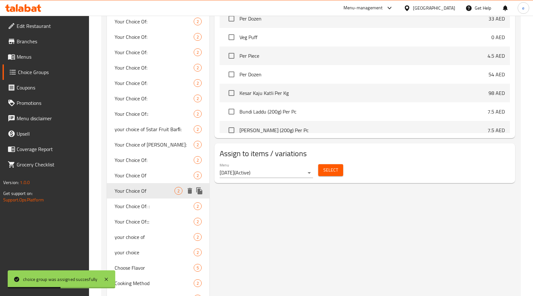
type input "Your Choice Of"
type input "إختيارك من"
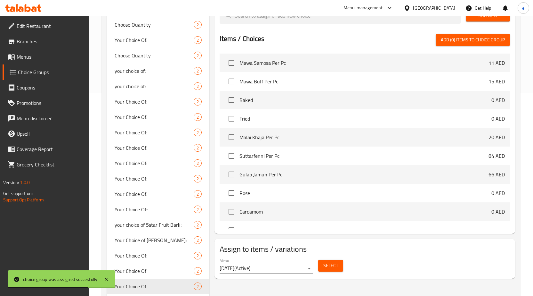
scroll to position [331, 0]
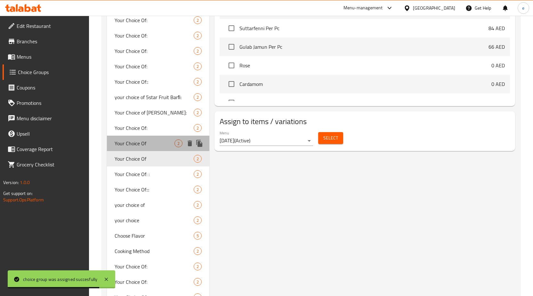
click at [144, 148] on div "Your Choice Of 2" at bounding box center [158, 143] width 103 height 15
type input "Your Choice Of"
type input "إختيارك من"
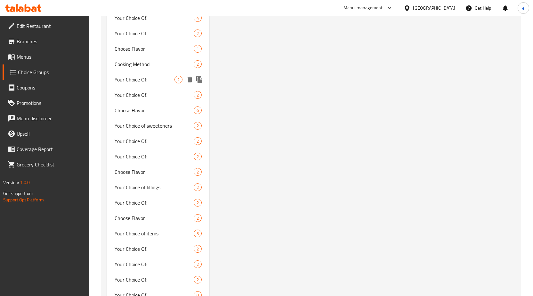
scroll to position [619, 0]
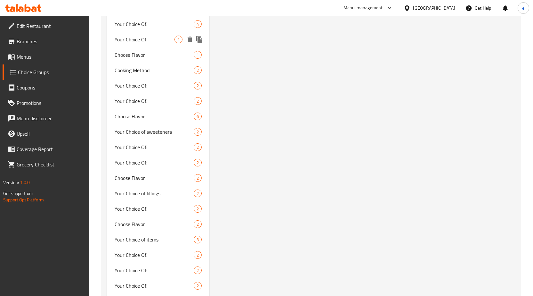
click at [152, 43] on div "Your Choice Of 2" at bounding box center [158, 39] width 103 height 15
type input "Your Choice Of"
type input "اختيارك من"
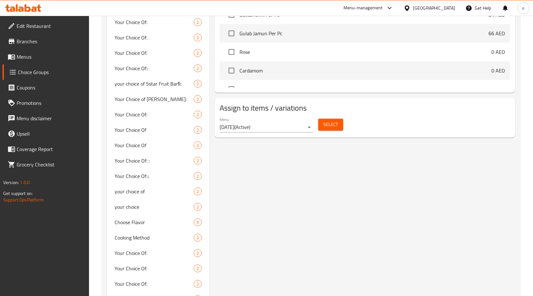
scroll to position [395, 0]
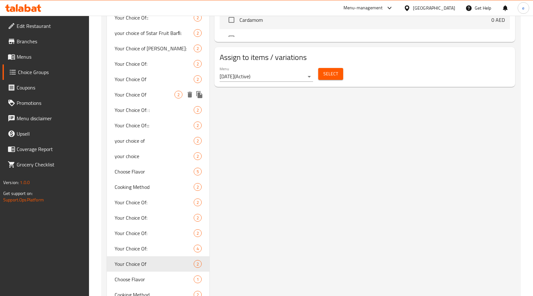
click at [157, 96] on span "Your Choice Of" at bounding box center [145, 95] width 60 height 8
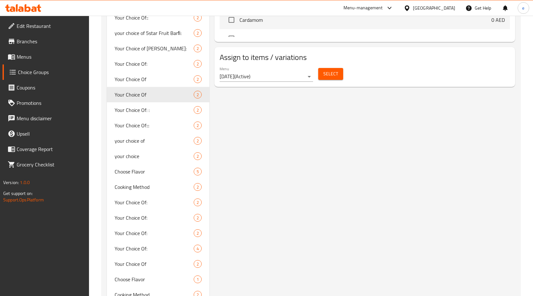
type input "Your Choice Of"
type input "إختيارك من"
click at [160, 143] on span "your choice of" at bounding box center [145, 141] width 60 height 8
type input "your choice of"
type input "اختيارك من"
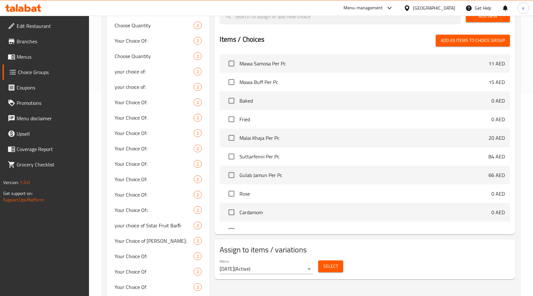
scroll to position [106, 0]
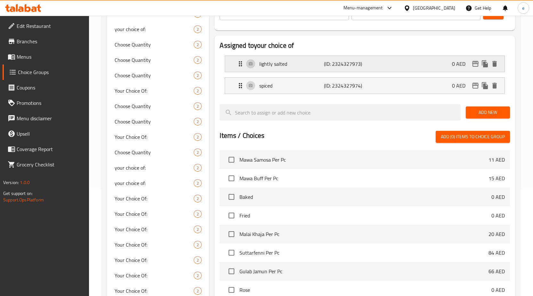
click at [372, 67] on div "lightly salted (ID: 2324327973) 0 AED" at bounding box center [367, 64] width 260 height 16
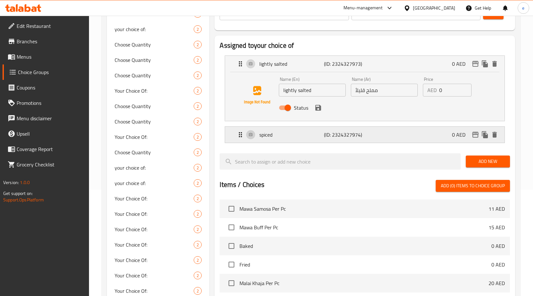
click at [382, 134] on div "spiced (ID: 2324327974) 0 AED" at bounding box center [367, 135] width 260 height 16
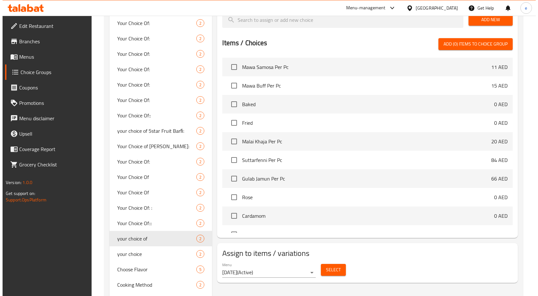
scroll to position [299, 0]
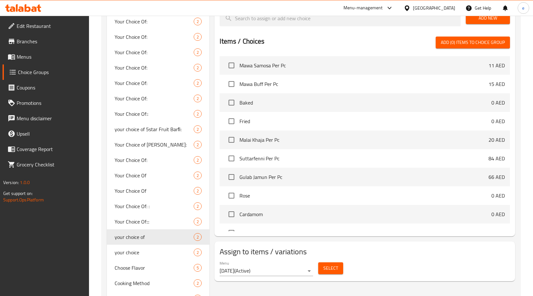
click at [334, 267] on span "Select" at bounding box center [331, 268] width 15 height 8
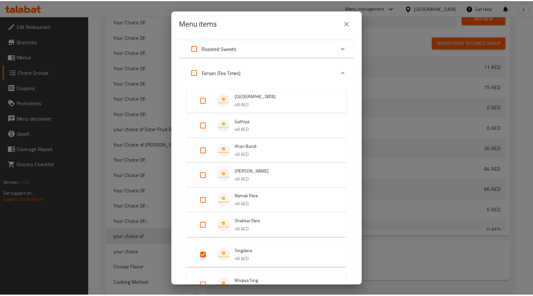
scroll to position [384, 0]
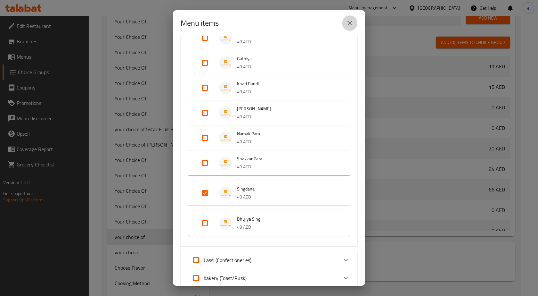
click at [353, 22] on icon "close" at bounding box center [350, 23] width 8 height 8
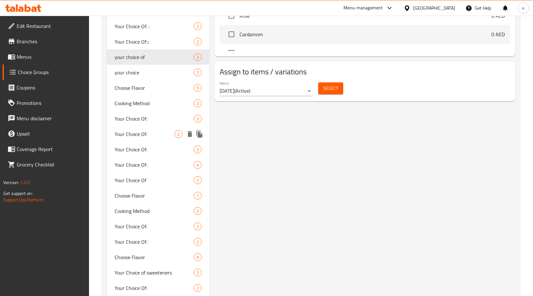
scroll to position [481, 0]
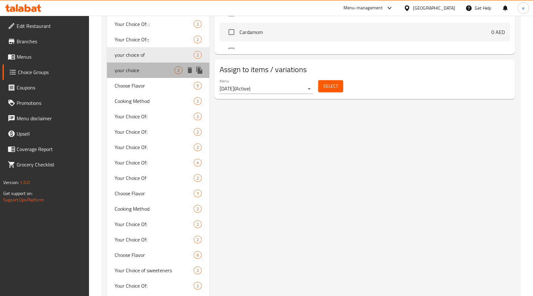
click at [136, 68] on span "your choice" at bounding box center [145, 70] width 60 height 8
type input "your choice"
type input "اختيارك"
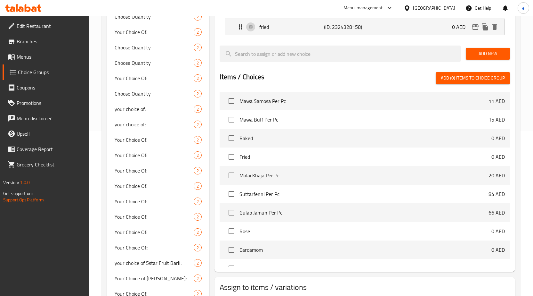
scroll to position [64, 0]
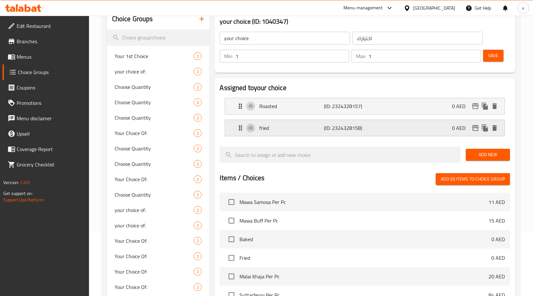
click at [325, 125] on p "(ID: 2324328158)" at bounding box center [345, 128] width 43 height 8
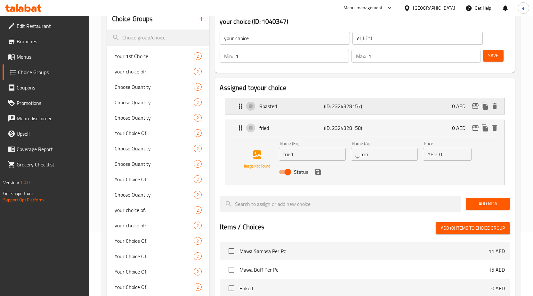
click at [327, 104] on p "(ID: 2324328157)" at bounding box center [345, 106] width 43 height 8
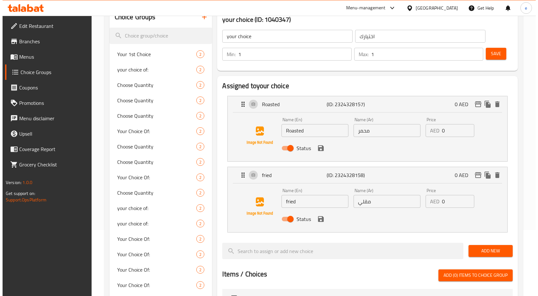
scroll to position [288, 0]
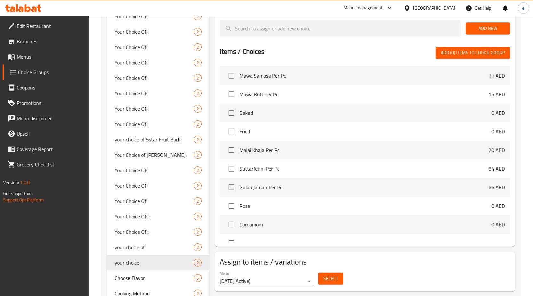
click at [342, 274] on button "Select" at bounding box center [330, 278] width 25 height 12
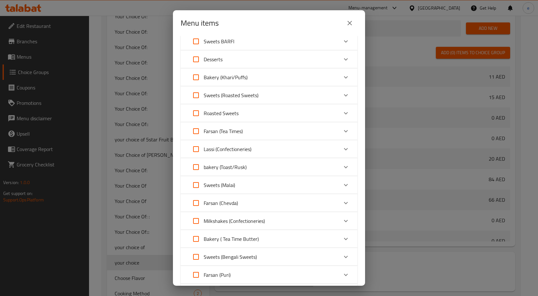
scroll to position [389, 0]
click at [225, 95] on p "Farsan (Tea Times)" at bounding box center [223, 95] width 39 height 8
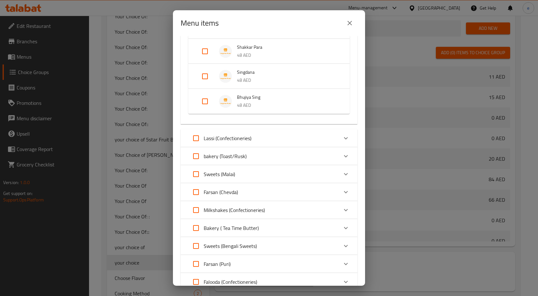
click at [204, 80] on input "Expand" at bounding box center [204, 76] width 15 height 15
checkbox input "true"
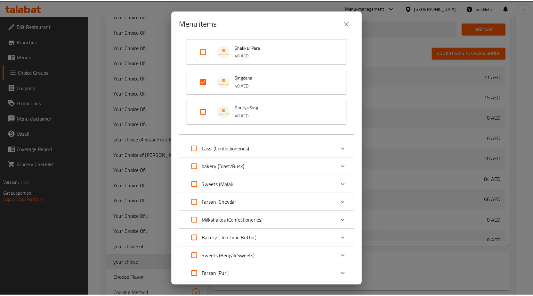
scroll to position [627, 0]
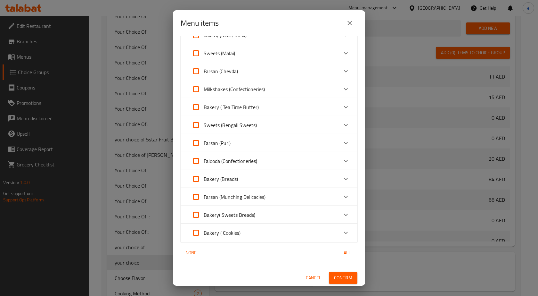
click at [339, 275] on span "Confirm" at bounding box center [343, 278] width 18 height 8
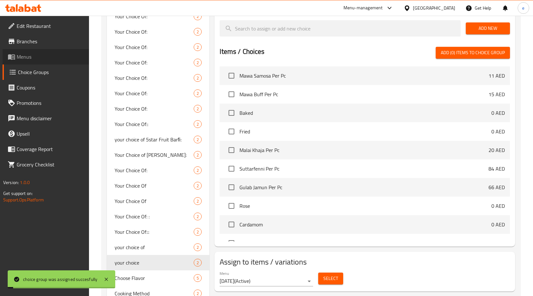
click at [29, 57] on span "Menus" at bounding box center [50, 57] width 67 height 8
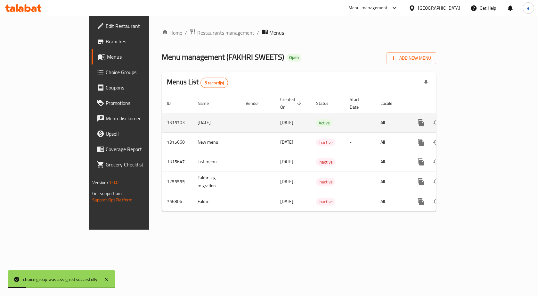
click at [471, 119] on icon "enhanced table" at bounding box center [468, 123] width 8 height 8
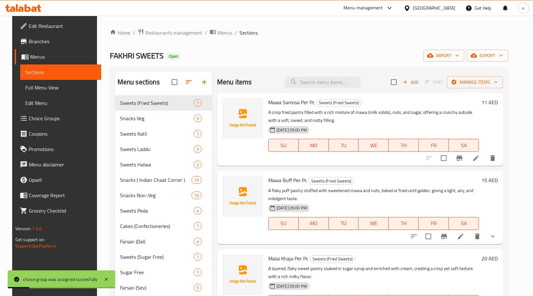
click at [33, 87] on span "Full Menu View" at bounding box center [60, 88] width 71 height 8
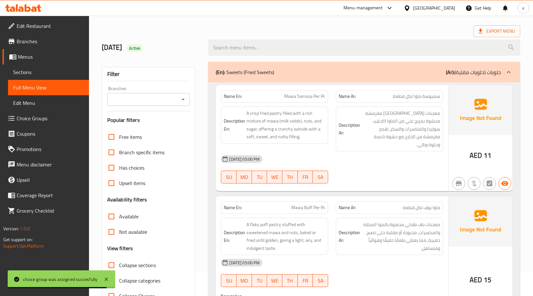
scroll to position [96, 0]
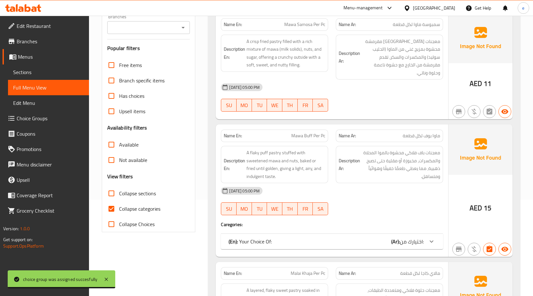
click at [109, 205] on input "Collapse categories" at bounding box center [111, 208] width 15 height 15
checkbox input "false"
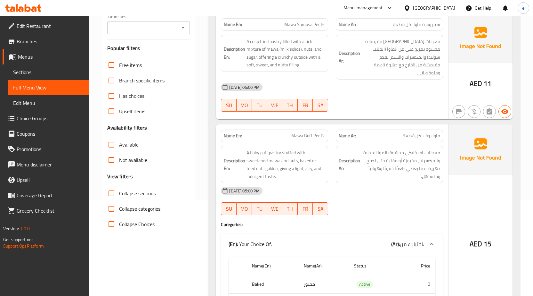
scroll to position [0, 0]
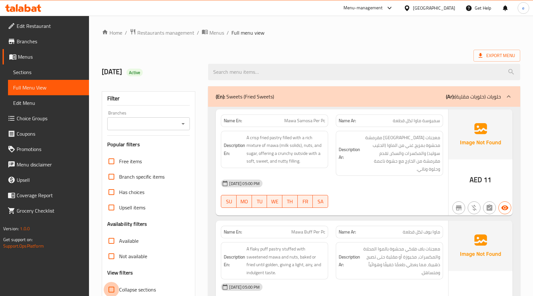
click at [113, 289] on input "Collapse sections" at bounding box center [111, 289] width 15 height 15
checkbox input "true"
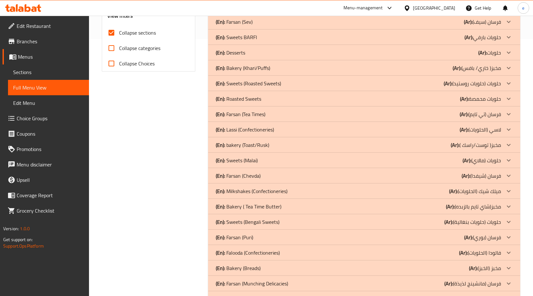
scroll to position [295, 0]
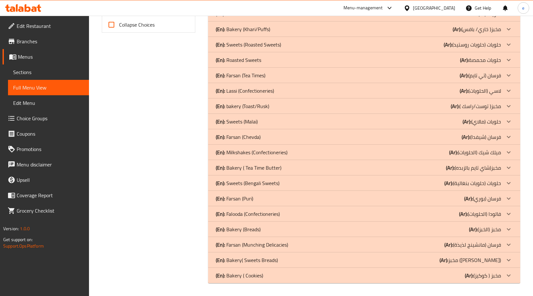
click at [285, 243] on p "(En): Farsan (Munching Delicacies)" at bounding box center [252, 245] width 72 height 8
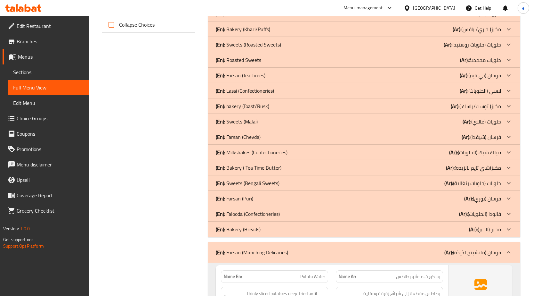
scroll to position [263, 0]
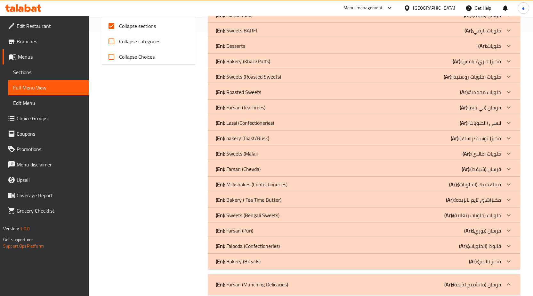
click at [264, 230] on div "(En): Farsan (Puri) (Ar): فرسان (بوري)" at bounding box center [358, 230] width 285 height 8
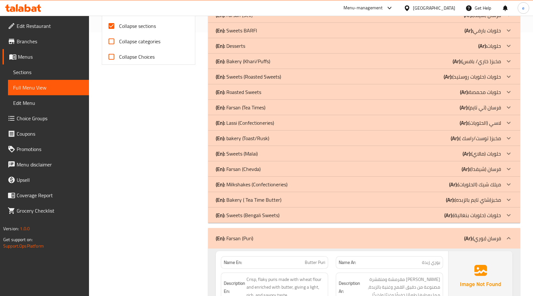
click at [267, 168] on div "(En): Farsan (Chevda) (Ar): فرسان (شيفدا)" at bounding box center [358, 169] width 285 height 8
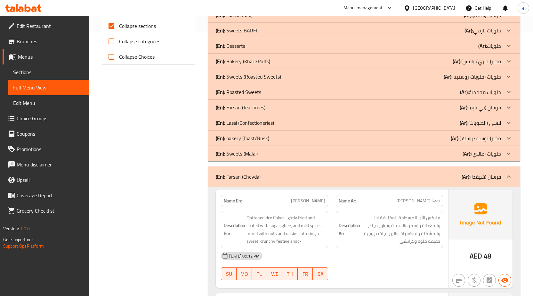
scroll to position [231, 0]
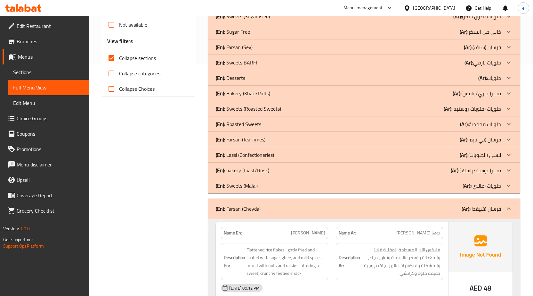
click at [270, 141] on div "(En): Farsan (Tea Times) (Ar): فرسان (تي تايم)" at bounding box center [358, 140] width 285 height 8
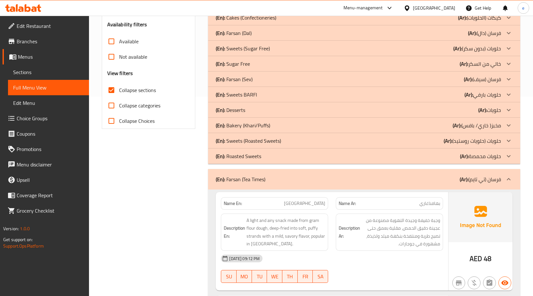
scroll to position [167, 0]
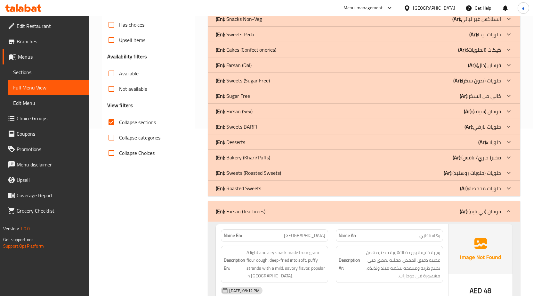
click at [263, 110] on div "(En): Farsan (Sev) (Ar): فرسان (سيف)" at bounding box center [358, 111] width 285 height 8
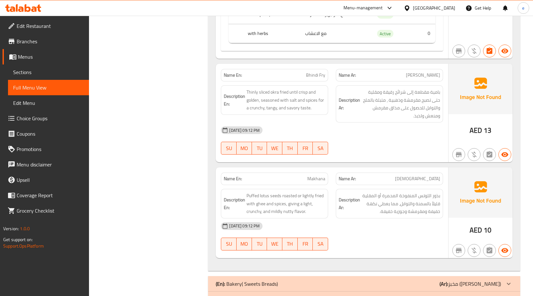
scroll to position [5152, 0]
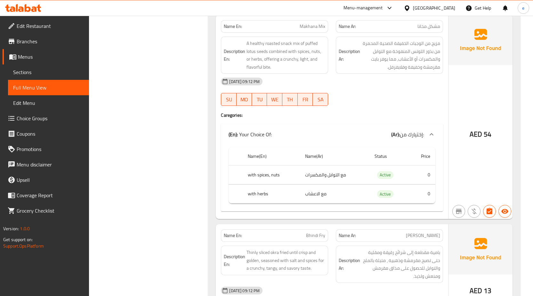
click at [42, 74] on span "Sections" at bounding box center [48, 72] width 71 height 8
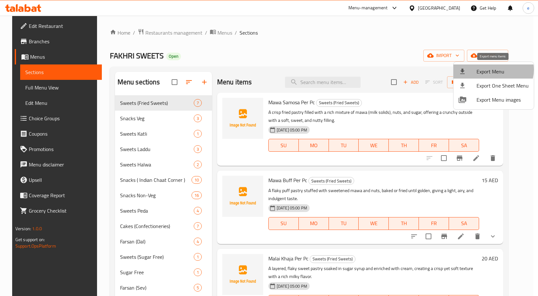
click at [493, 70] on span "Export Menu" at bounding box center [503, 72] width 52 height 8
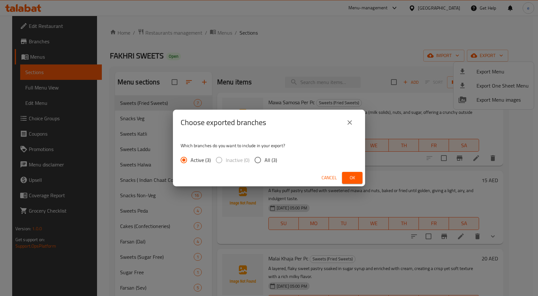
click at [261, 157] on input "All (3)" at bounding box center [257, 159] width 13 height 13
radio input "true"
click at [350, 174] on span "Ok" at bounding box center [352, 178] width 10 height 8
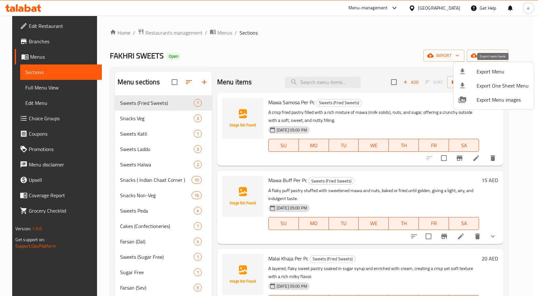
click at [487, 72] on span "Export Menu" at bounding box center [503, 72] width 52 height 8
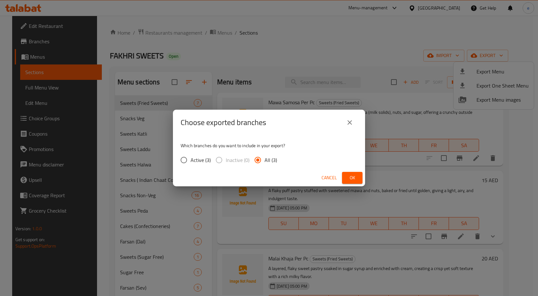
click at [356, 180] on span "Ok" at bounding box center [352, 178] width 10 height 8
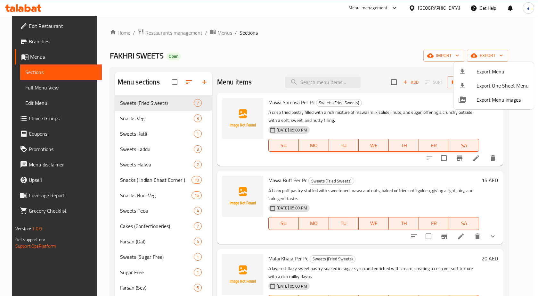
click at [268, 50] on div at bounding box center [269, 148] width 538 height 296
